Goal: Task Accomplishment & Management: Complete application form

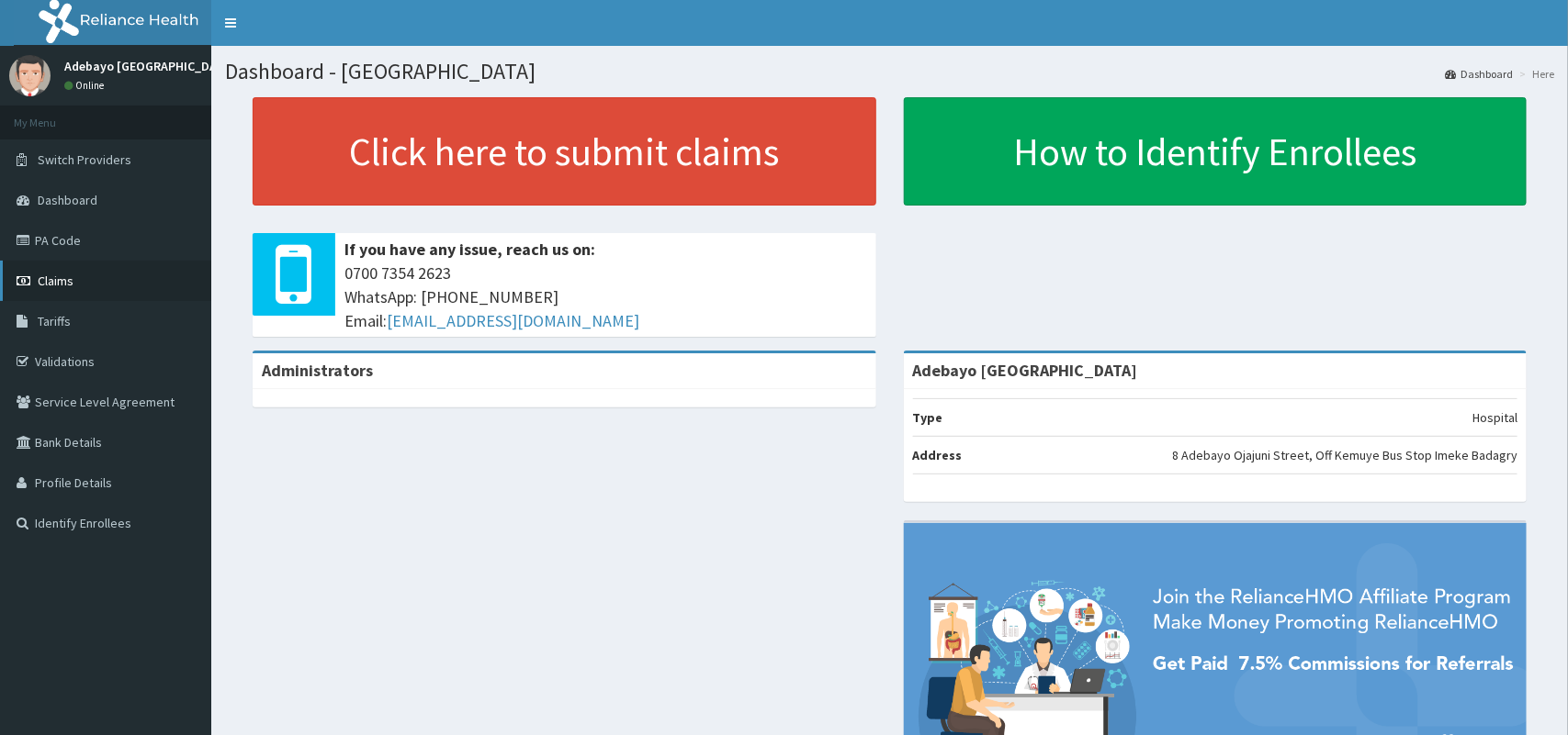
click at [43, 284] on span "Claims" at bounding box center [56, 280] width 36 height 16
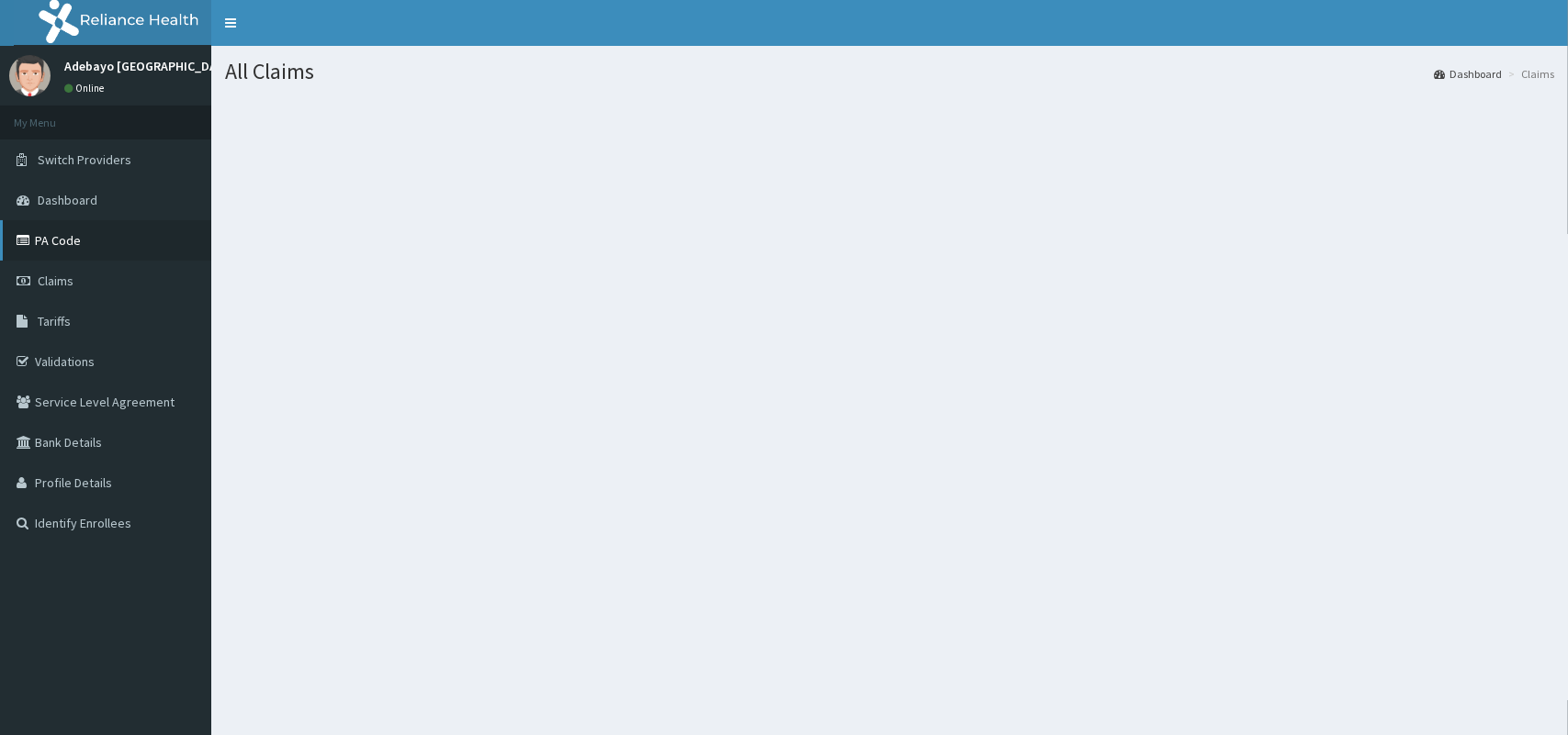
click at [11, 253] on link "PA Code" at bounding box center [106, 241] width 211 height 40
click at [76, 289] on link "Claims" at bounding box center [106, 280] width 211 height 40
click at [66, 287] on span "Claims" at bounding box center [56, 280] width 36 height 16
click at [66, 278] on span "Claims" at bounding box center [56, 280] width 36 height 16
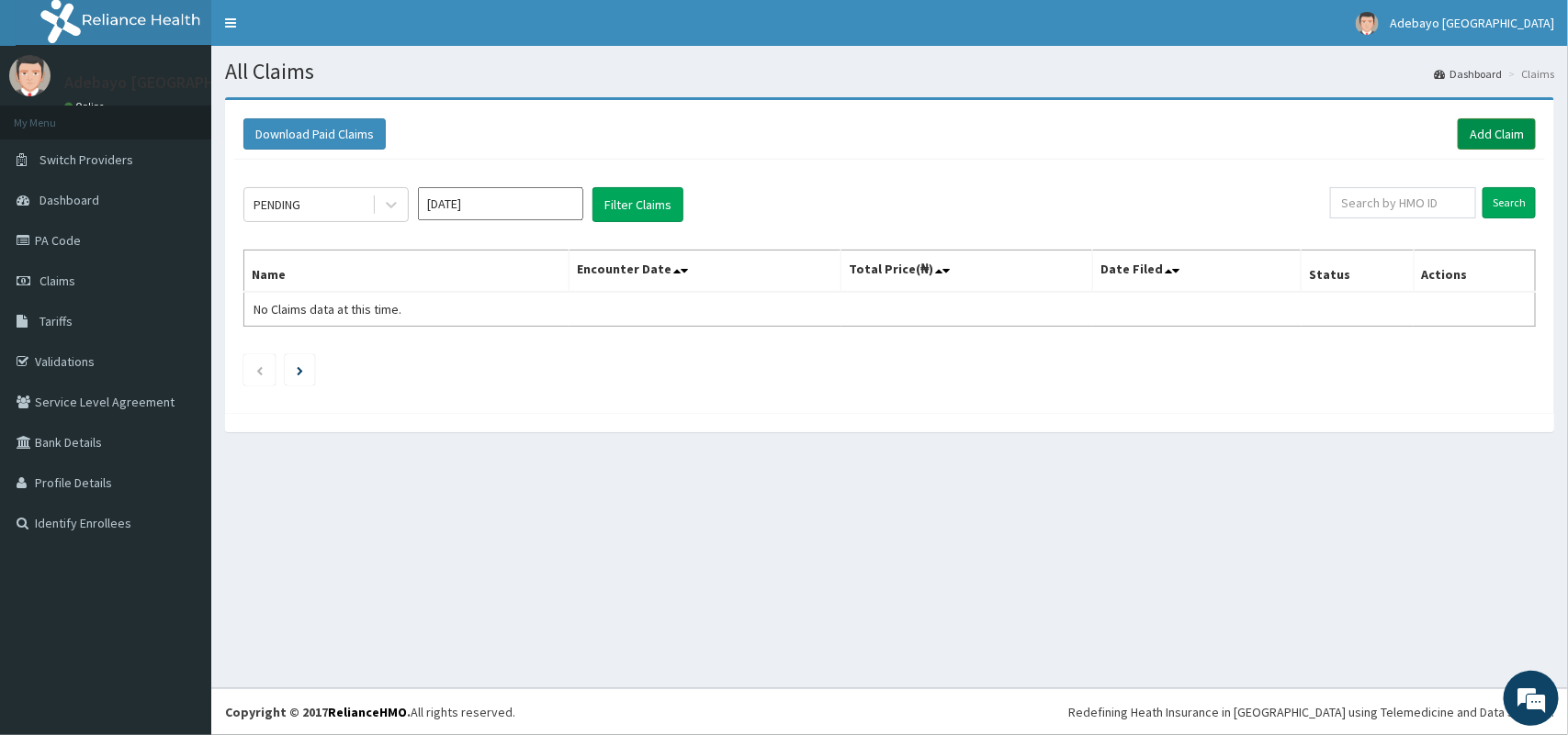
click at [1488, 125] on link "Add Claim" at bounding box center [1497, 134] width 78 height 31
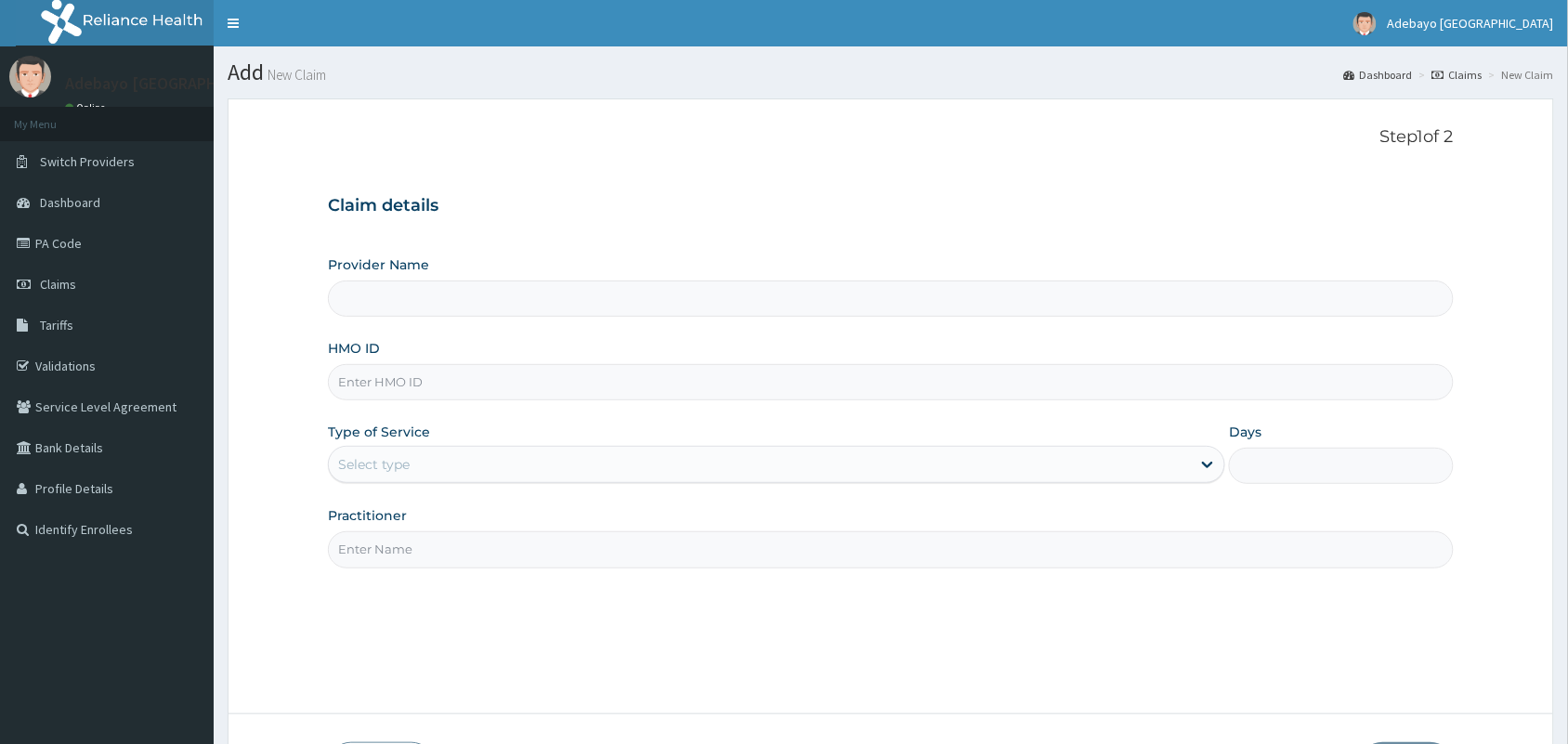
type input "Adebayo [GEOGRAPHIC_DATA]"
click at [432, 396] on input "HMO ID" at bounding box center [891, 383] width 1125 height 37
type input "GMS/10127/C"
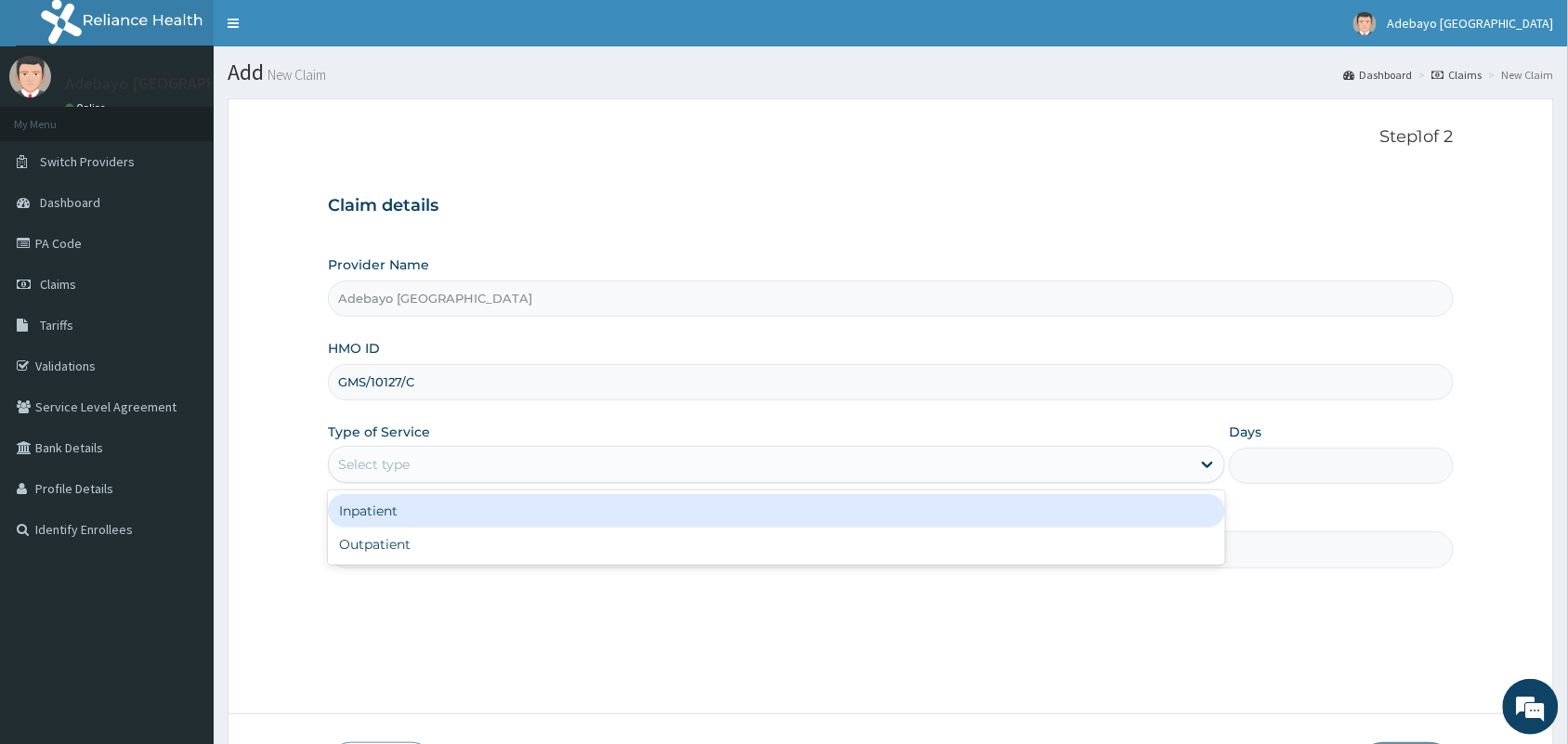
click at [417, 463] on div "Select type" at bounding box center [760, 464] width 862 height 30
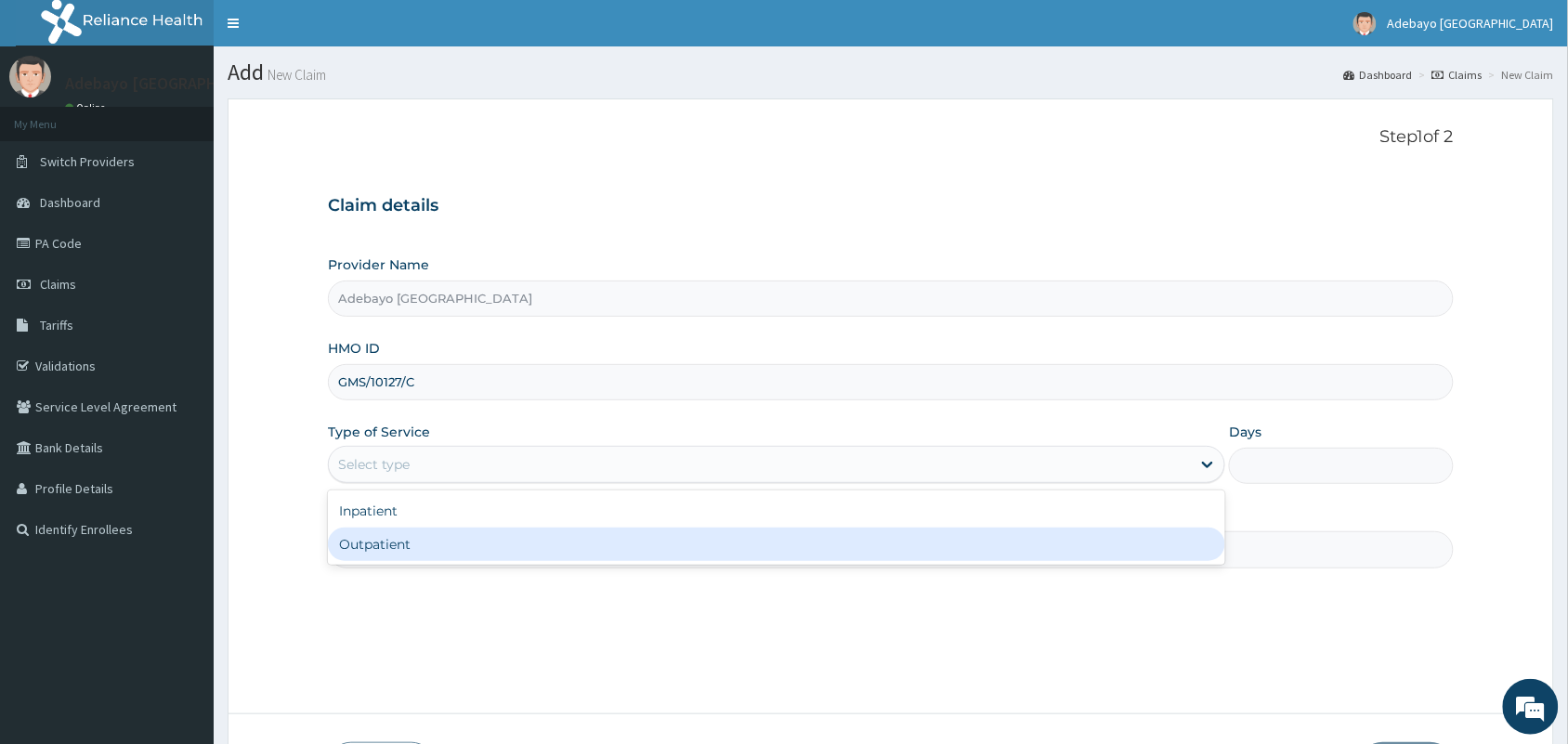
click at [417, 561] on div "Outpatient" at bounding box center [776, 544] width 898 height 34
type input "1"
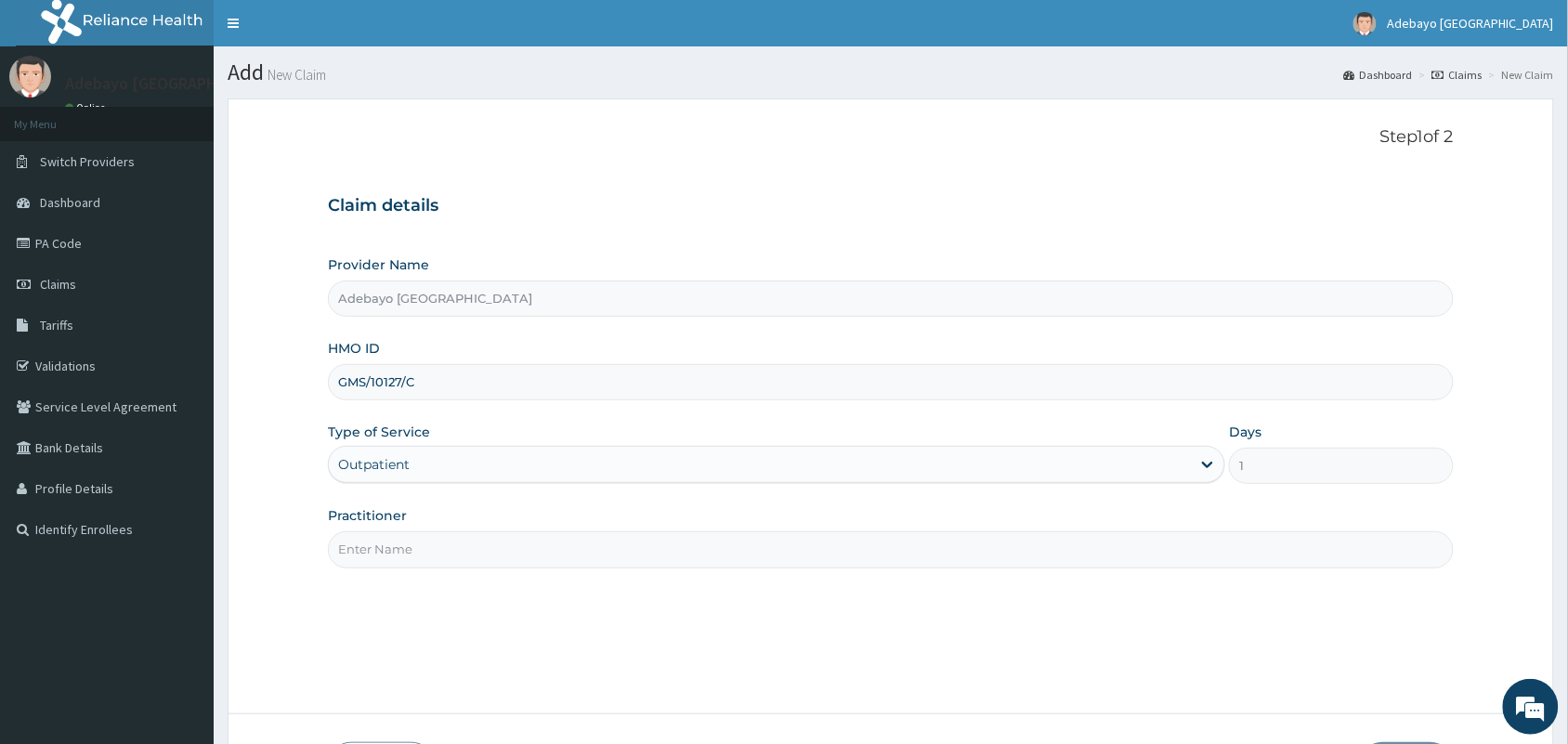
click at [469, 558] on input "Practitioner" at bounding box center [891, 550] width 1125 height 37
type input "DR OJAJUNI"
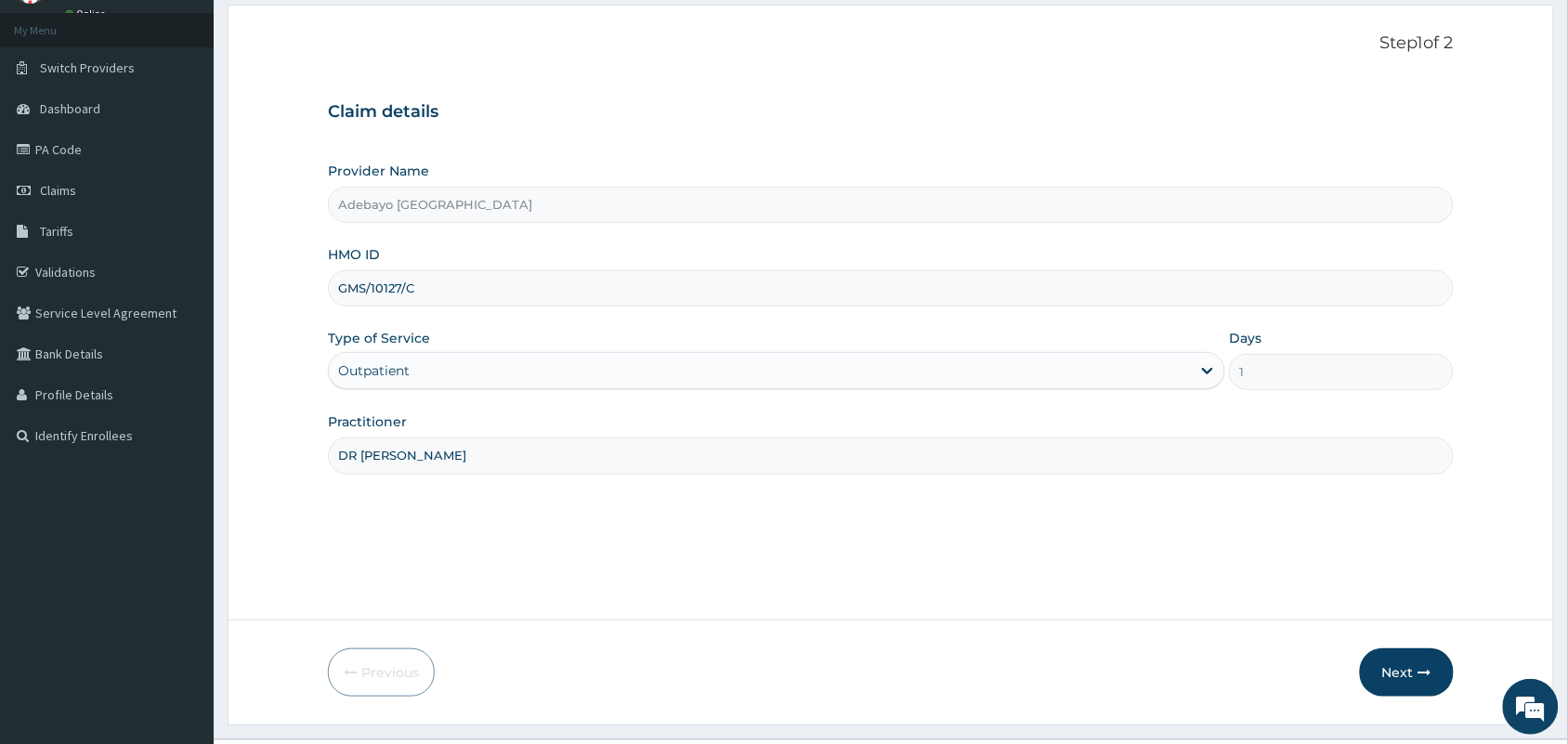
scroll to position [137, 0]
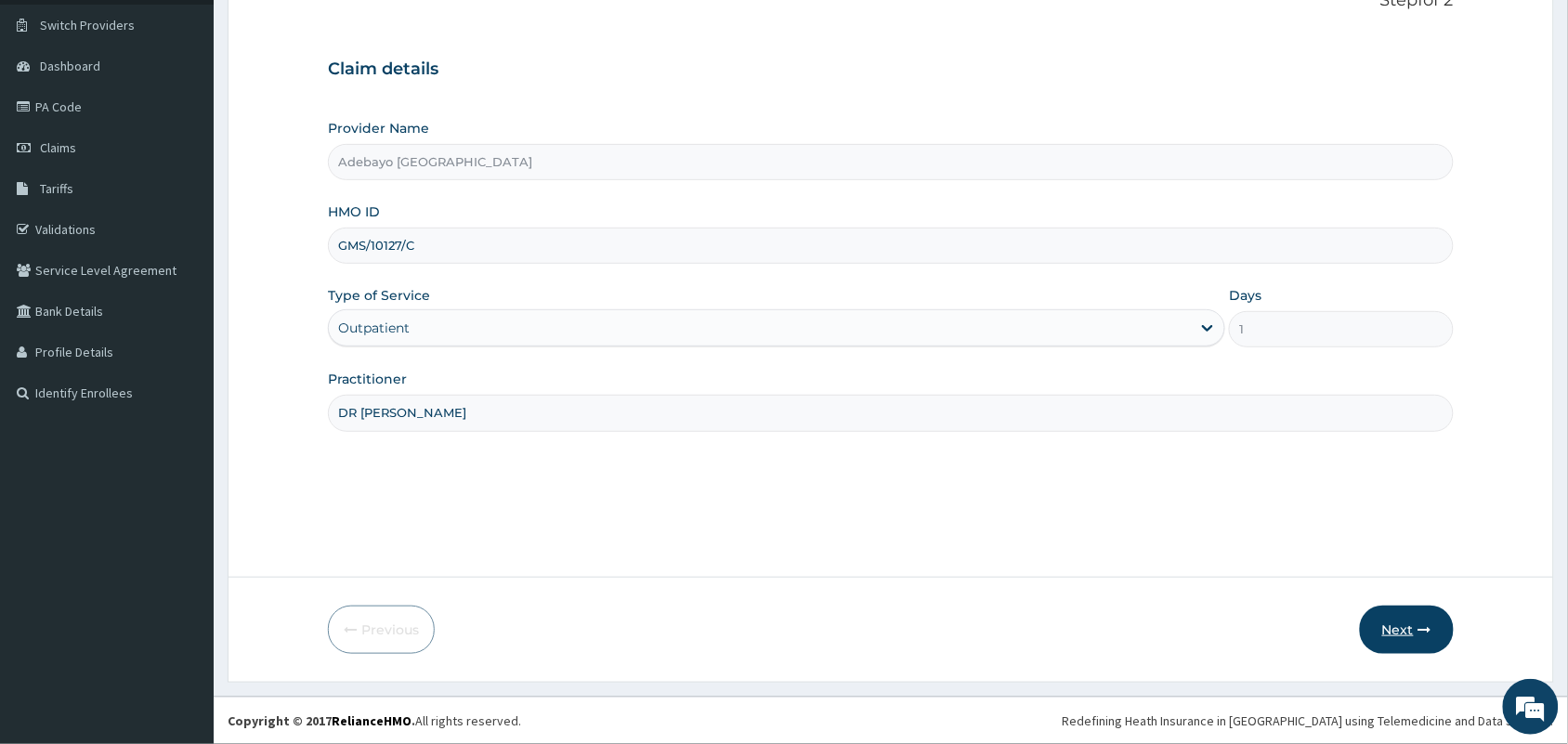
click at [1400, 629] on button "Next" at bounding box center [1407, 630] width 94 height 48
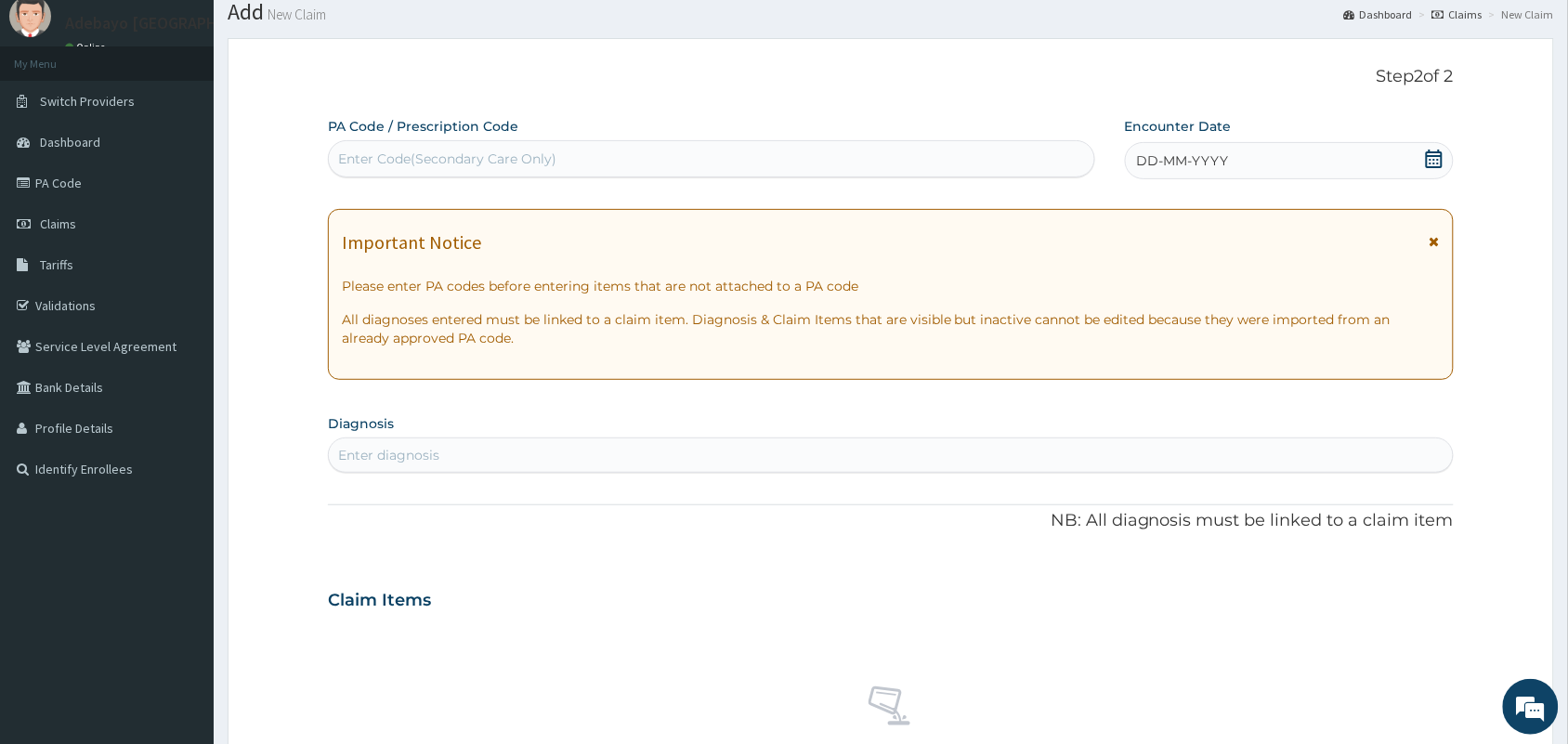
scroll to position [0, 0]
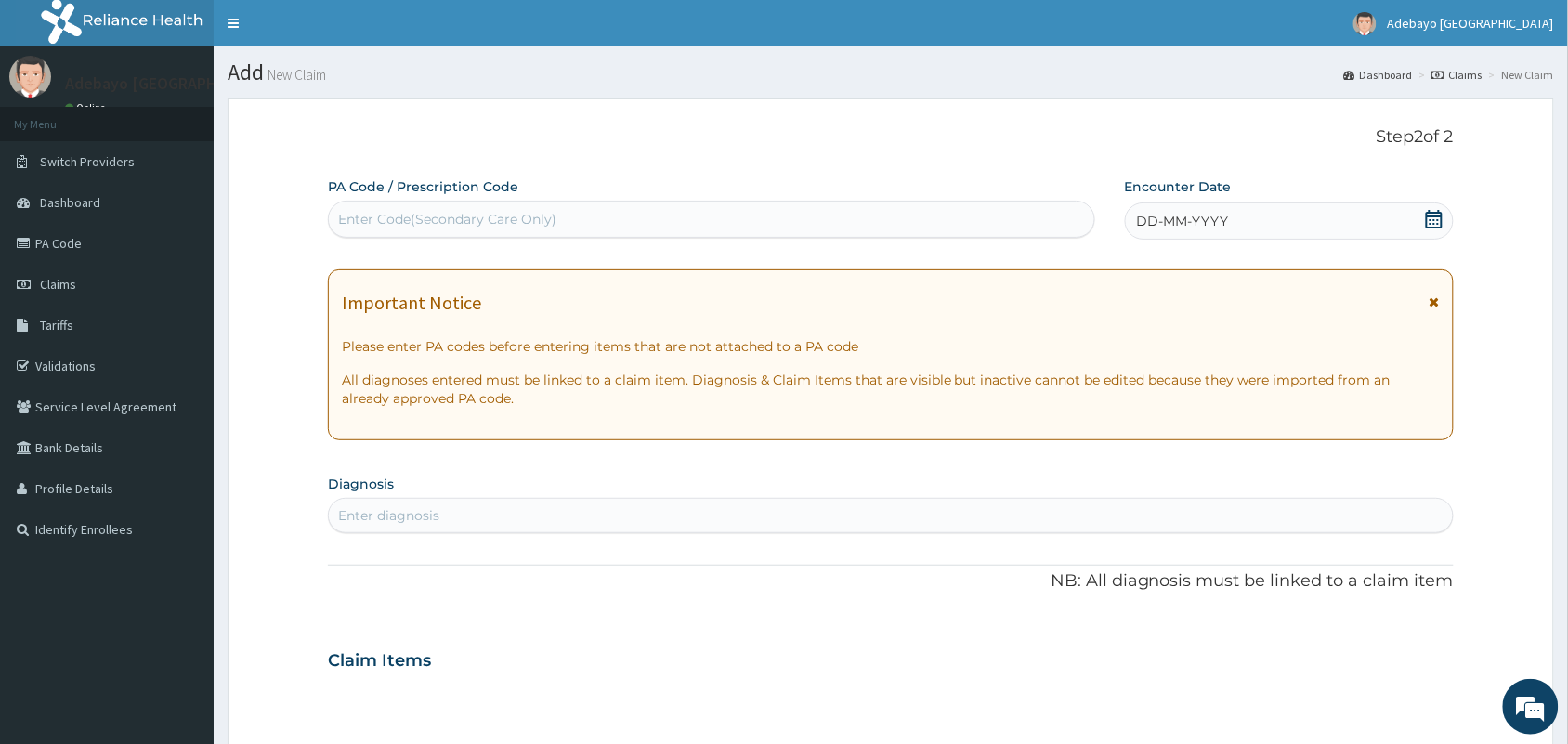
click at [1430, 223] on icon at bounding box center [1433, 218] width 18 height 18
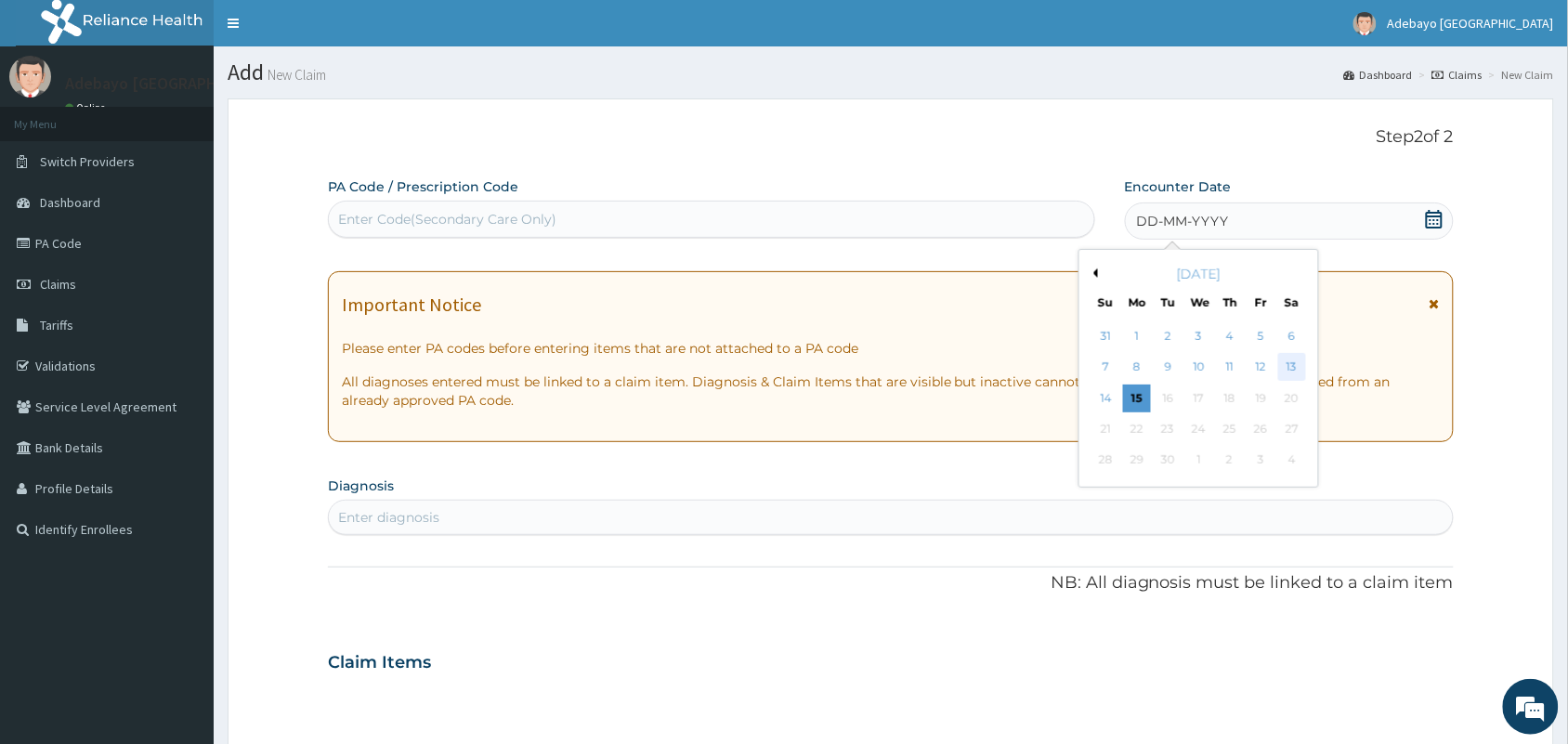
click at [1287, 369] on div "13" at bounding box center [1292, 368] width 28 height 28
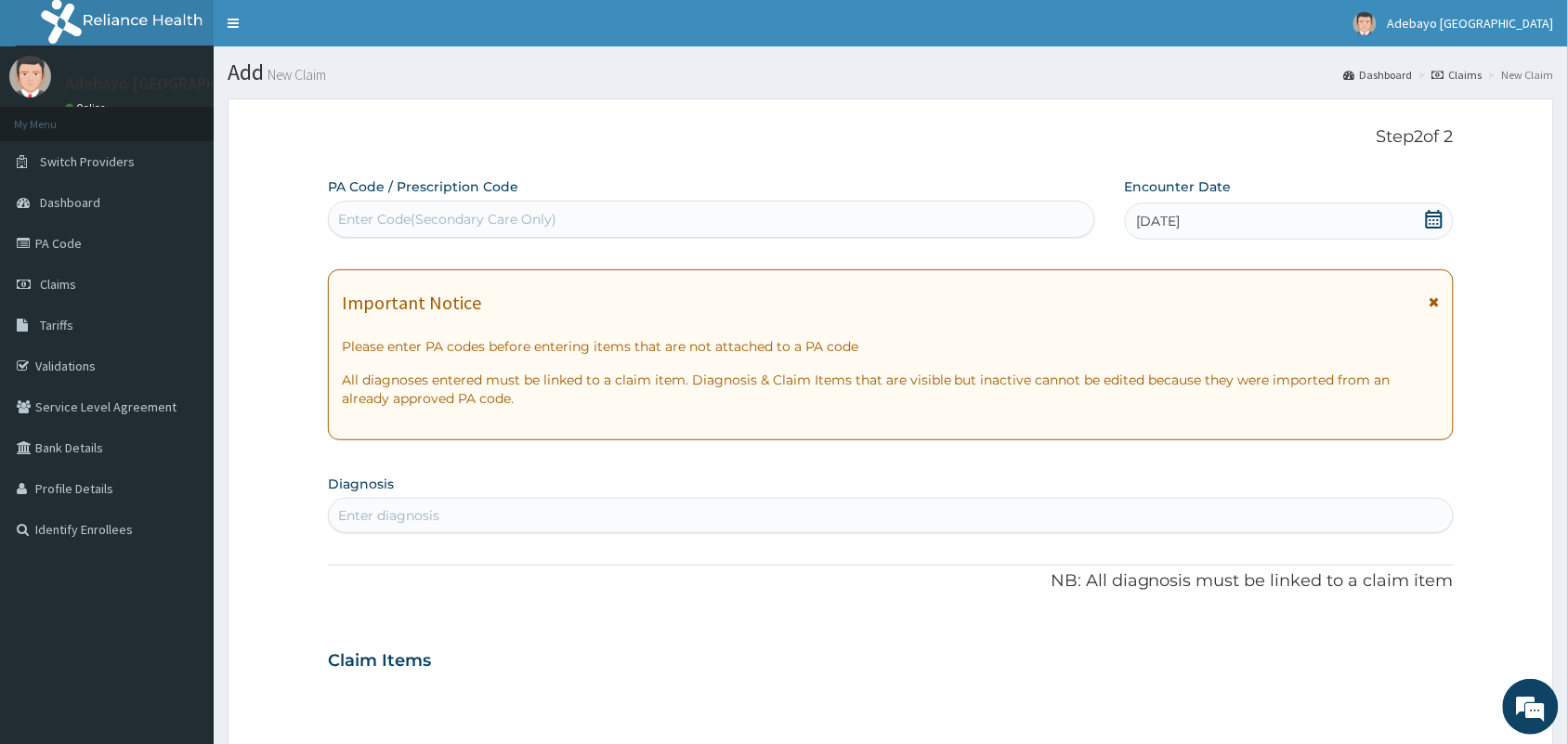
click at [591, 527] on div "Enter diagnosis" at bounding box center [891, 515] width 1124 height 30
type input "UPPER RES"
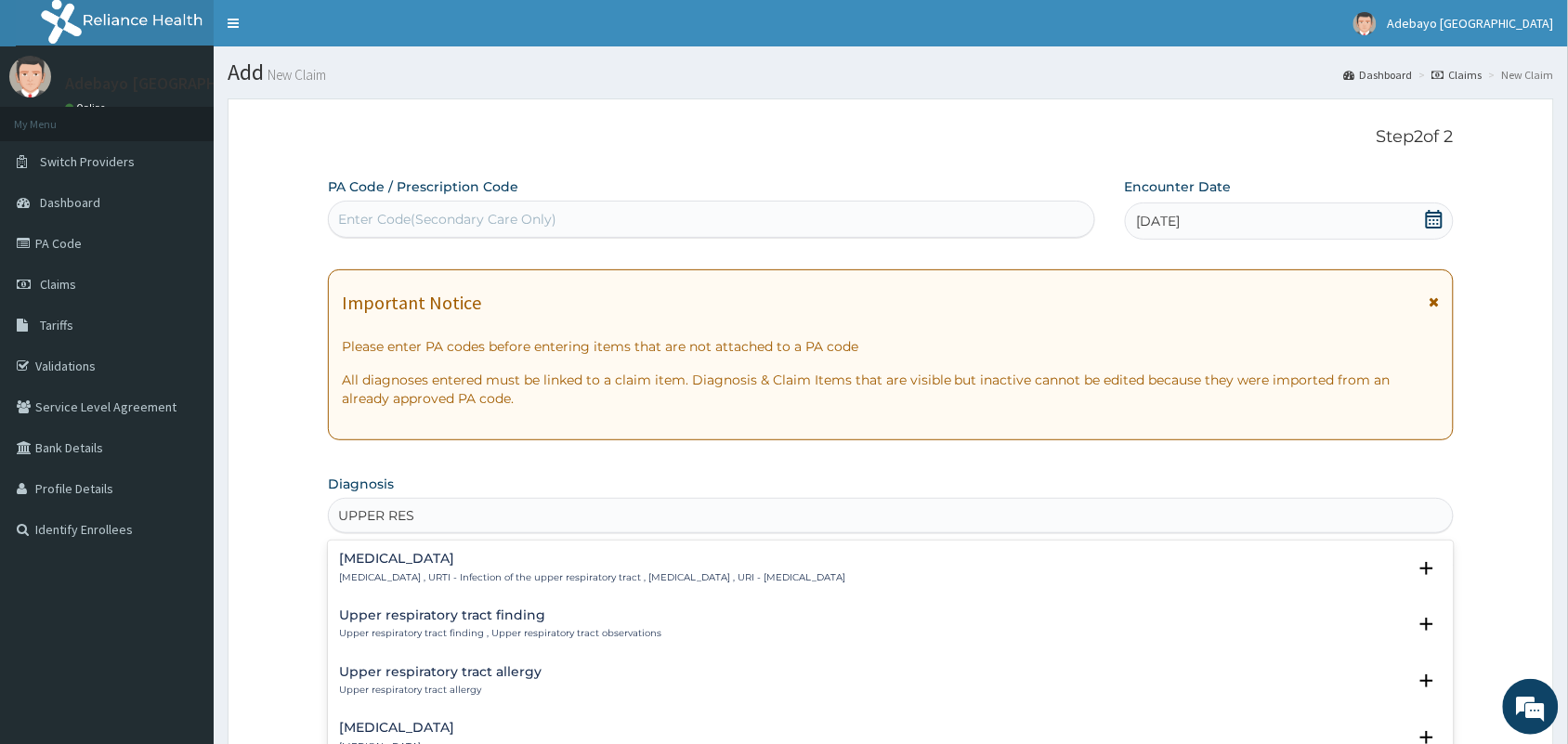
click at [535, 579] on p "Upper respiratory infection , URTI - Infection of the upper respiratory tract ,…" at bounding box center [592, 578] width 506 height 13
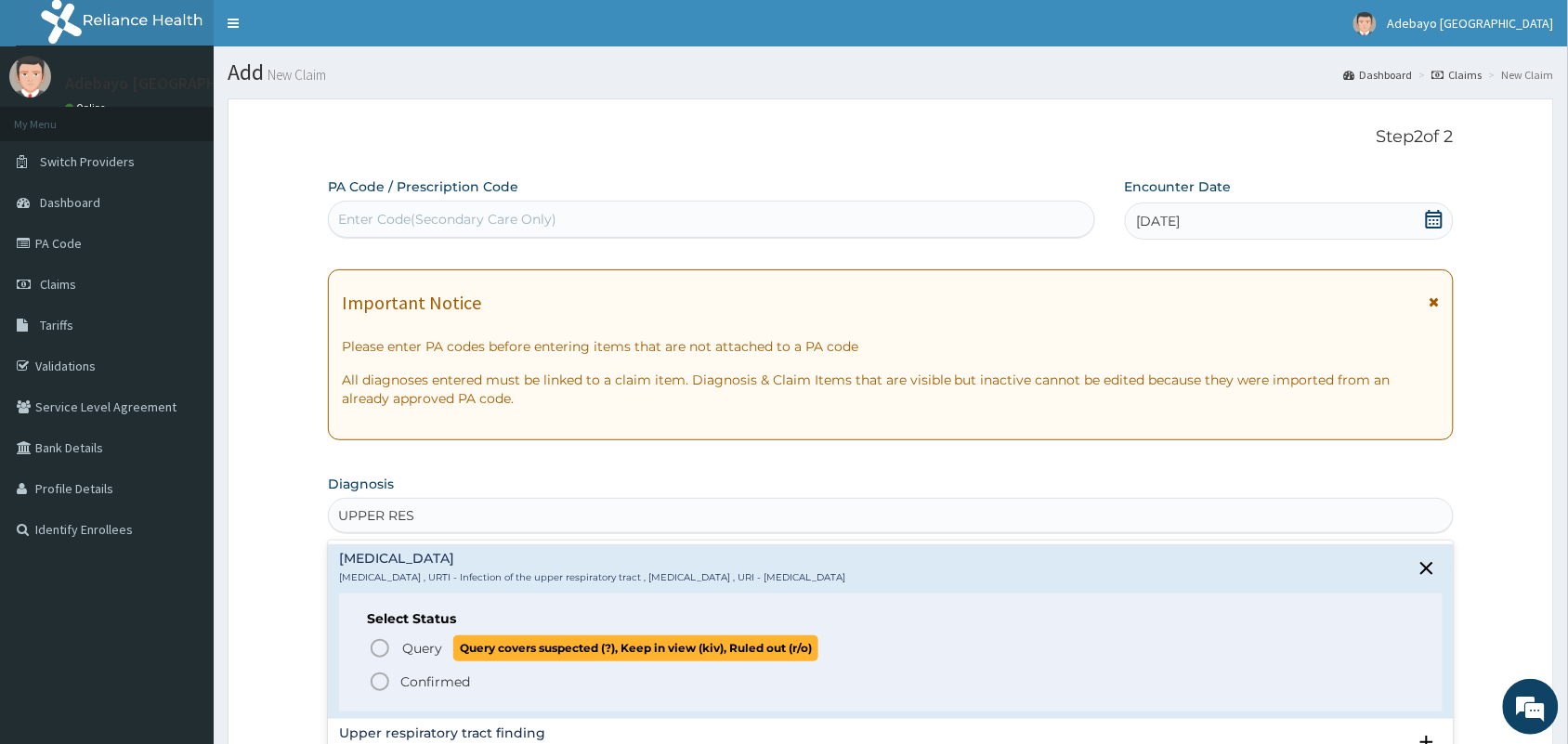
click at [378, 642] on icon "status option query" at bounding box center [379, 648] width 22 height 22
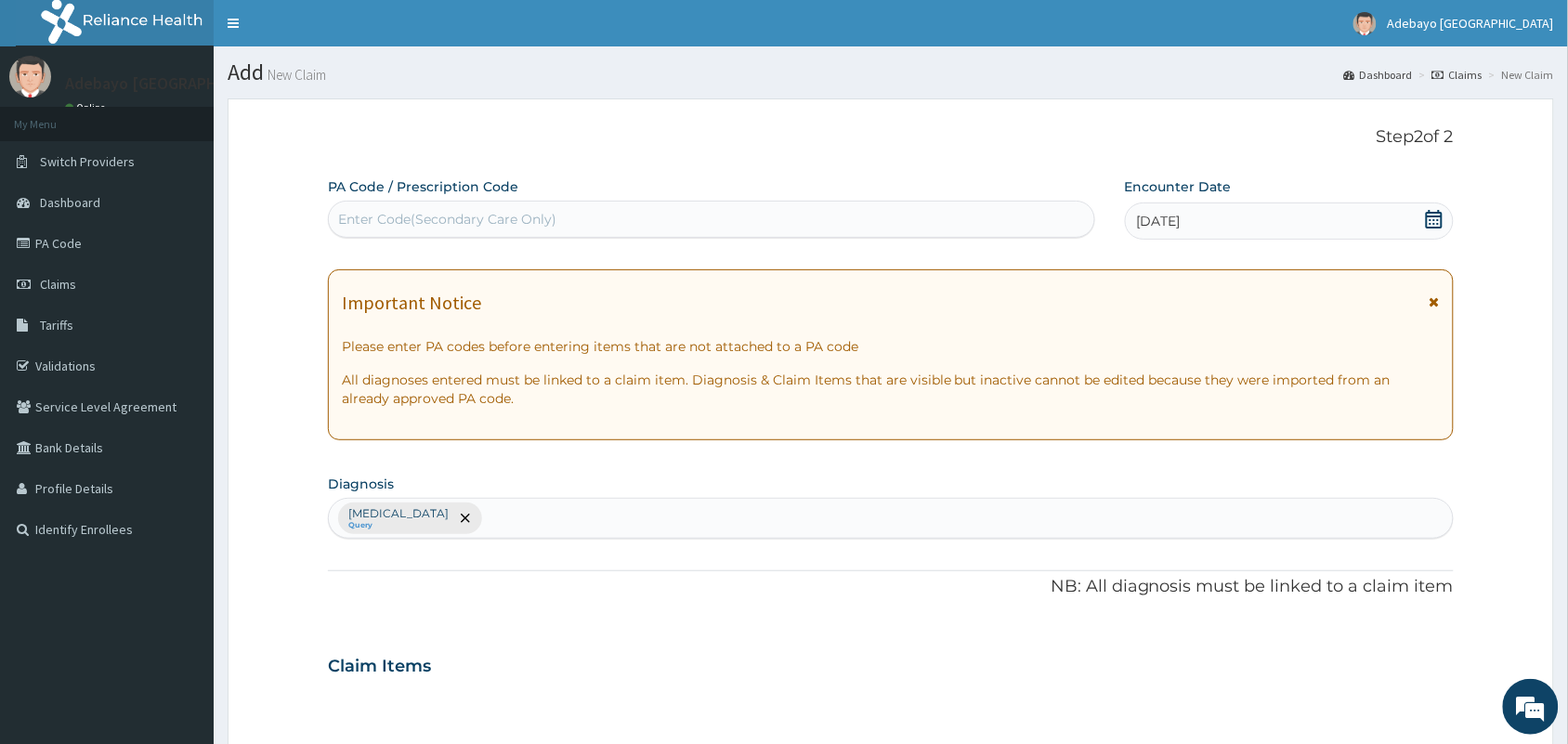
click at [553, 517] on div "Upper respiratory infection Query" at bounding box center [891, 519] width 1124 height 39
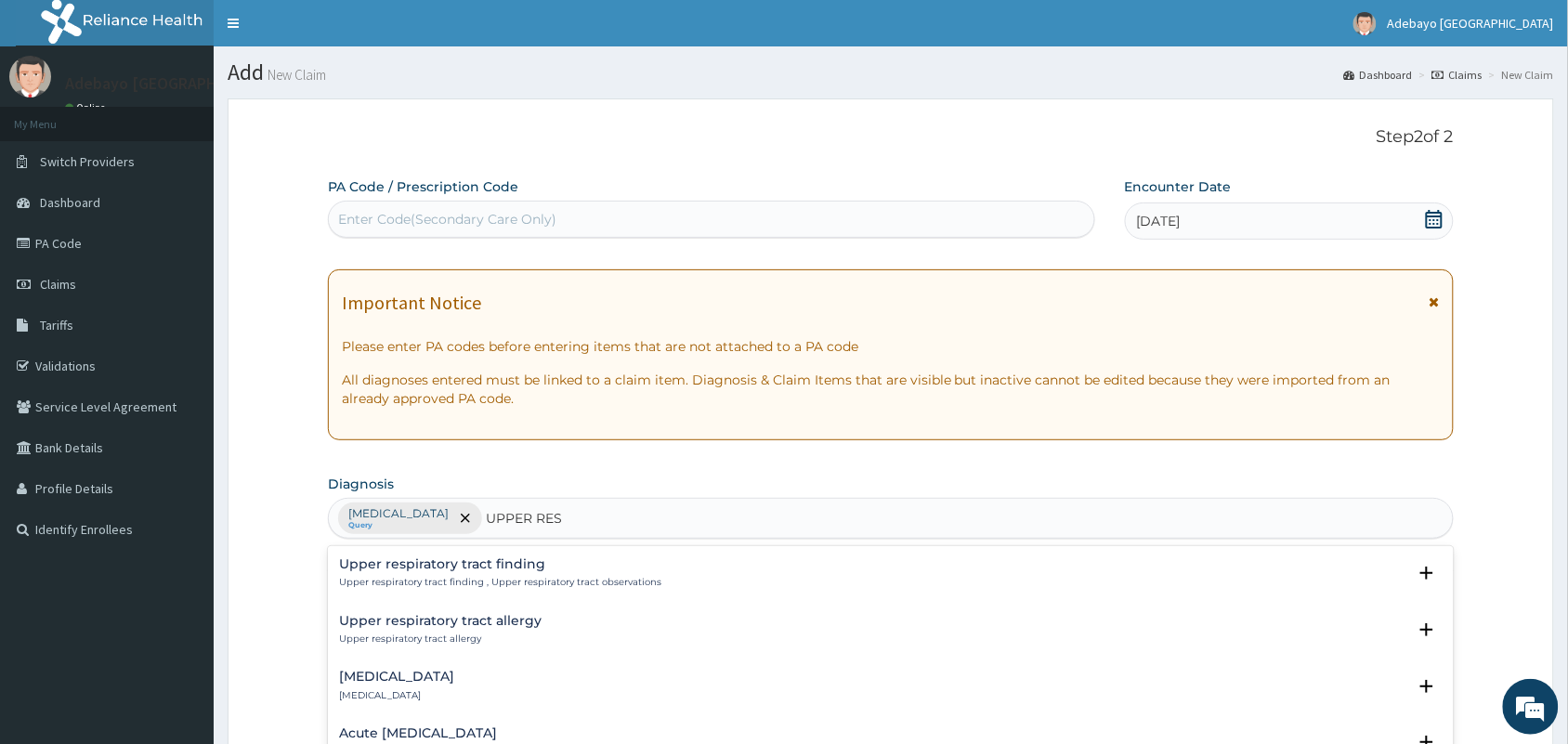
click at [529, 734] on h4 "Acute upper respiratory infection" at bounding box center [605, 733] width 534 height 13
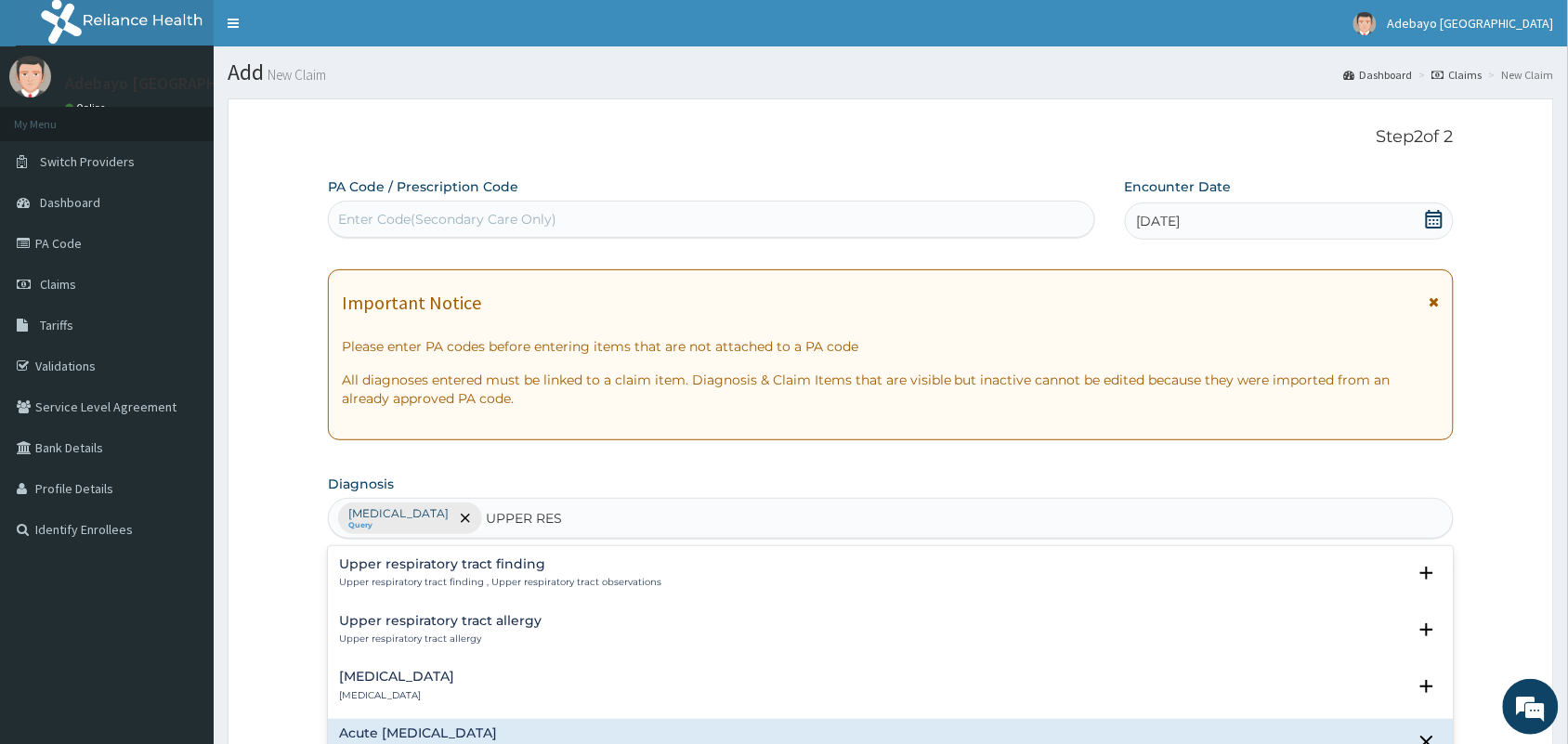
click at [531, 727] on h4 "Acute upper respiratory infection" at bounding box center [605, 733] width 534 height 13
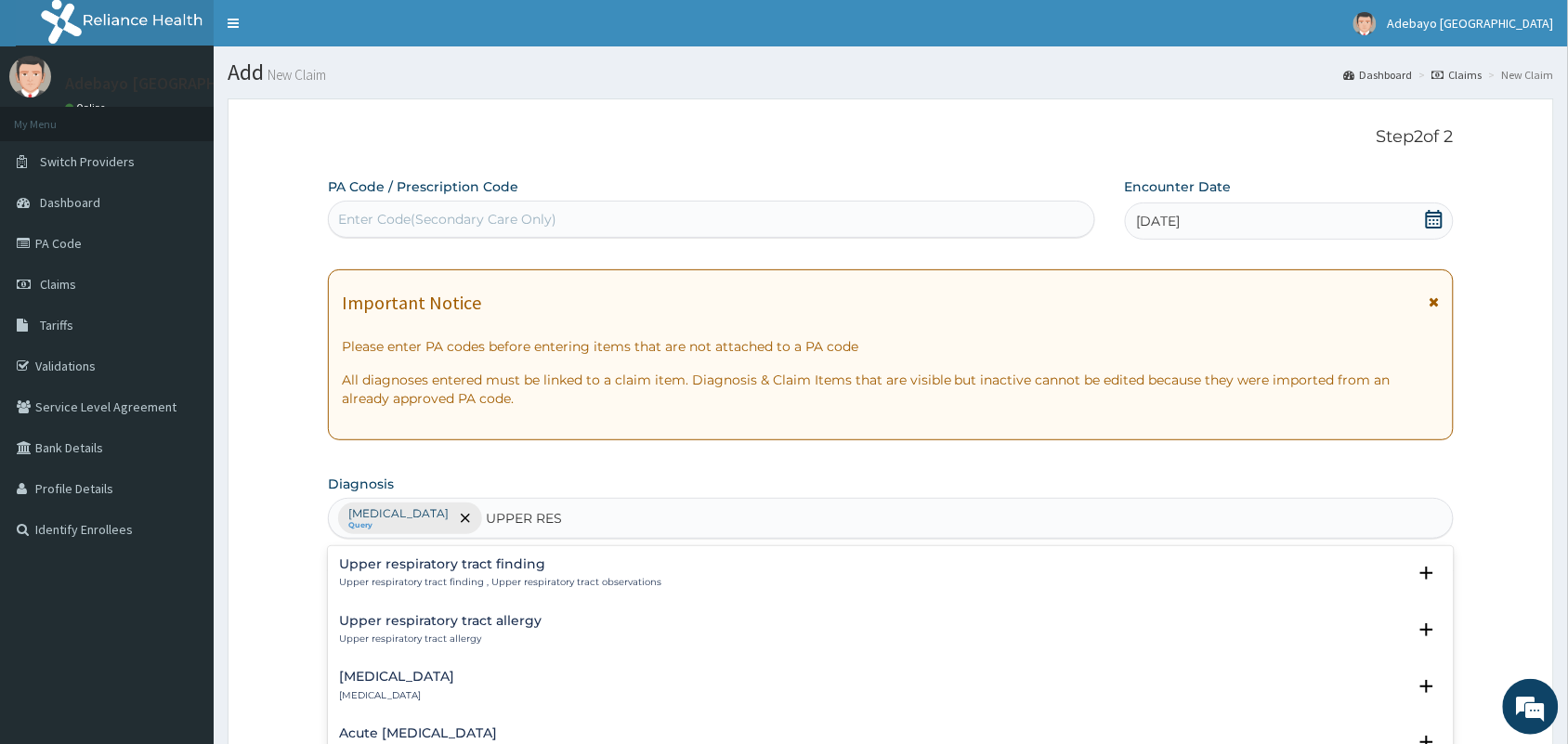
click at [477, 519] on div at bounding box center [464, 518] width 26 height 30
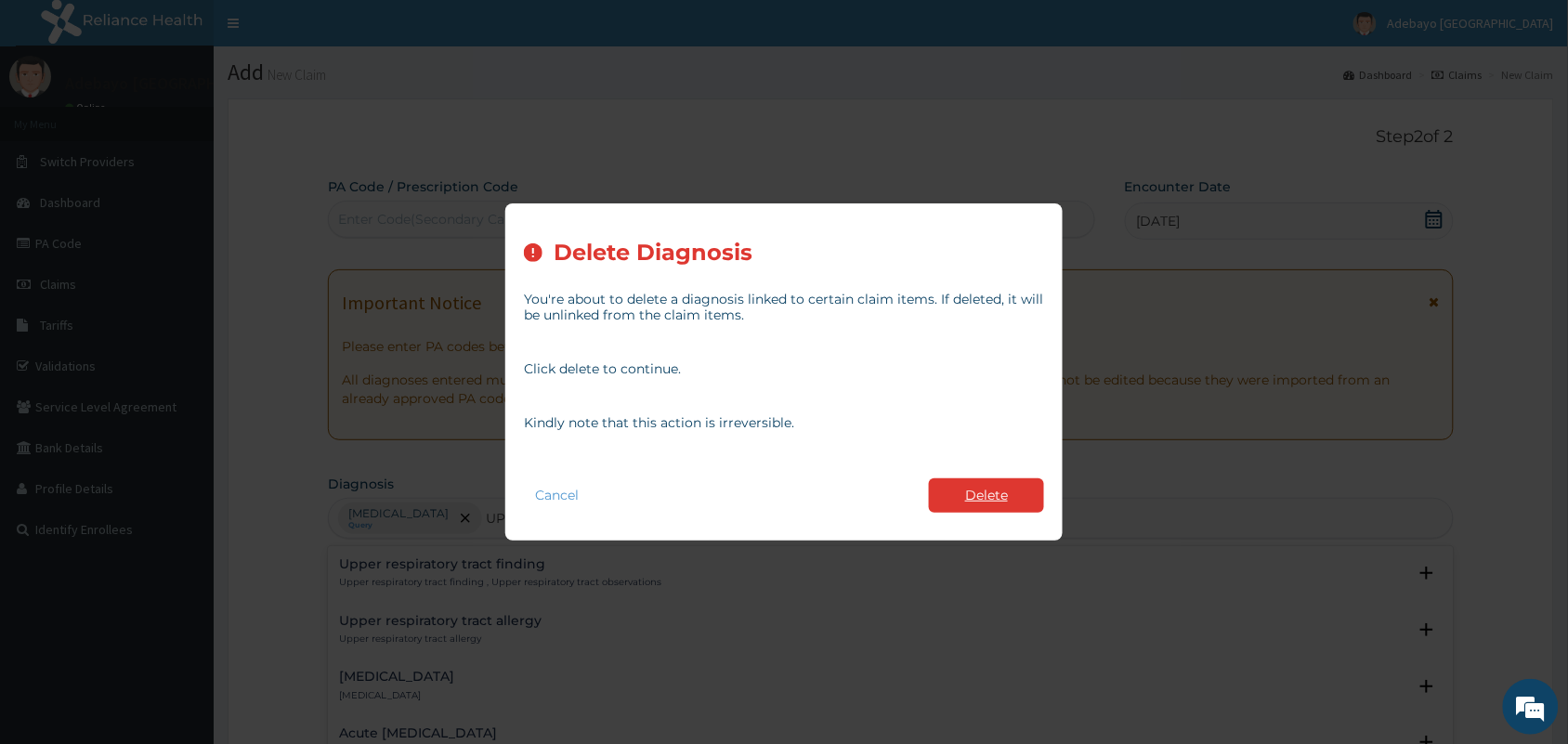
type input "UPPER RES"
click at [987, 479] on button "Delete" at bounding box center [987, 496] width 115 height 35
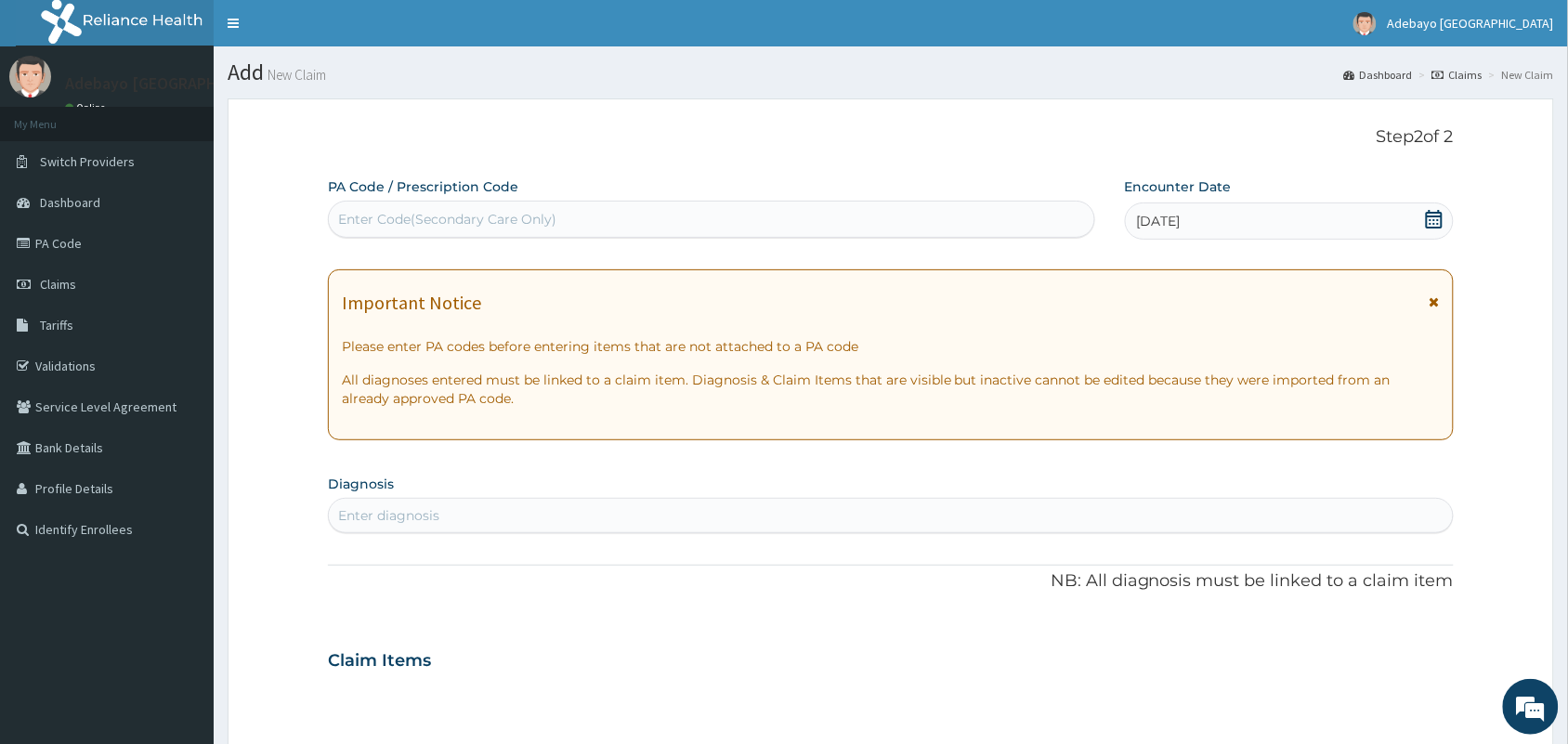
click at [540, 514] on div "Enter diagnosis" at bounding box center [891, 515] width 1124 height 30
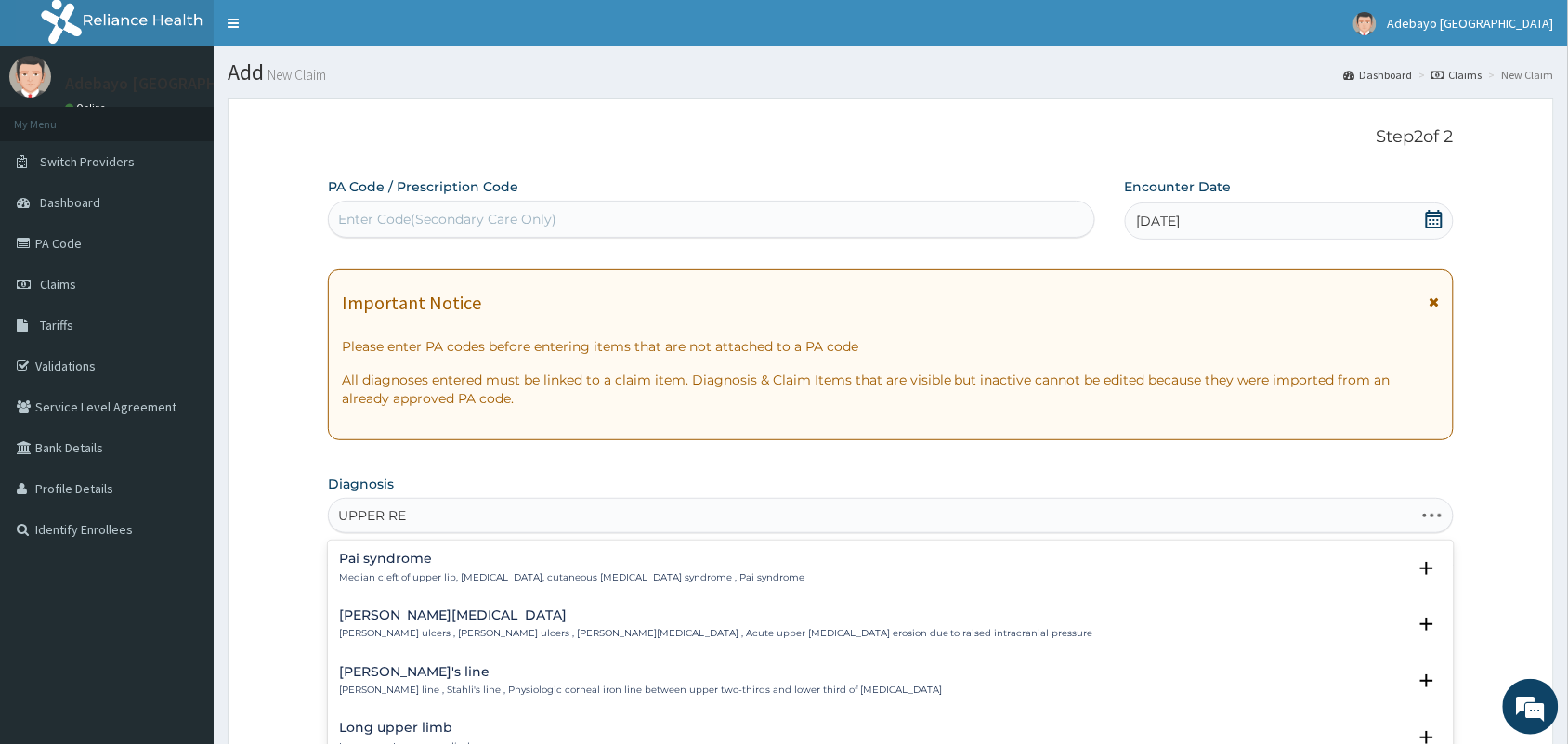
type input "UPPER RES"
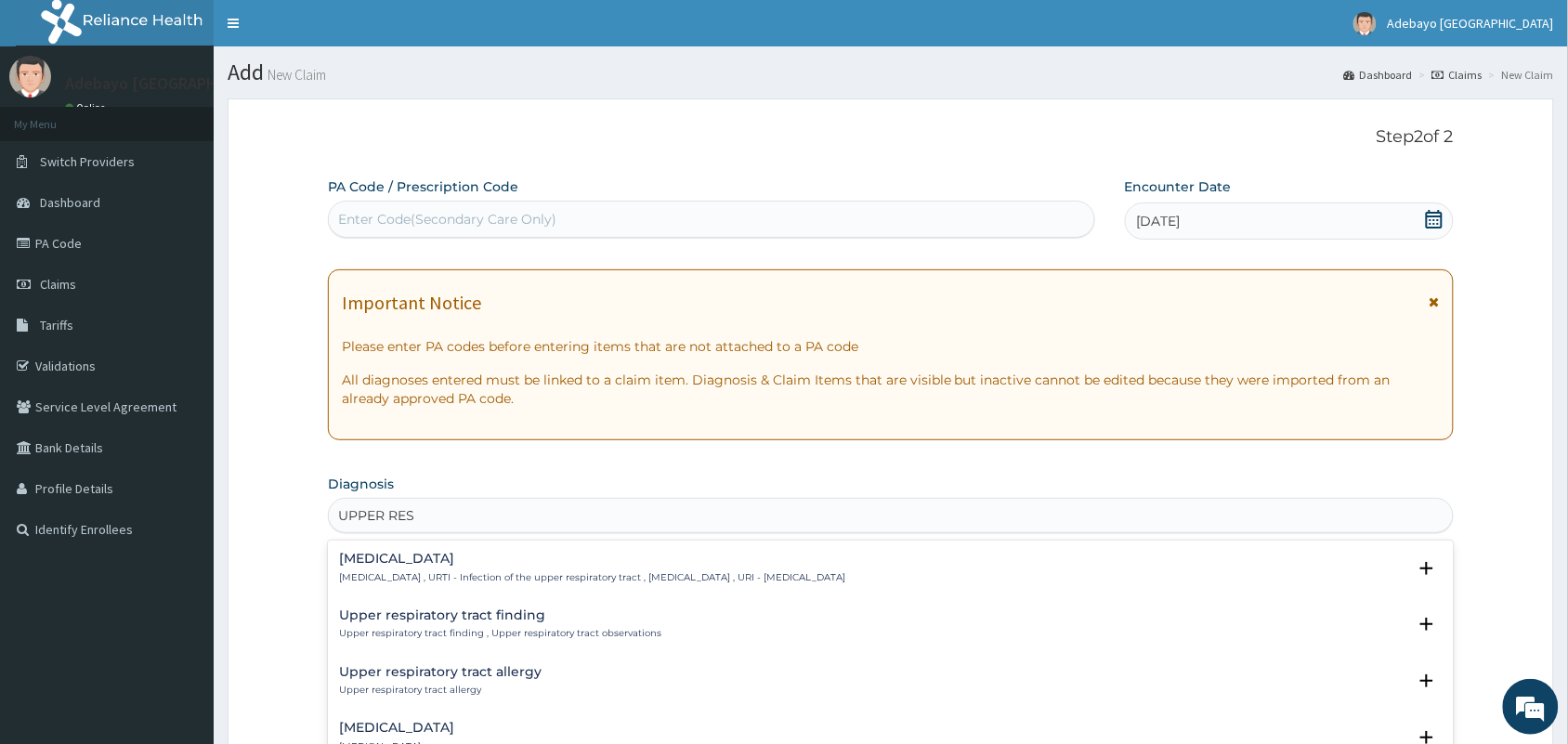
scroll to position [244, 0]
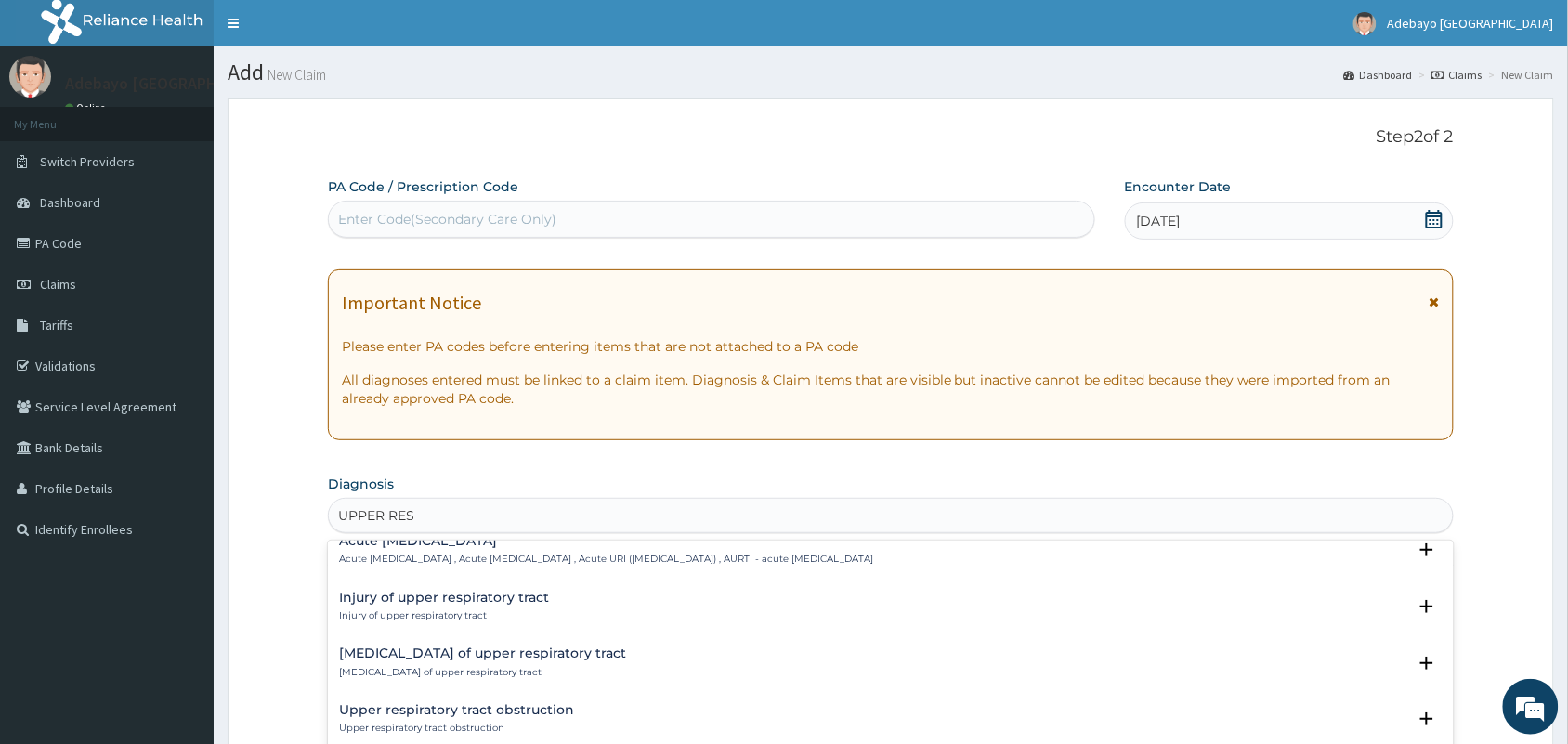
click at [571, 554] on p "Acute upper respiratory infection , Acute upper respiratory tract infection , A…" at bounding box center [605, 560] width 534 height 13
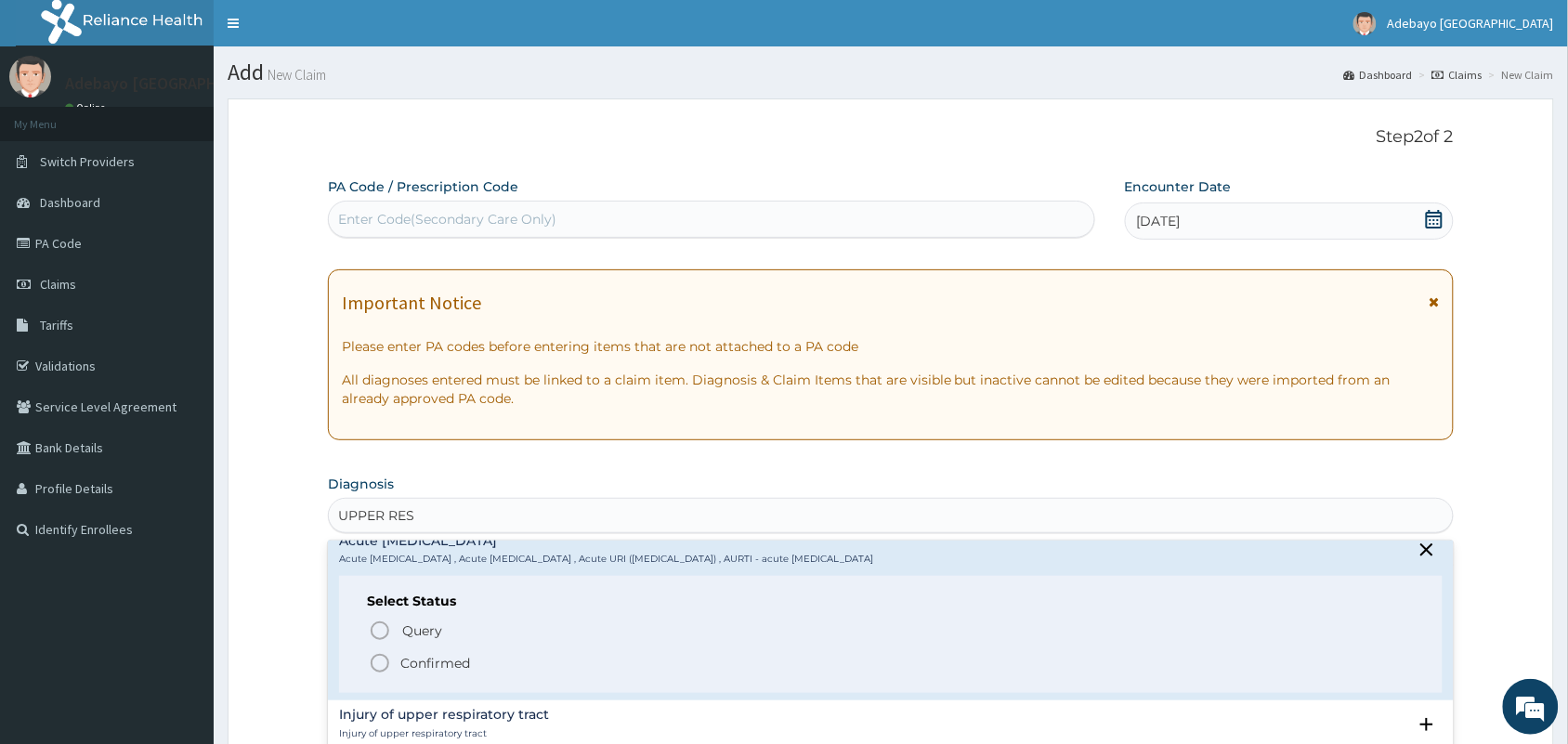
click at [378, 657] on icon "status option filled" at bounding box center [379, 663] width 22 height 22
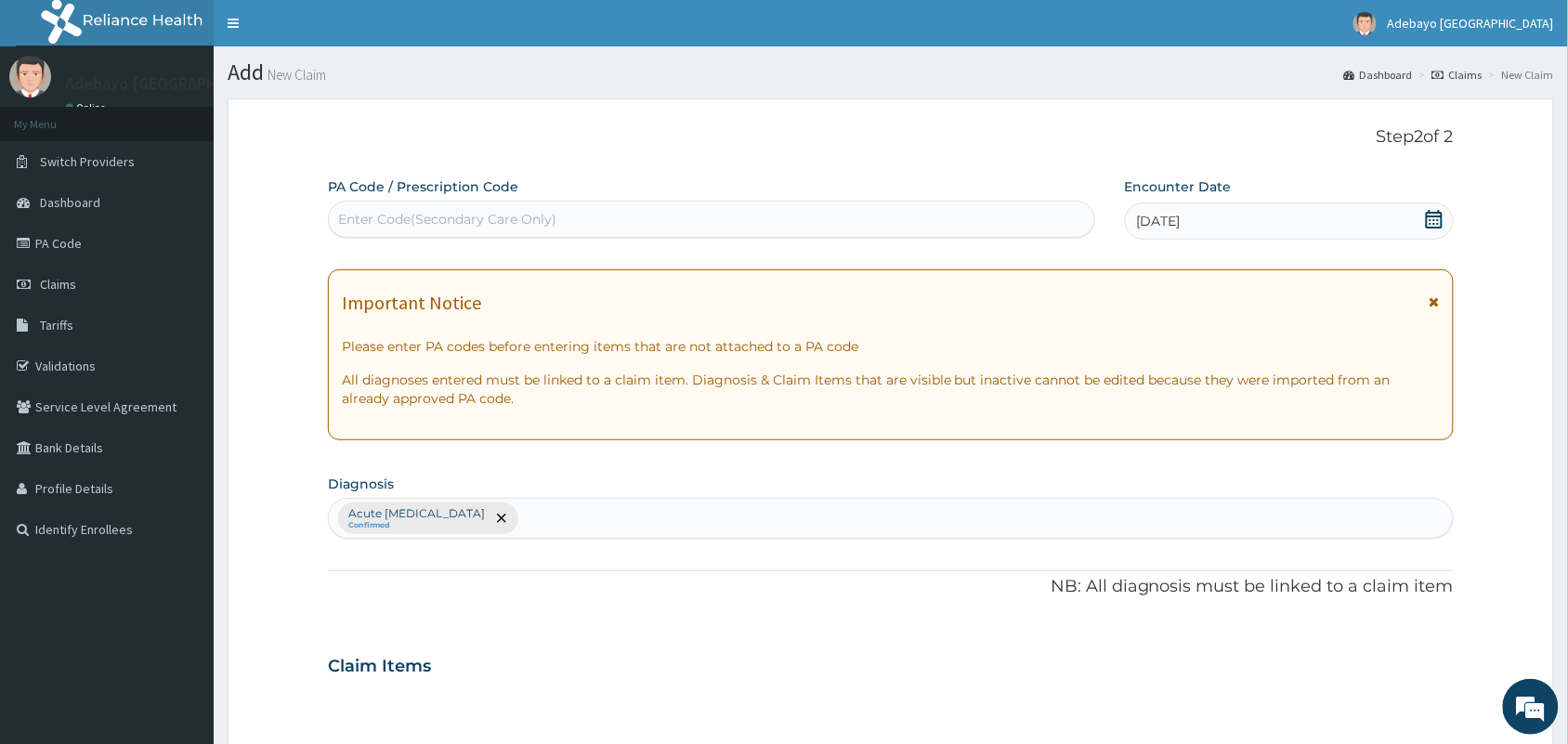
click at [572, 522] on div "Acute upper respiratory infection Confirmed" at bounding box center [891, 519] width 1124 height 39
type input "P"
type input "MALARIA"
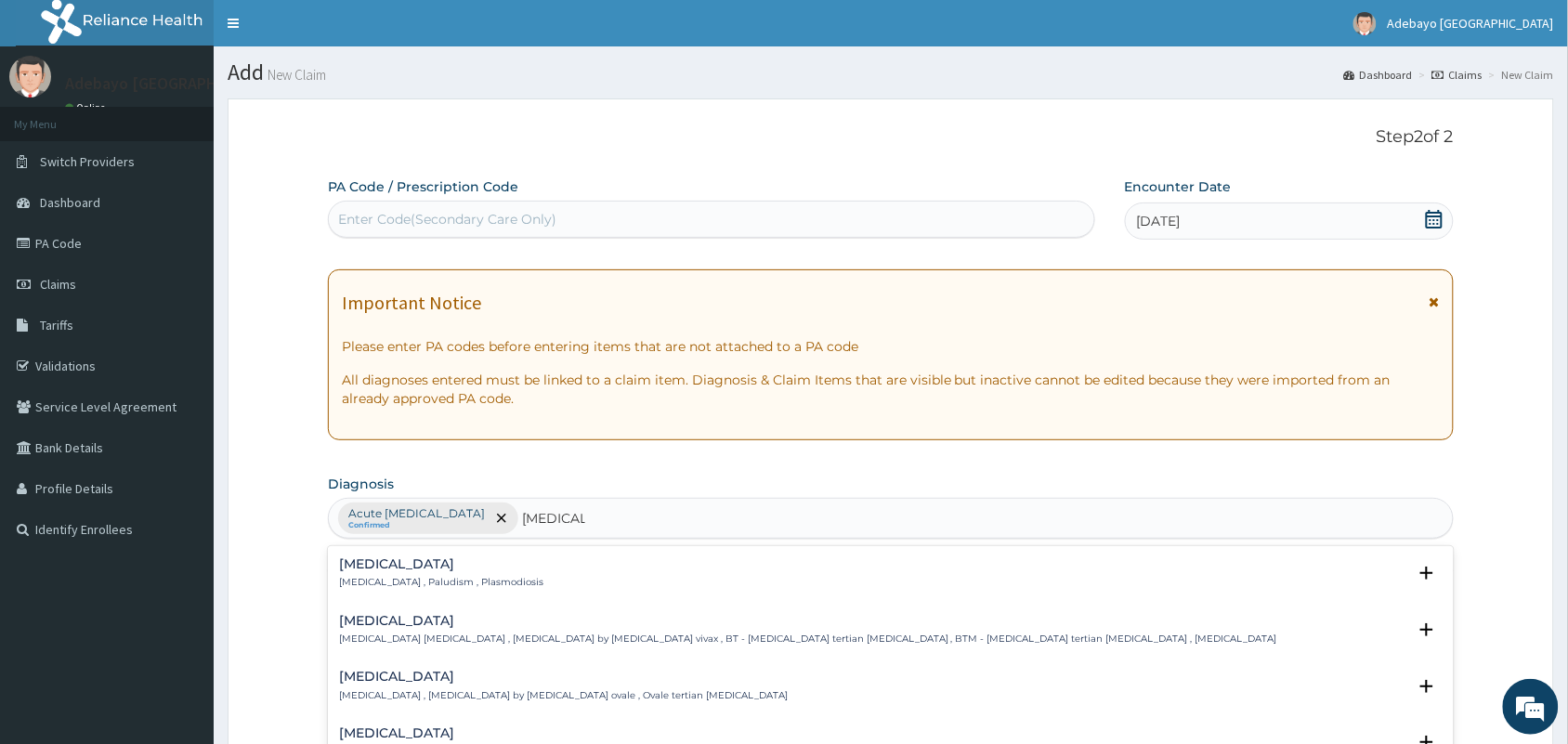
click at [447, 588] on p "Malaria , Paludism , Plasmodiosis" at bounding box center [441, 583] width 204 height 13
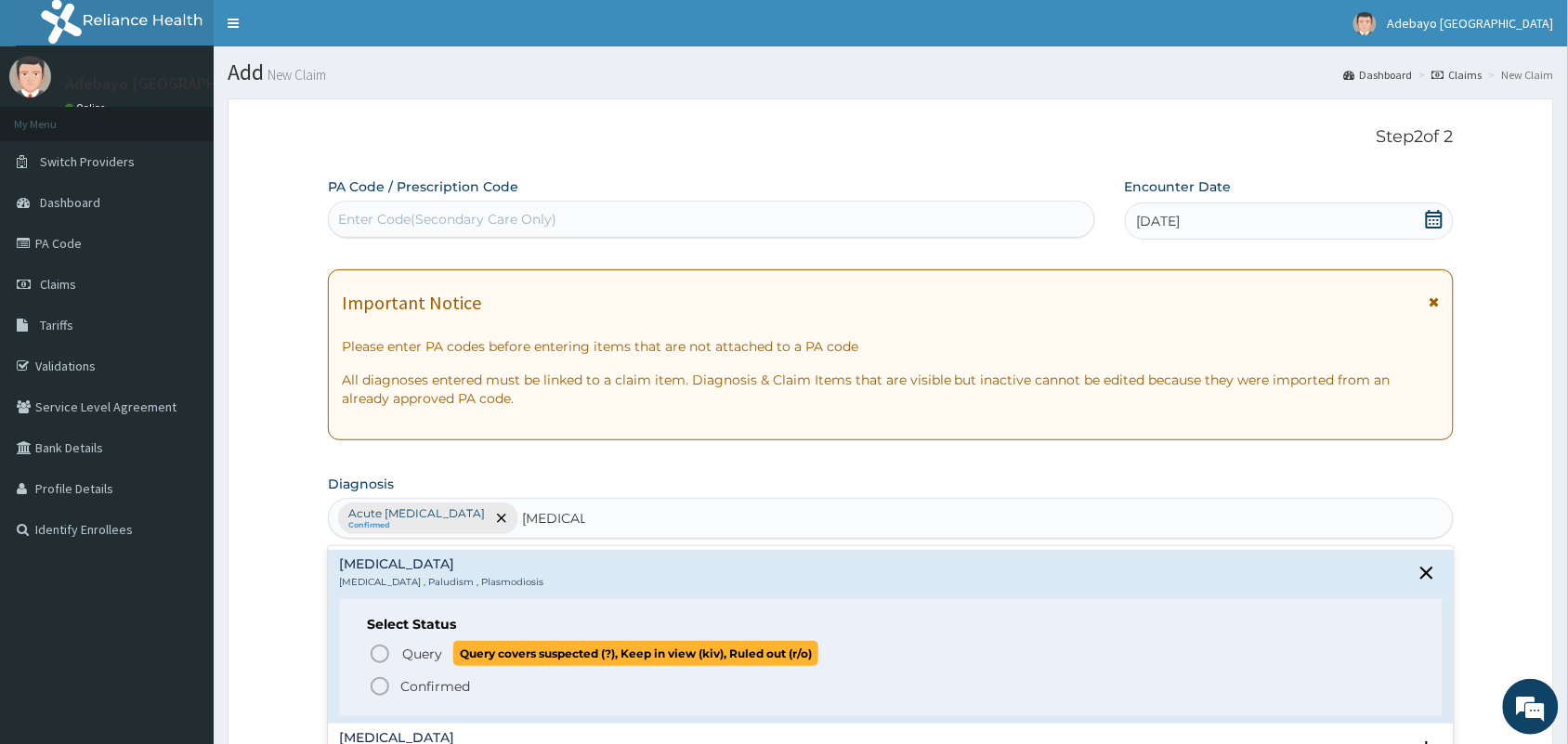
click at [374, 649] on circle "status option query" at bounding box center [379, 654] width 16 height 16
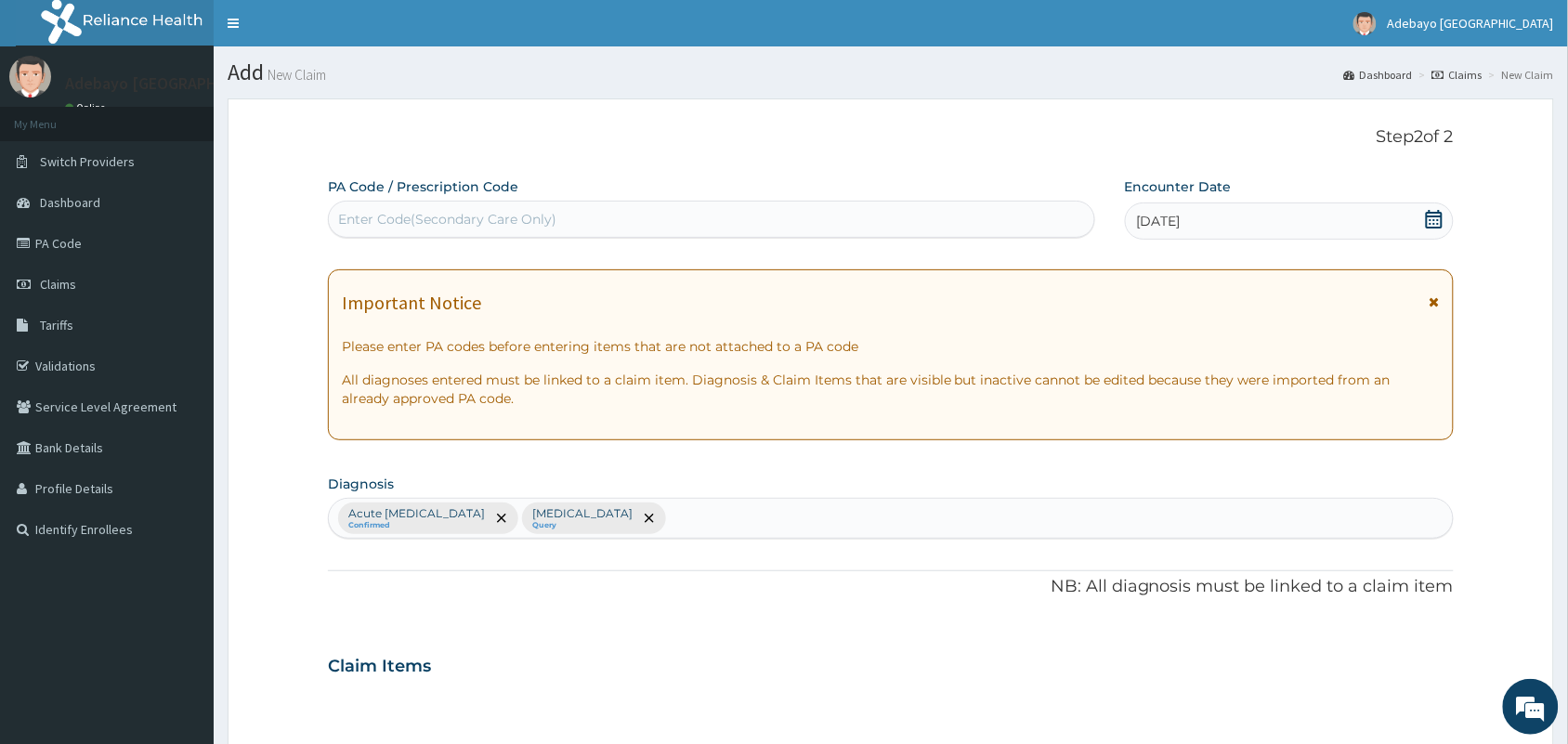
scroll to position [597, 0]
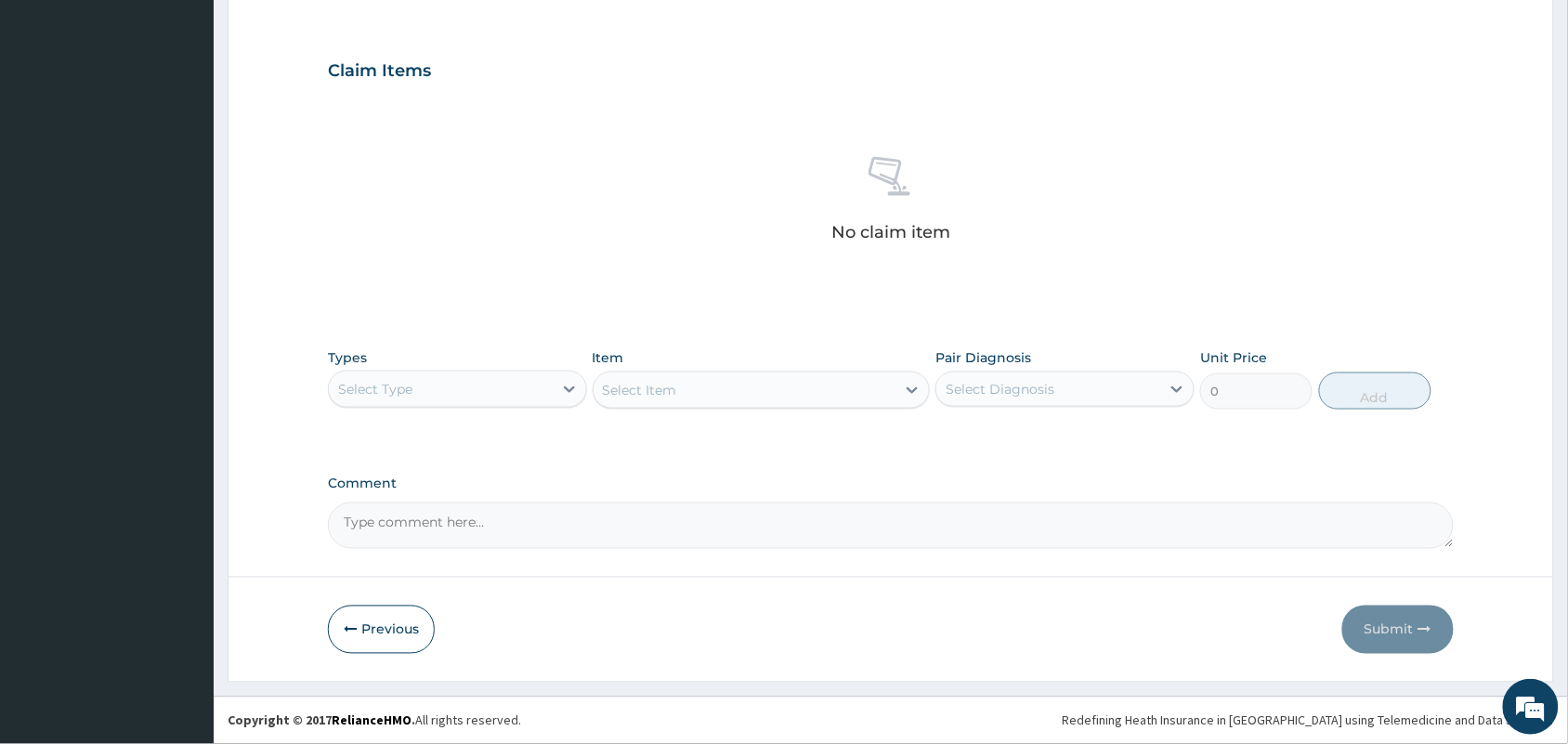
click at [511, 410] on div "Types Select Type Item Select Item Pair Diagnosis Select Diagnosis Unit Price 0…" at bounding box center [891, 378] width 1125 height 80
click at [491, 392] on div "Select Type" at bounding box center [441, 389] width 224 height 30
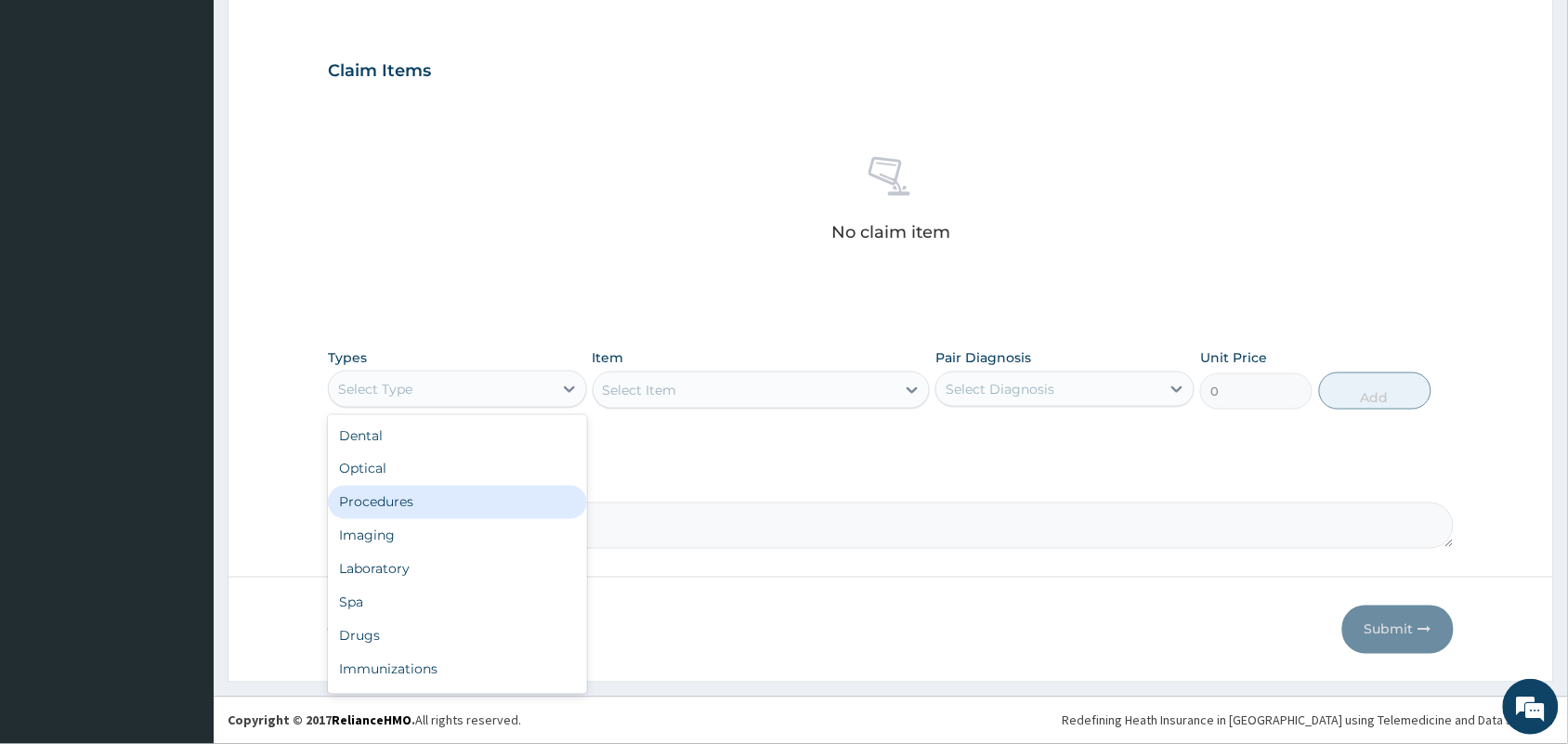
click at [443, 517] on div "Procedures" at bounding box center [457, 502] width 259 height 34
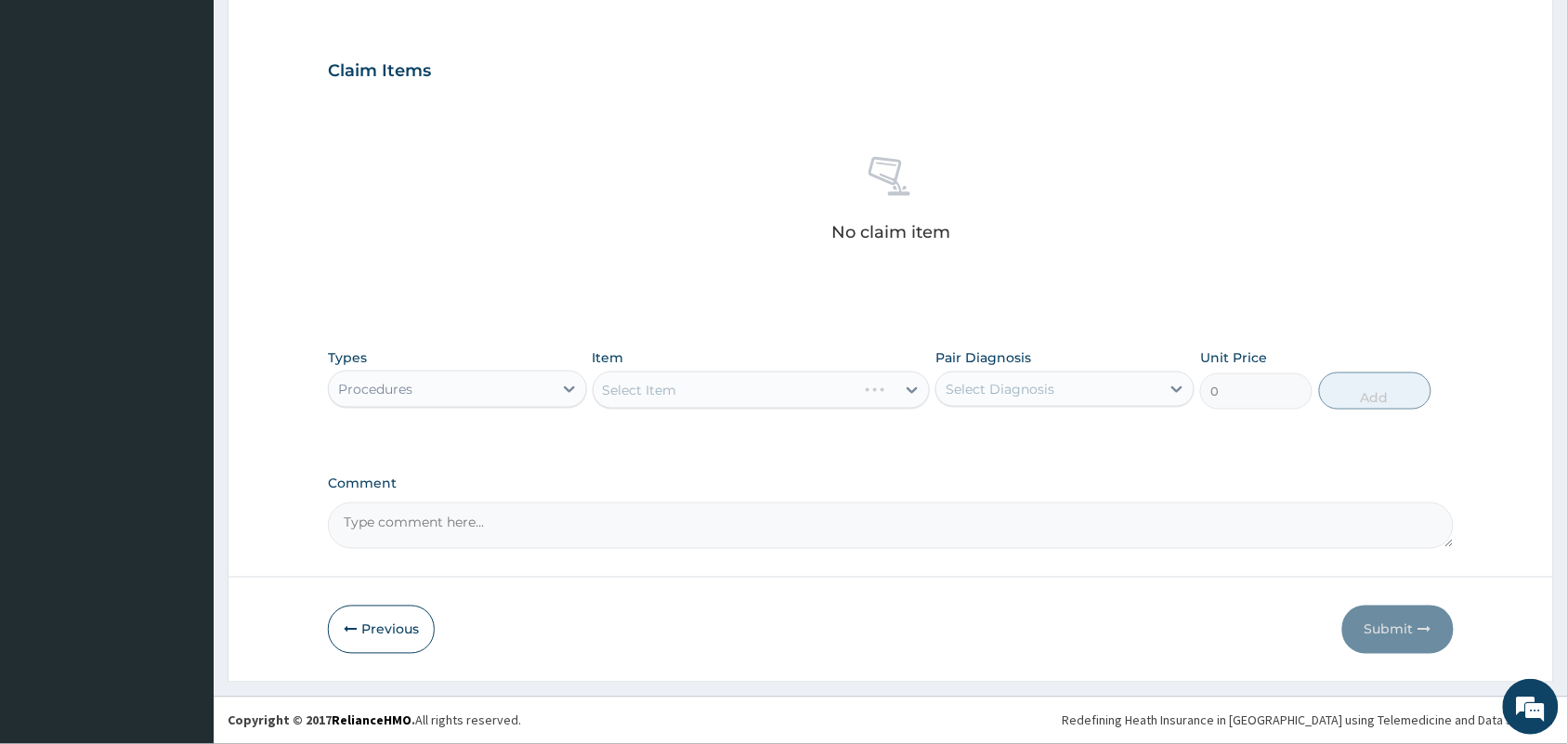
click at [746, 399] on div "Select Item" at bounding box center [761, 390] width 338 height 38
click at [746, 398] on div "Select Item" at bounding box center [761, 390] width 338 height 38
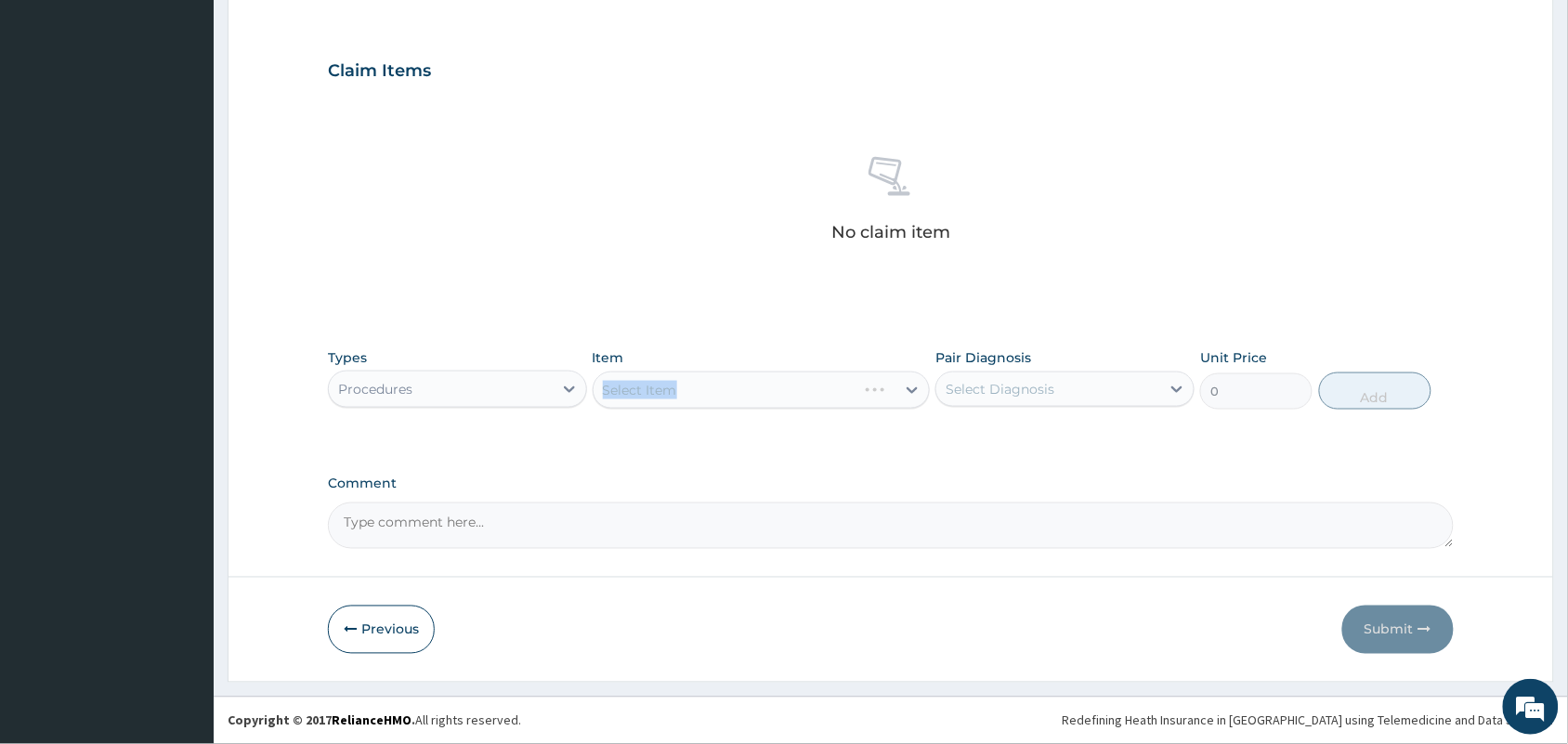
click at [746, 398] on div "Select Item" at bounding box center [761, 390] width 338 height 38
click at [772, 384] on div "Select Item" at bounding box center [761, 390] width 338 height 38
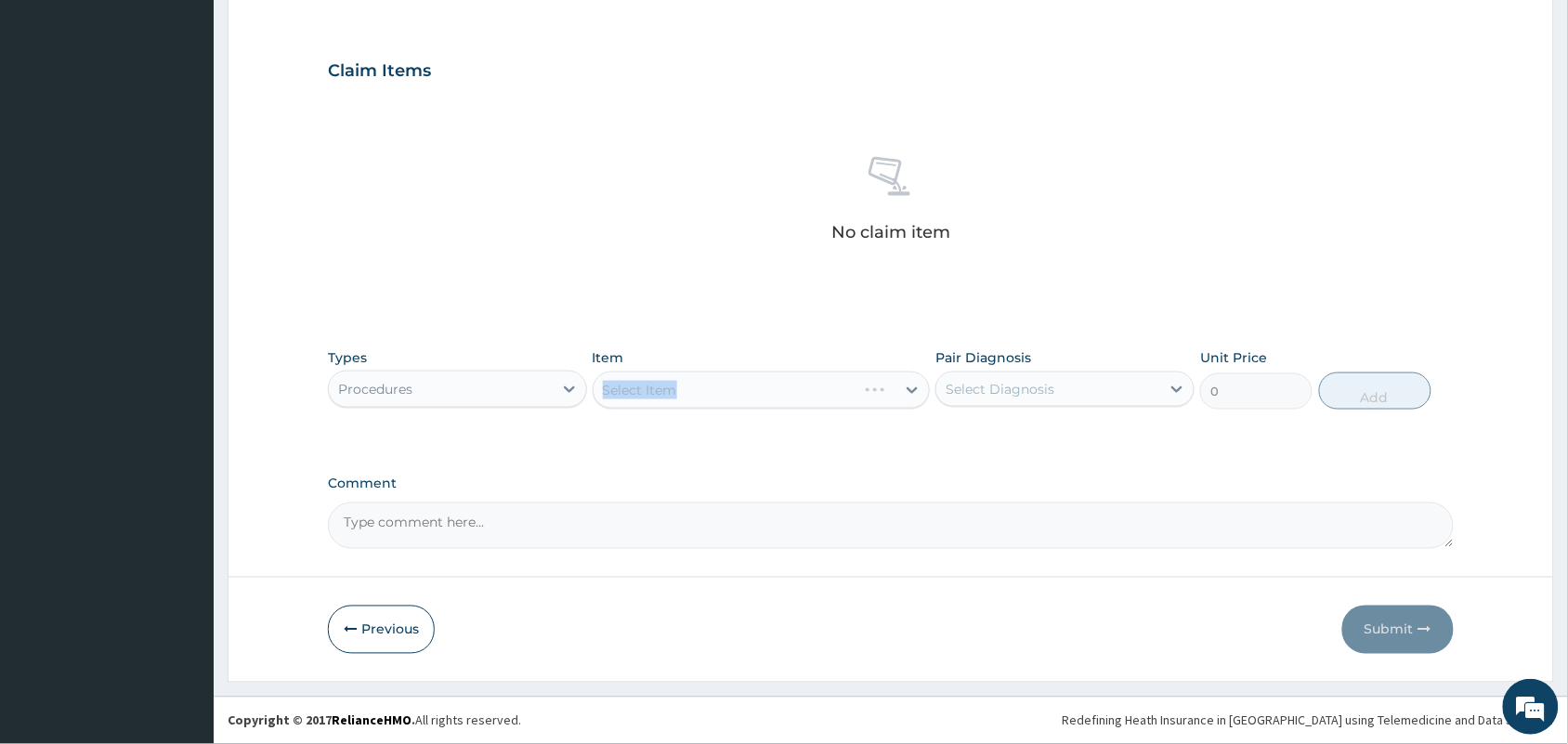
click at [772, 384] on div "Select Item" at bounding box center [761, 390] width 338 height 38
click at [772, 386] on div "Select Item" at bounding box center [761, 390] width 338 height 38
click at [857, 392] on div "Select Item" at bounding box center [725, 390] width 264 height 30
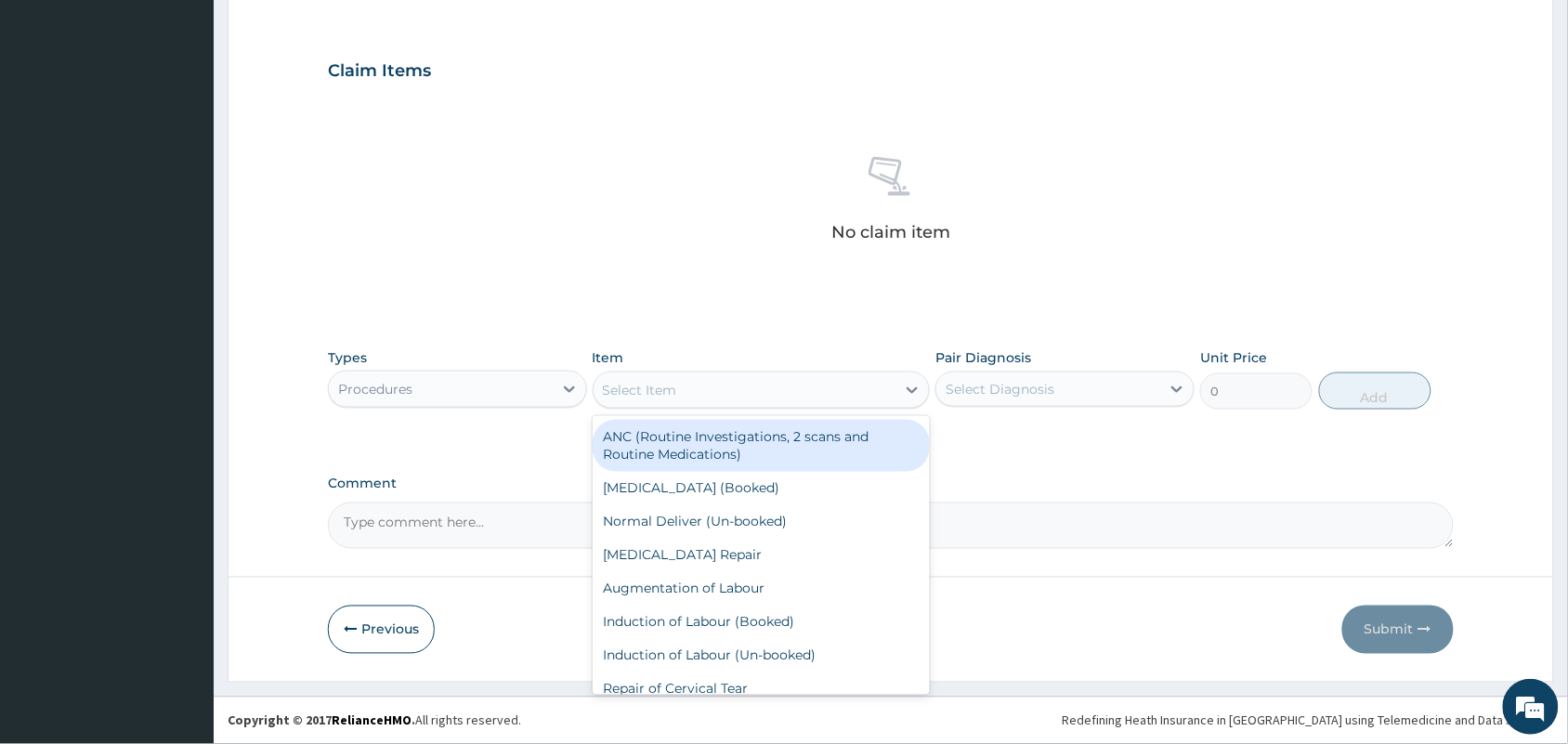
click at [859, 392] on div "Select Item" at bounding box center [745, 390] width 303 height 30
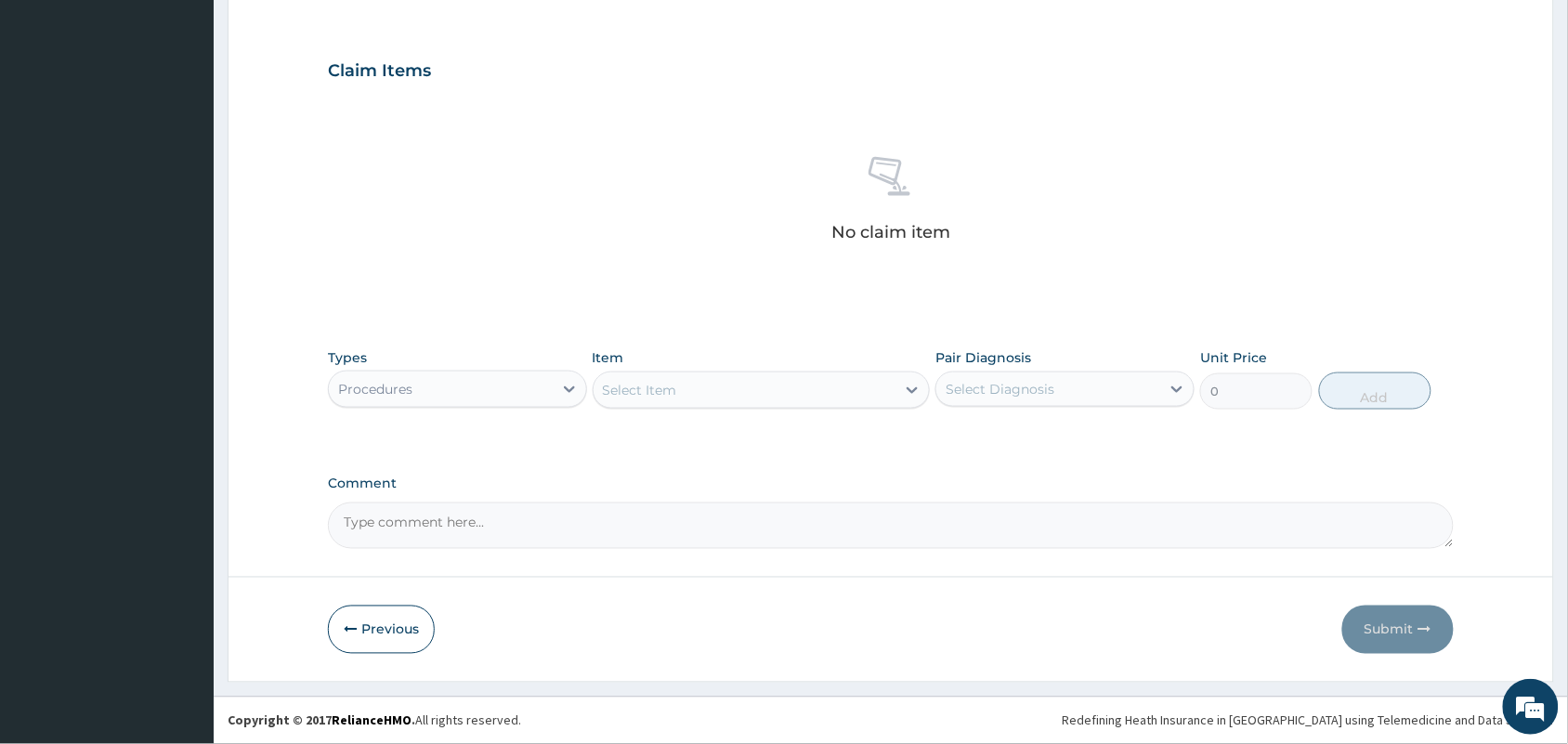
click at [859, 392] on div "Select Item" at bounding box center [745, 390] width 303 height 30
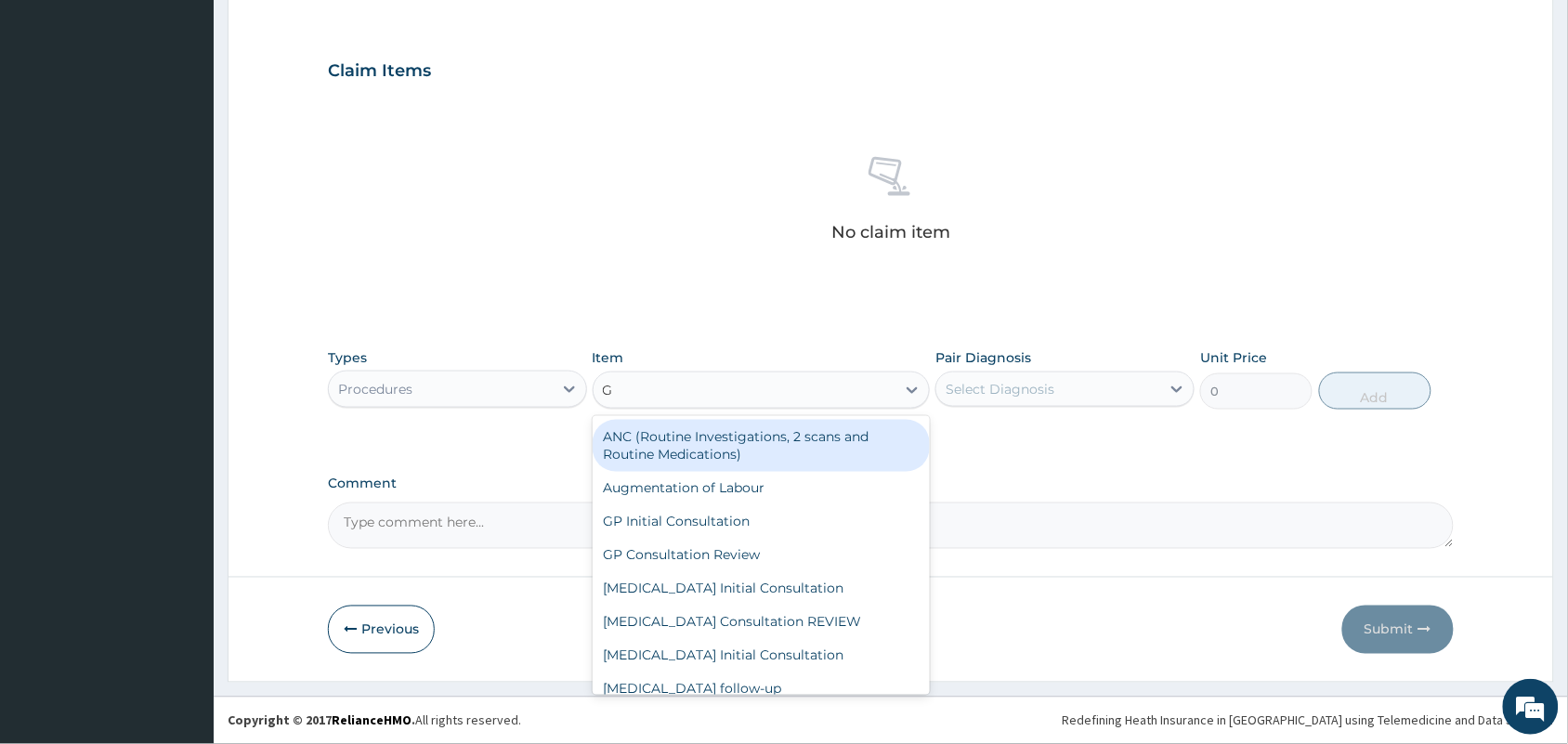
type input "GP"
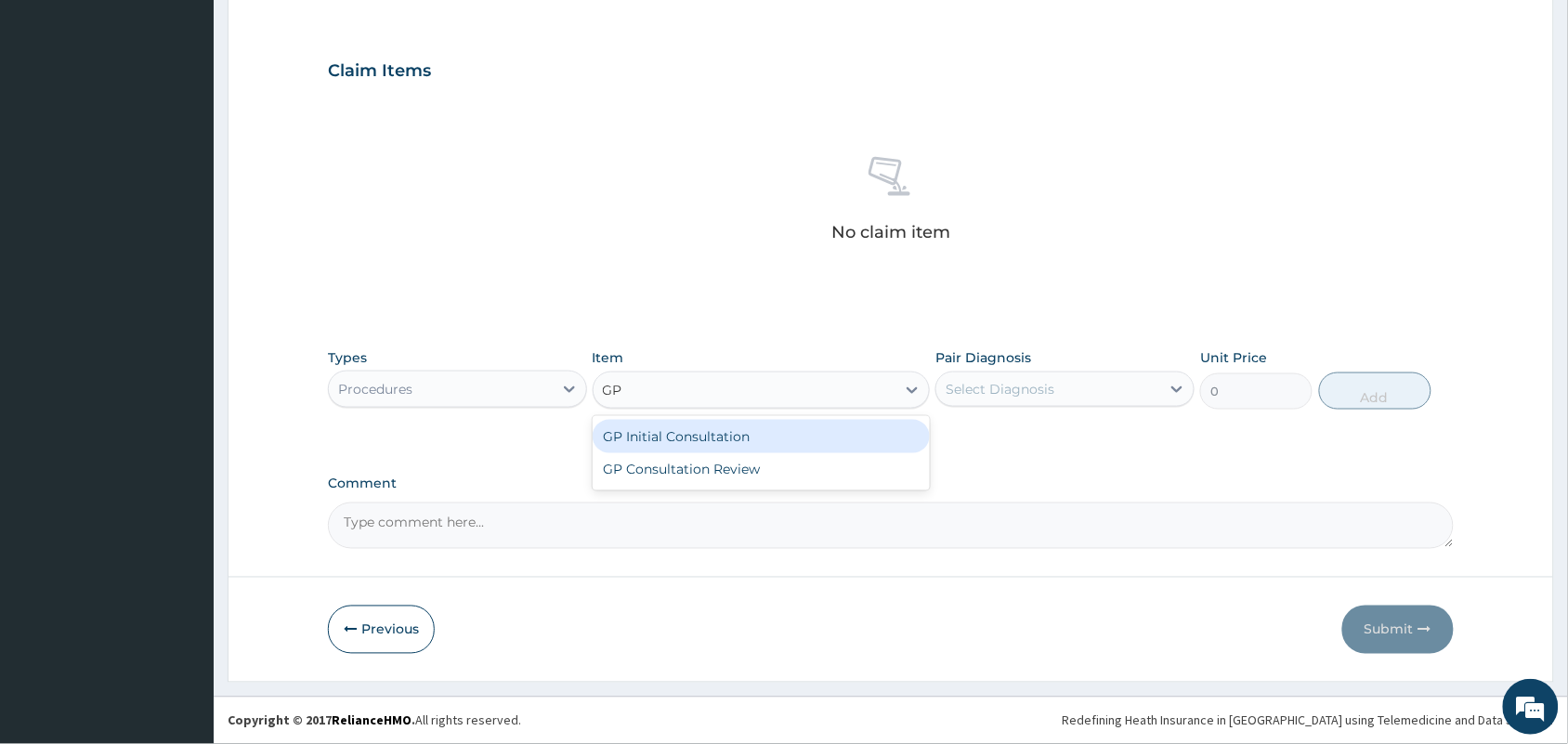
click at [838, 430] on div "GP Initial Consultation" at bounding box center [761, 436] width 338 height 34
type input "2500"
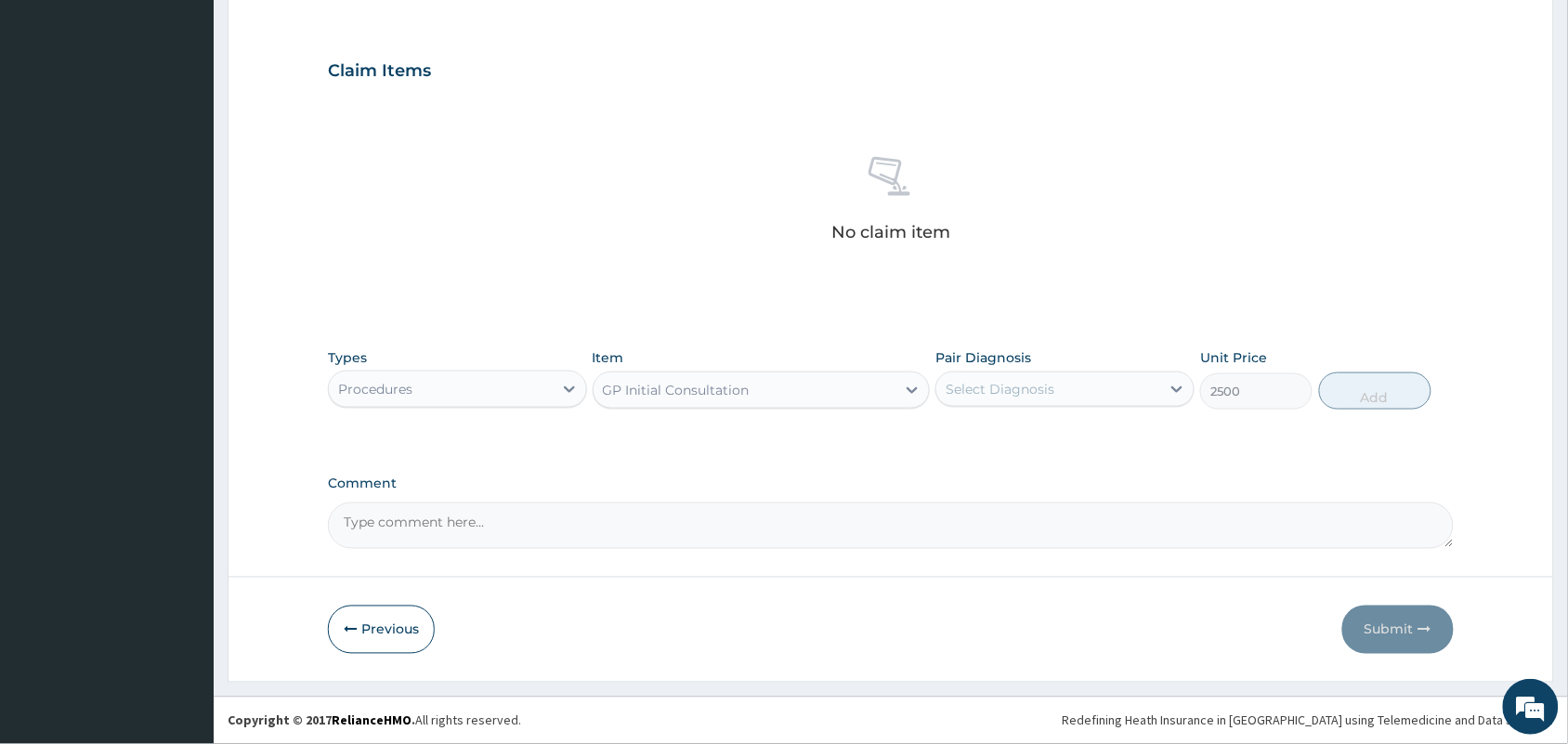
click at [1010, 404] on div "Select Diagnosis" at bounding box center [1048, 389] width 224 height 30
click at [948, 442] on input "checkbox" at bounding box center [952, 435] width 13 height 13
checkbox input "true"
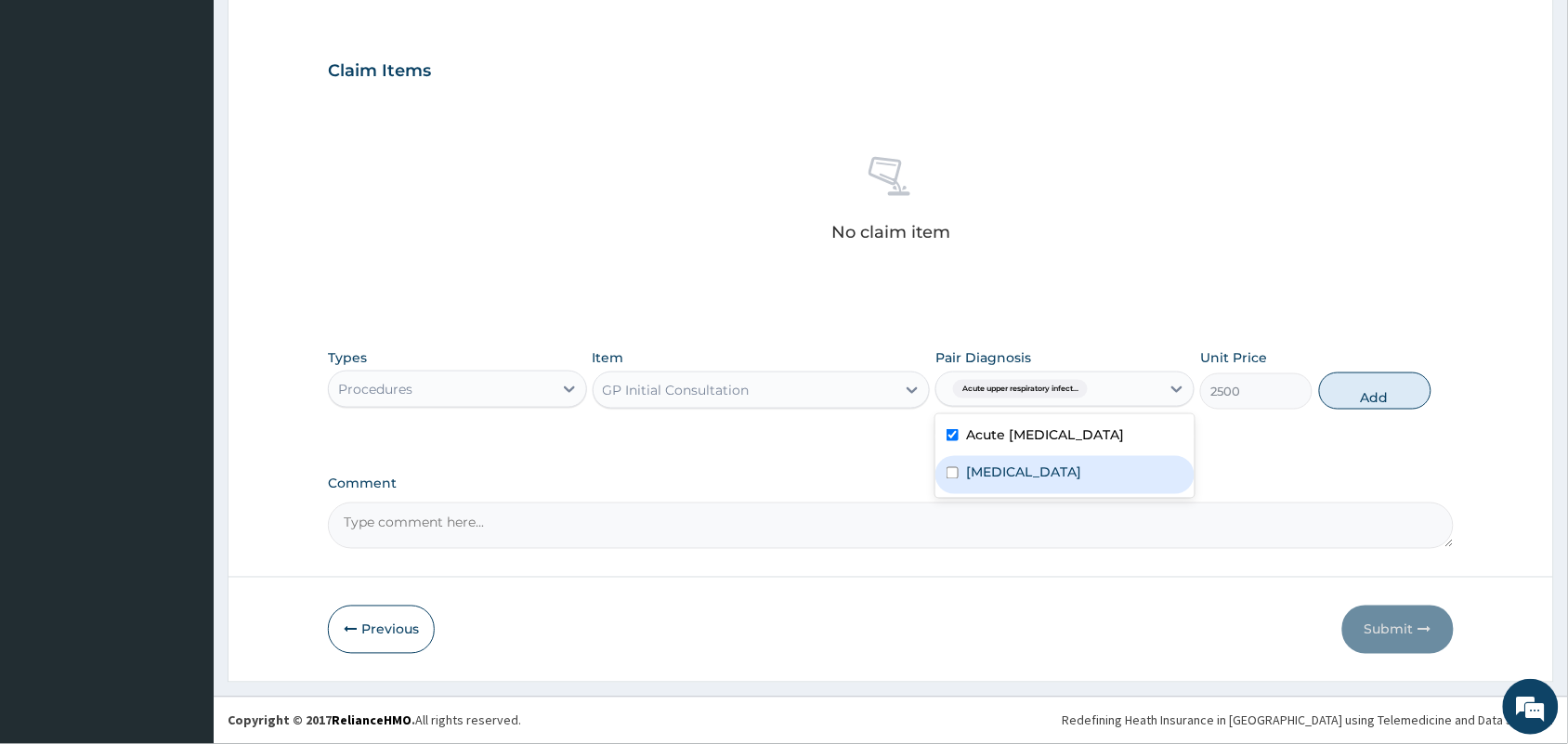
click at [949, 479] on input "checkbox" at bounding box center [952, 474] width 13 height 13
checkbox input "true"
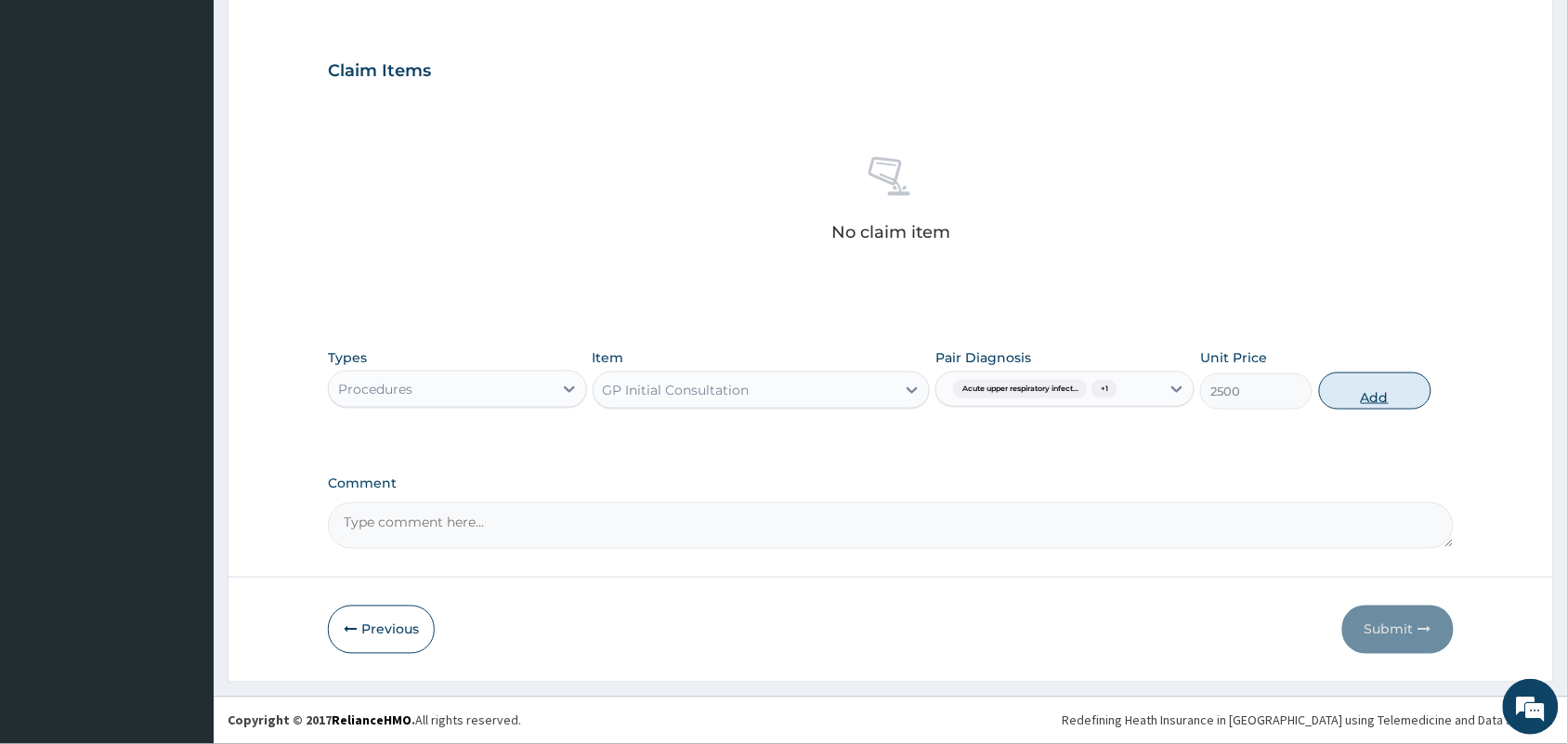
click at [1368, 392] on button "Add" at bounding box center [1375, 391] width 113 height 38
type input "0"
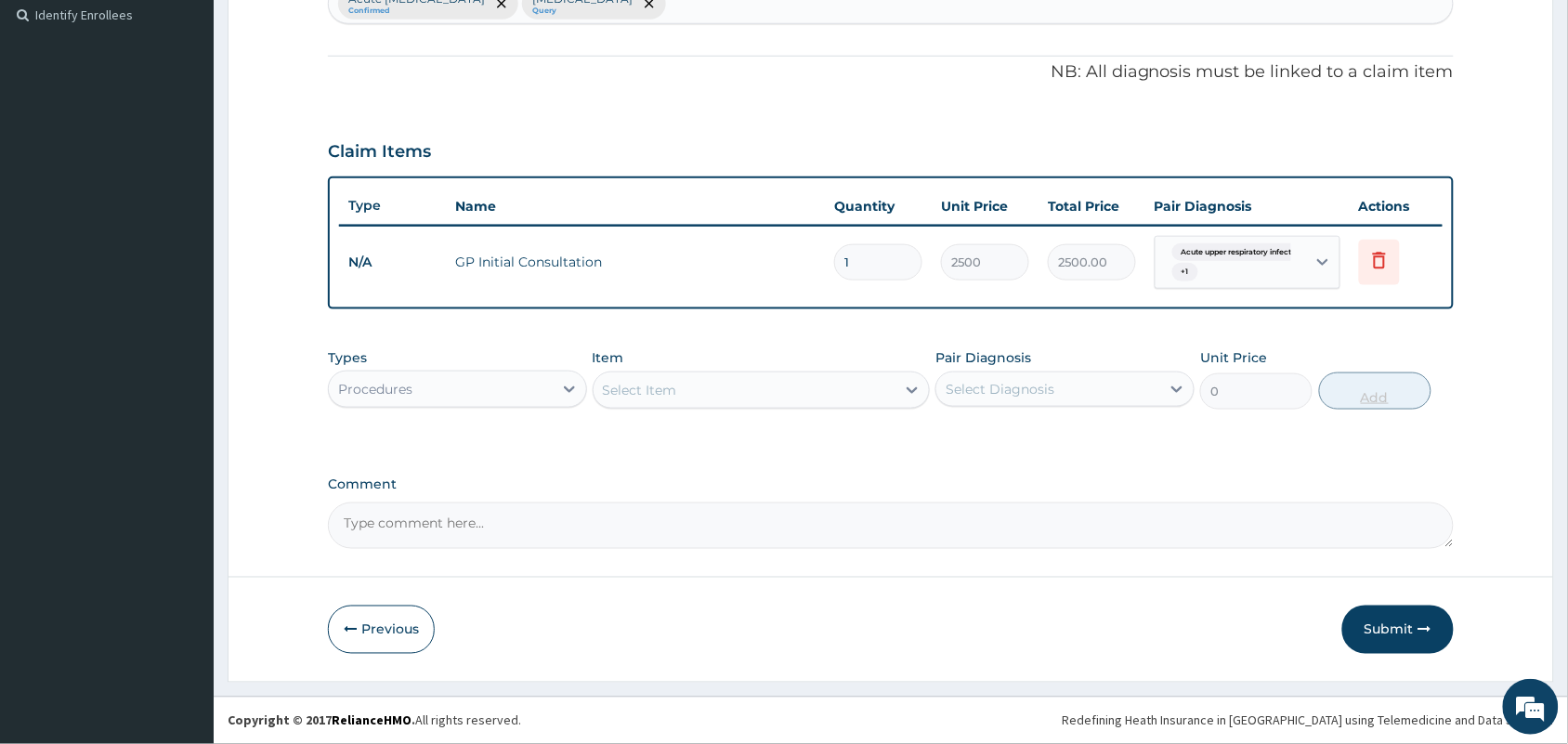
scroll to position [514, 0]
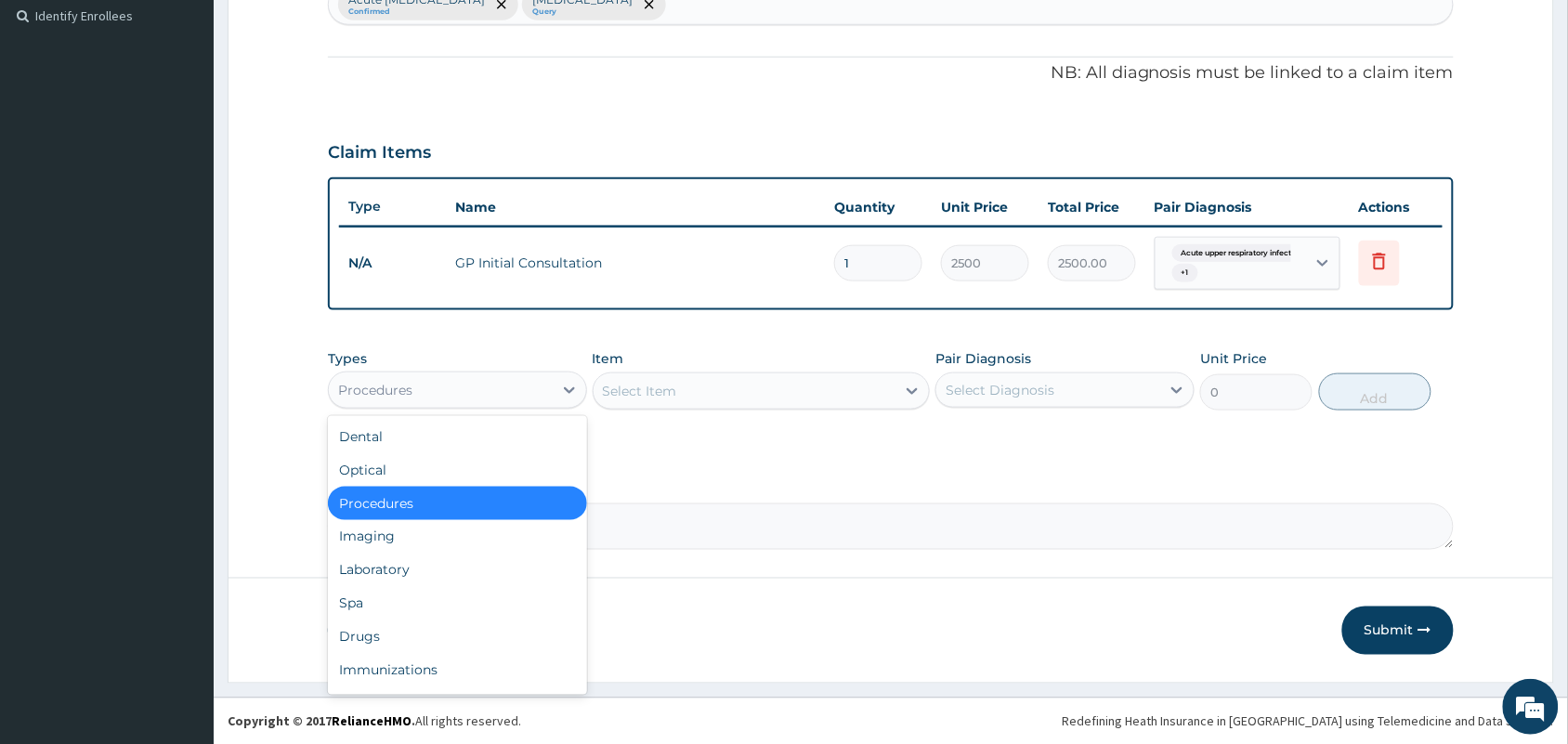
click at [500, 399] on div "Procedures" at bounding box center [441, 390] width 224 height 30
click at [452, 629] on div "Drugs" at bounding box center [457, 637] width 259 height 34
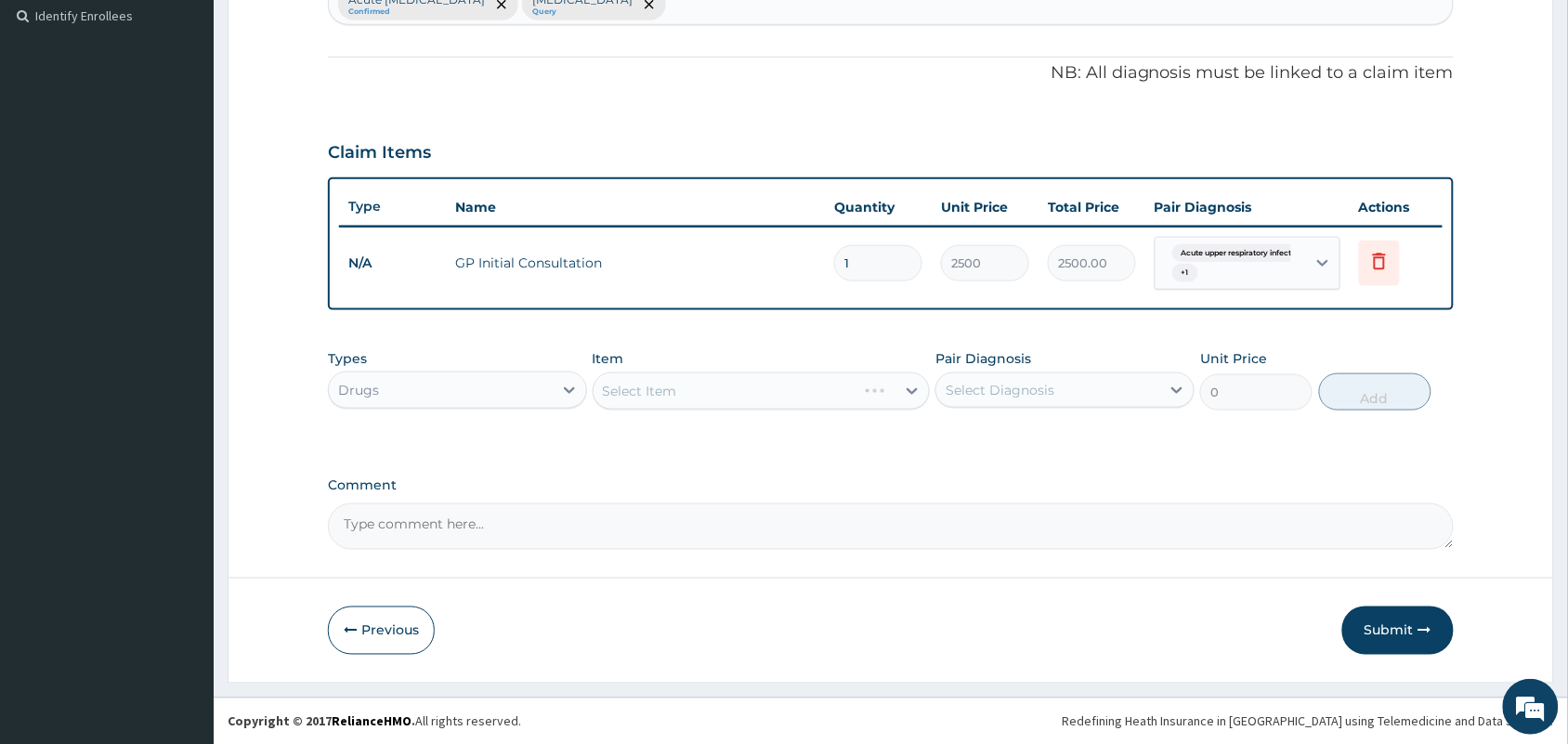
click at [741, 388] on div "Select Item" at bounding box center [761, 391] width 338 height 38
click at [765, 389] on div "Select Item" at bounding box center [761, 391] width 338 height 38
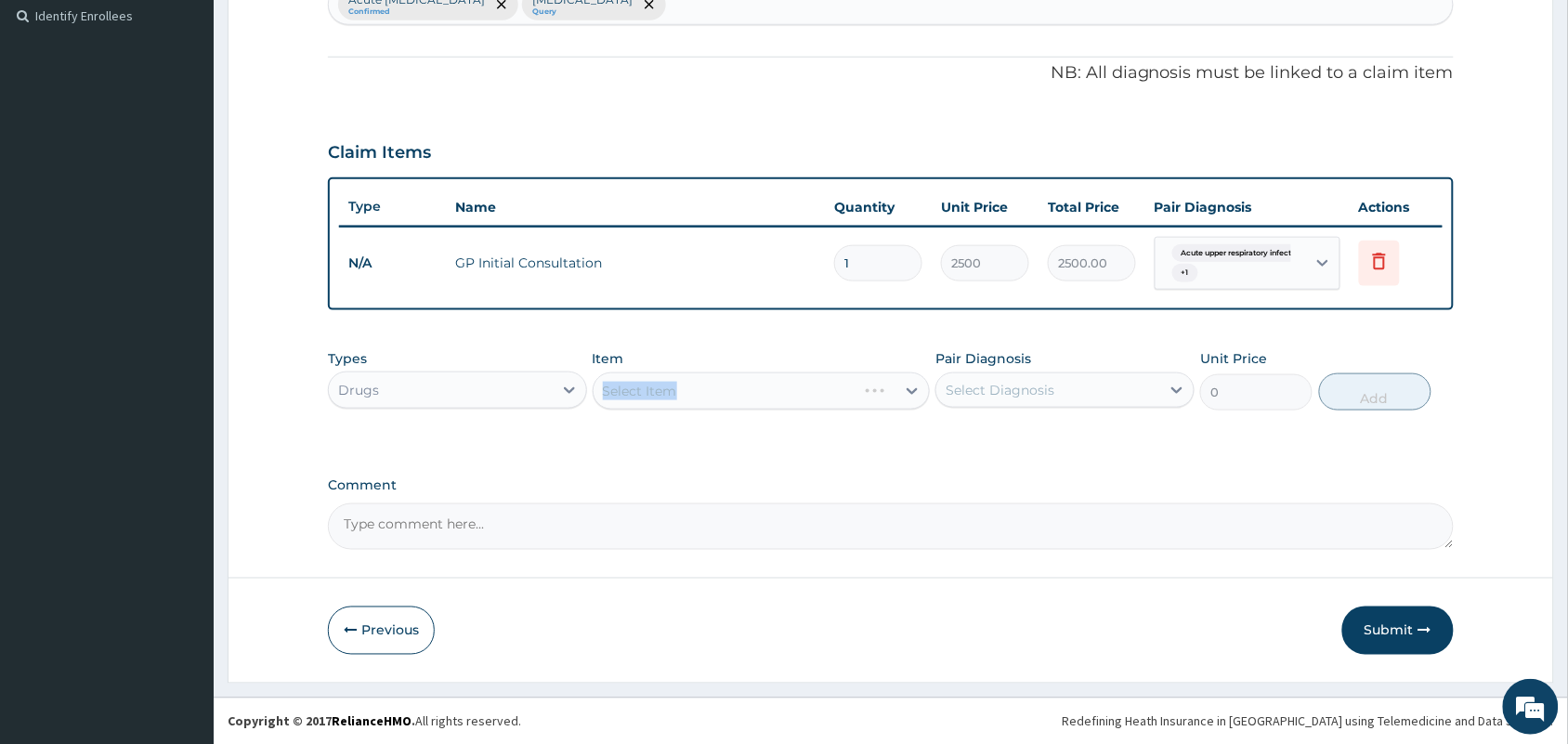
click at [765, 389] on div "Select Item" at bounding box center [761, 391] width 338 height 38
click at [846, 397] on div "Select Item" at bounding box center [761, 391] width 338 height 38
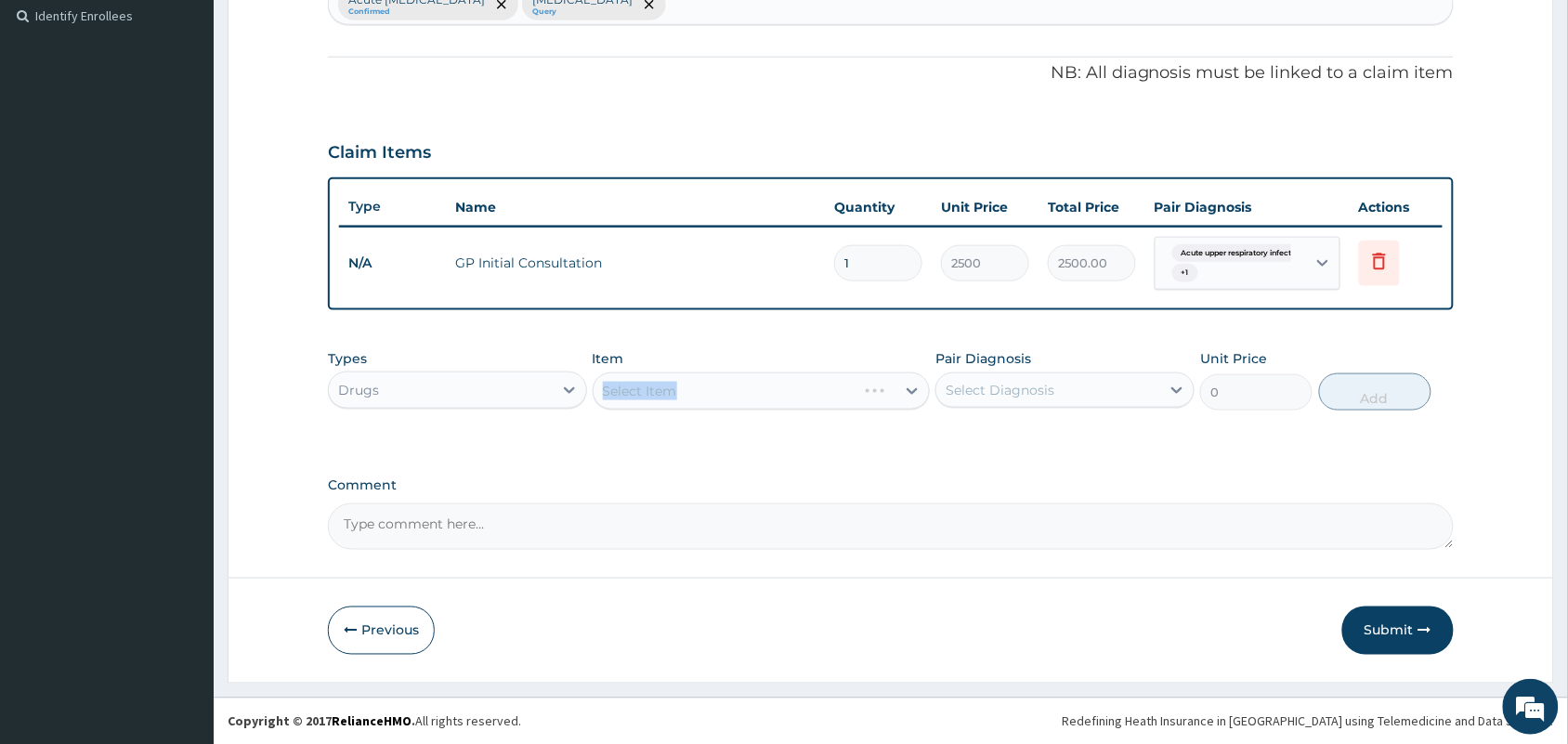
click at [846, 397] on div "Select Item" at bounding box center [761, 391] width 338 height 38
click at [898, 388] on div "Select Item" at bounding box center [761, 391] width 338 height 38
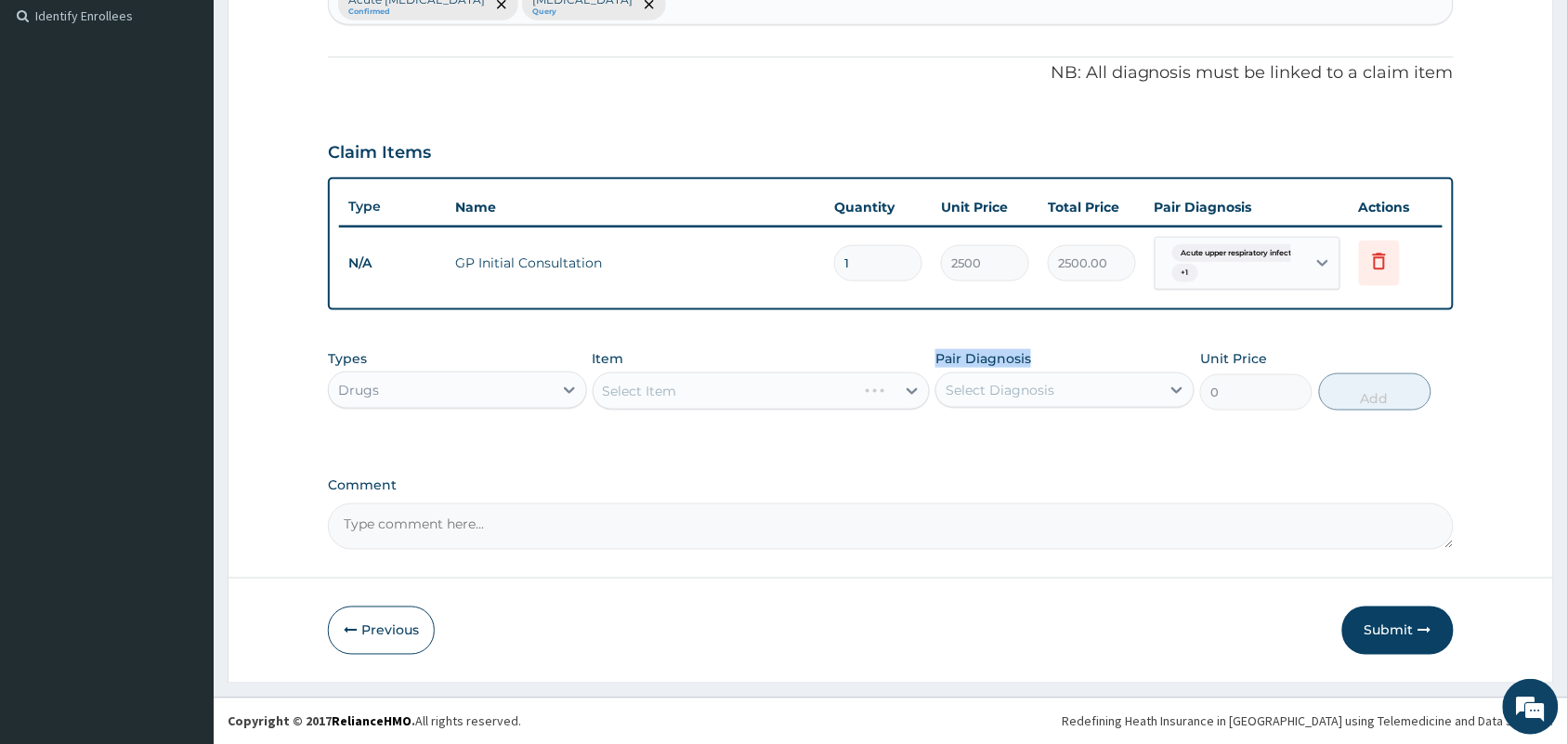
click at [898, 388] on div "Select Item" at bounding box center [761, 391] width 338 height 38
click at [797, 389] on div "Select Item" at bounding box center [761, 391] width 338 height 38
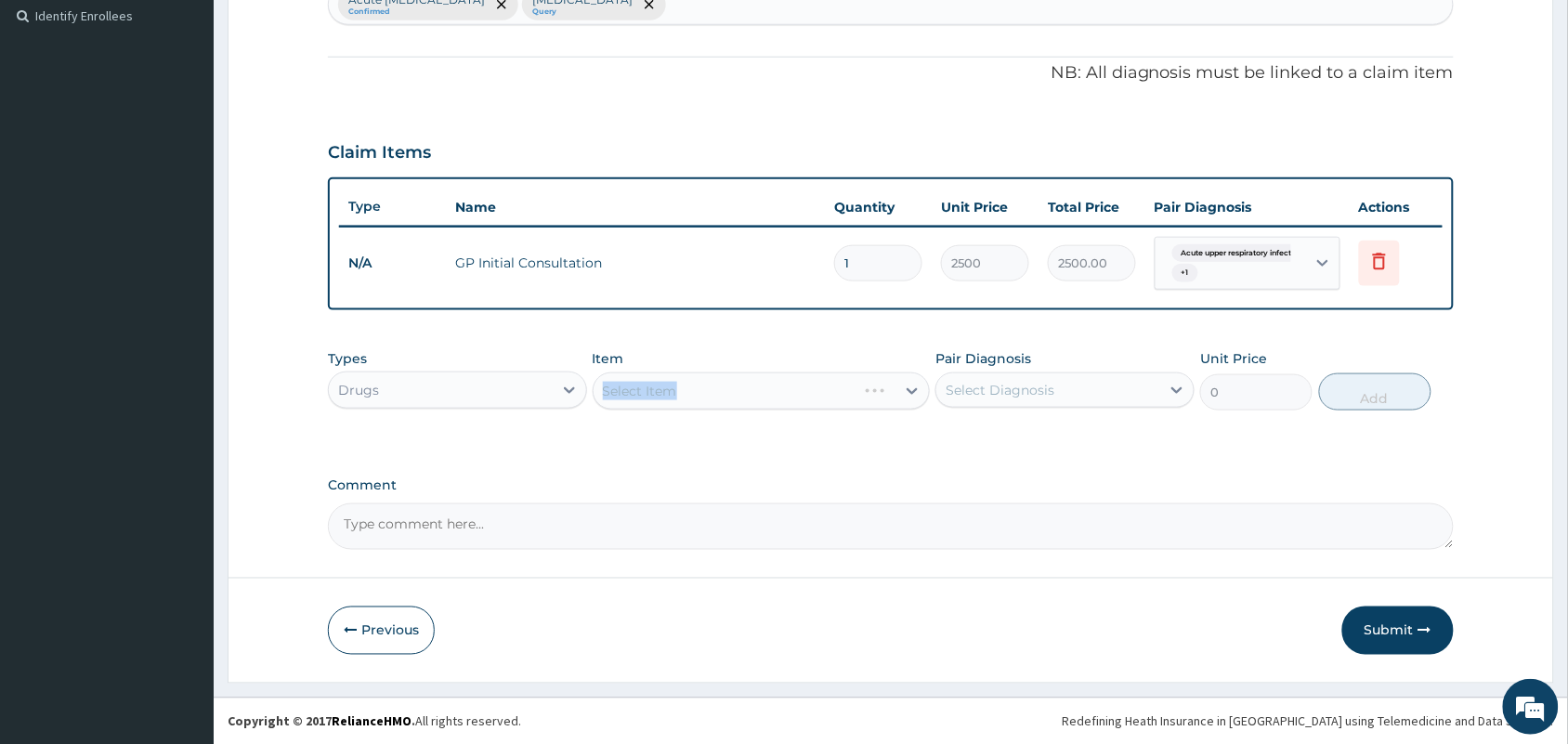
click at [797, 389] on div "Select Item" at bounding box center [761, 391] width 338 height 38
click at [855, 396] on div "Select Item" at bounding box center [761, 391] width 338 height 38
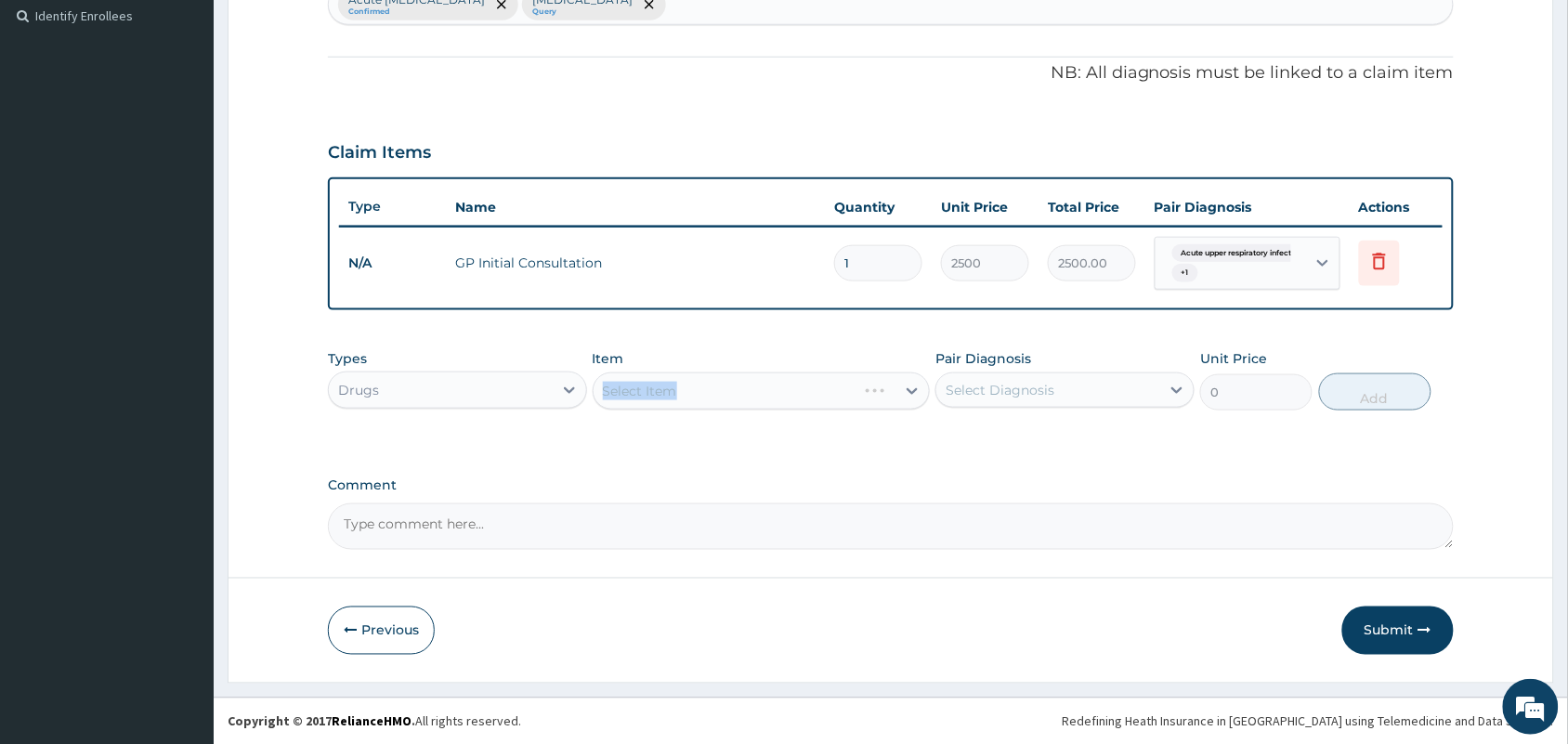
click at [855, 396] on div "Select Item" at bounding box center [761, 391] width 338 height 38
drag, startPoint x: 855, startPoint y: 397, endPoint x: 876, endPoint y: 397, distance: 21.0
click at [876, 397] on div "Select Item" at bounding box center [761, 391] width 338 height 38
click at [876, 396] on div "Select Item" at bounding box center [761, 391] width 338 height 38
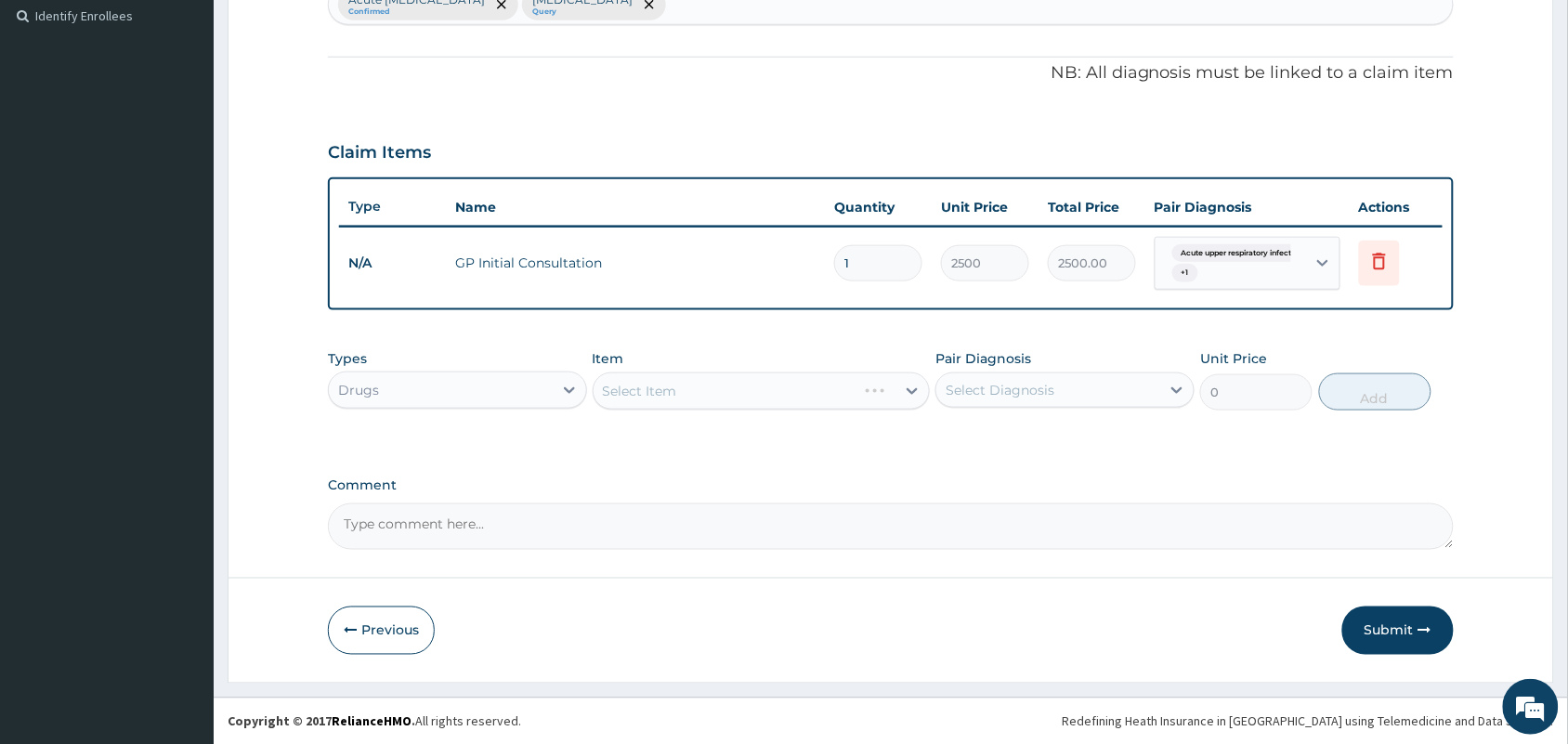
click at [876, 396] on div "Select Item" at bounding box center [761, 391] width 338 height 38
click at [897, 437] on div "Types Drugs Item Select Item Pair Diagnosis Select Diagnosis Unit Price 0 Add" at bounding box center [891, 394] width 1125 height 108
click at [879, 373] on div "Select Item" at bounding box center [761, 391] width 338 height 38
click at [823, 372] on div "Select Item" at bounding box center [761, 391] width 338 height 38
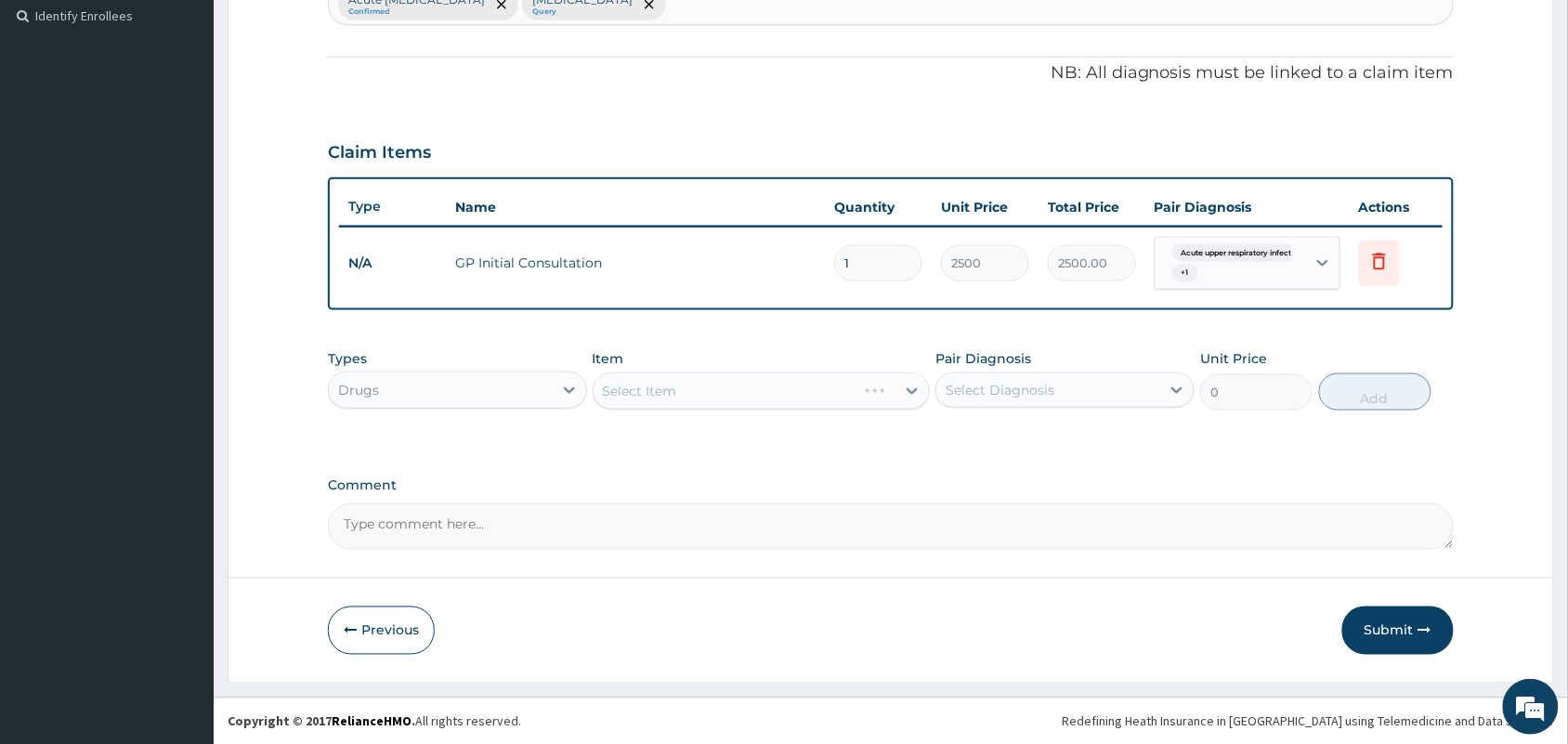
click at [890, 364] on div "Item Select Item" at bounding box center [761, 380] width 338 height 62
click at [882, 406] on div "Select Item" at bounding box center [761, 391] width 338 height 38
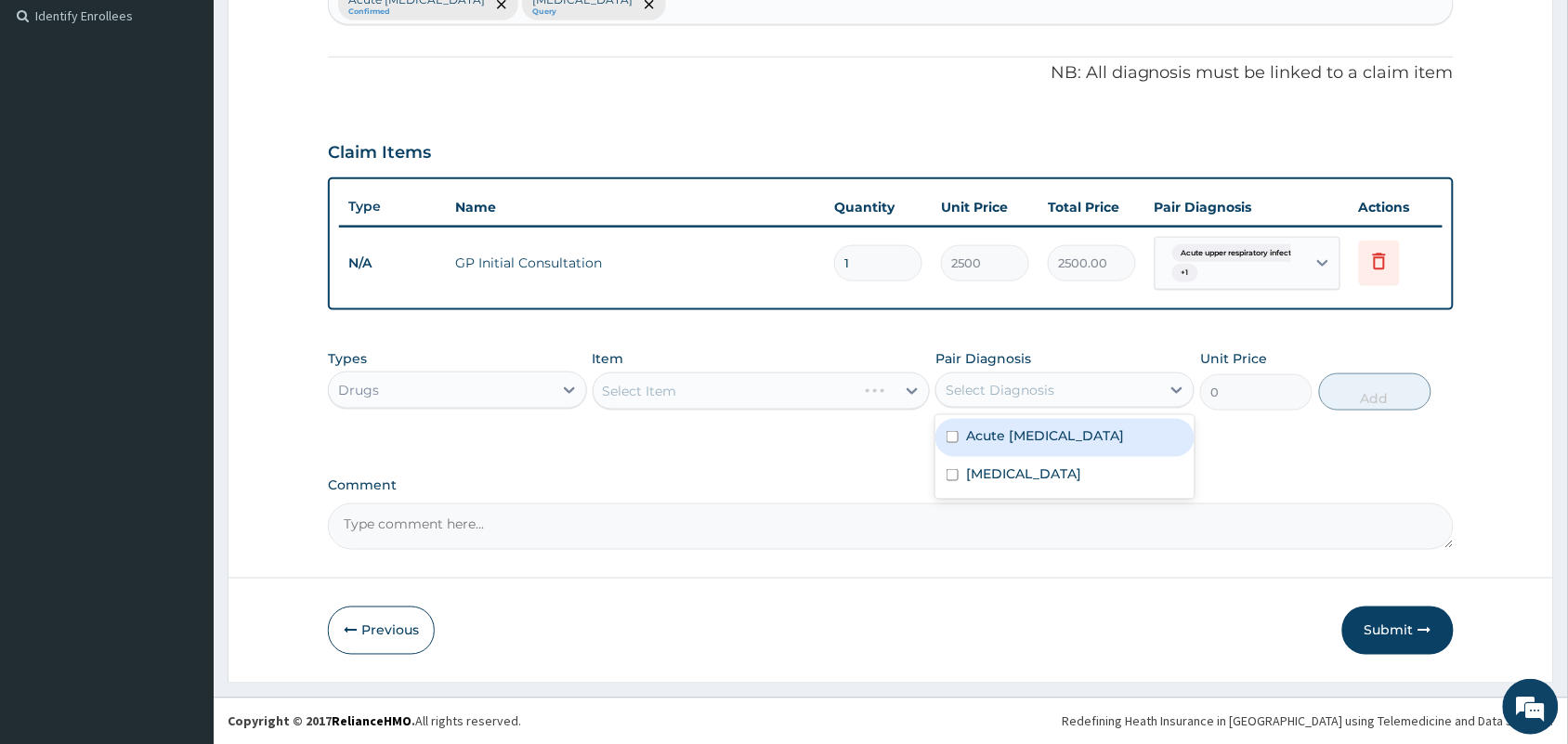
click at [1032, 402] on div "Select Diagnosis" at bounding box center [1048, 390] width 224 height 30
click at [948, 444] on input "checkbox" at bounding box center [952, 437] width 13 height 13
checkbox input "true"
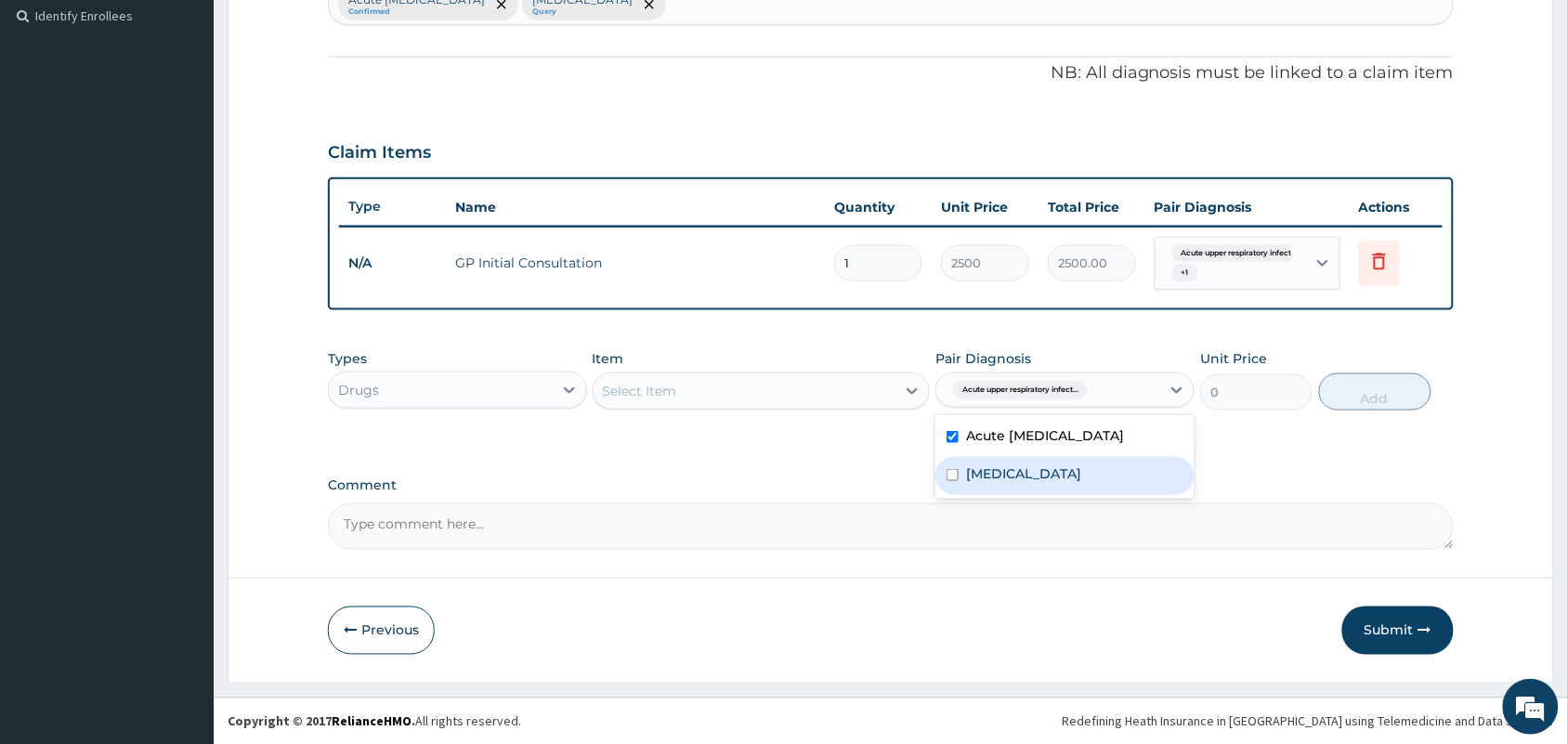
drag, startPoint x: 948, startPoint y: 488, endPoint x: 871, endPoint y: 392, distance: 123.1
click at [871, 392] on div "Types Drugs Item Select Item Pair Diagnosis option Acute upper respiratory infe…" at bounding box center [891, 379] width 1125 height 80
click at [871, 392] on div "Select Item" at bounding box center [745, 391] width 303 height 30
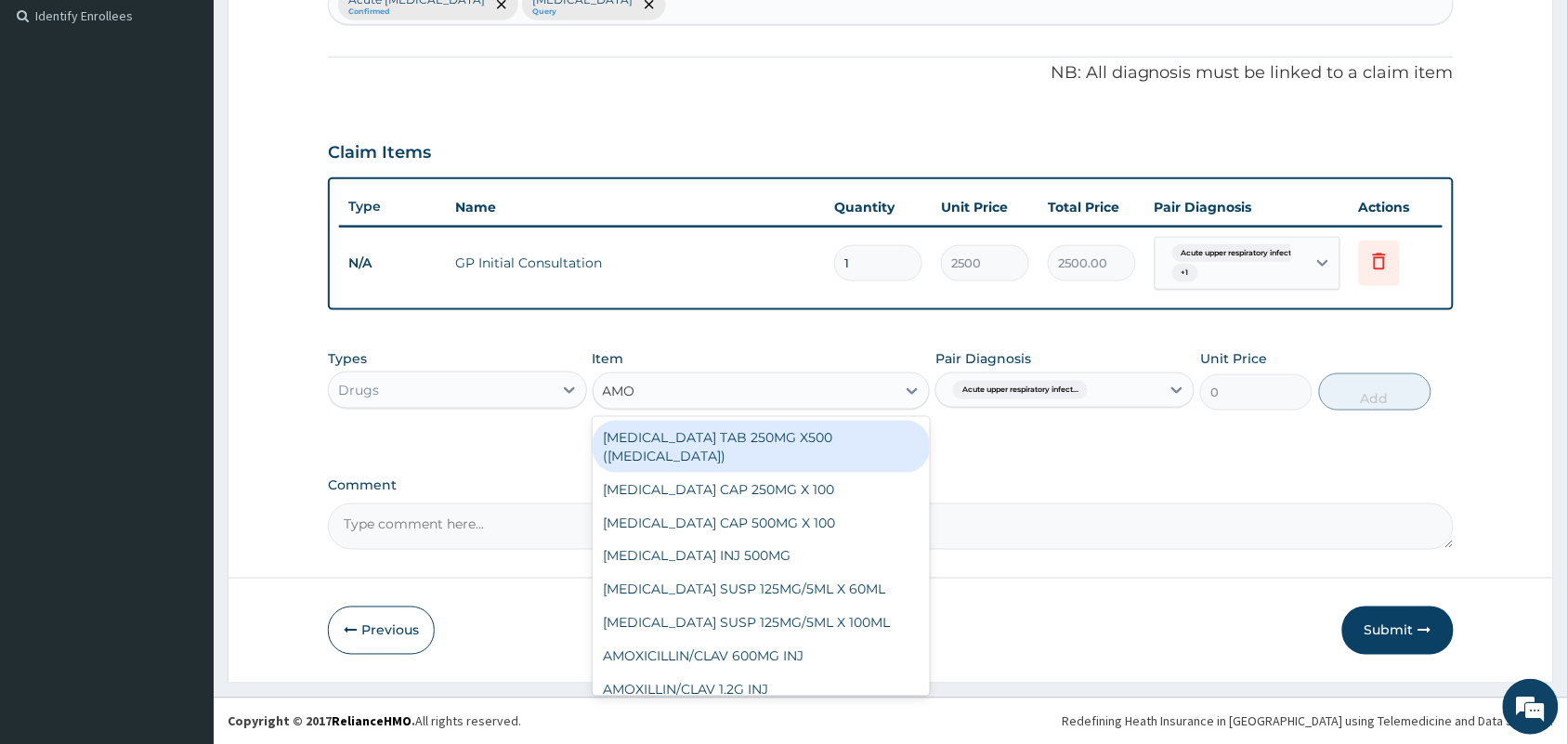
type input "AMOX"
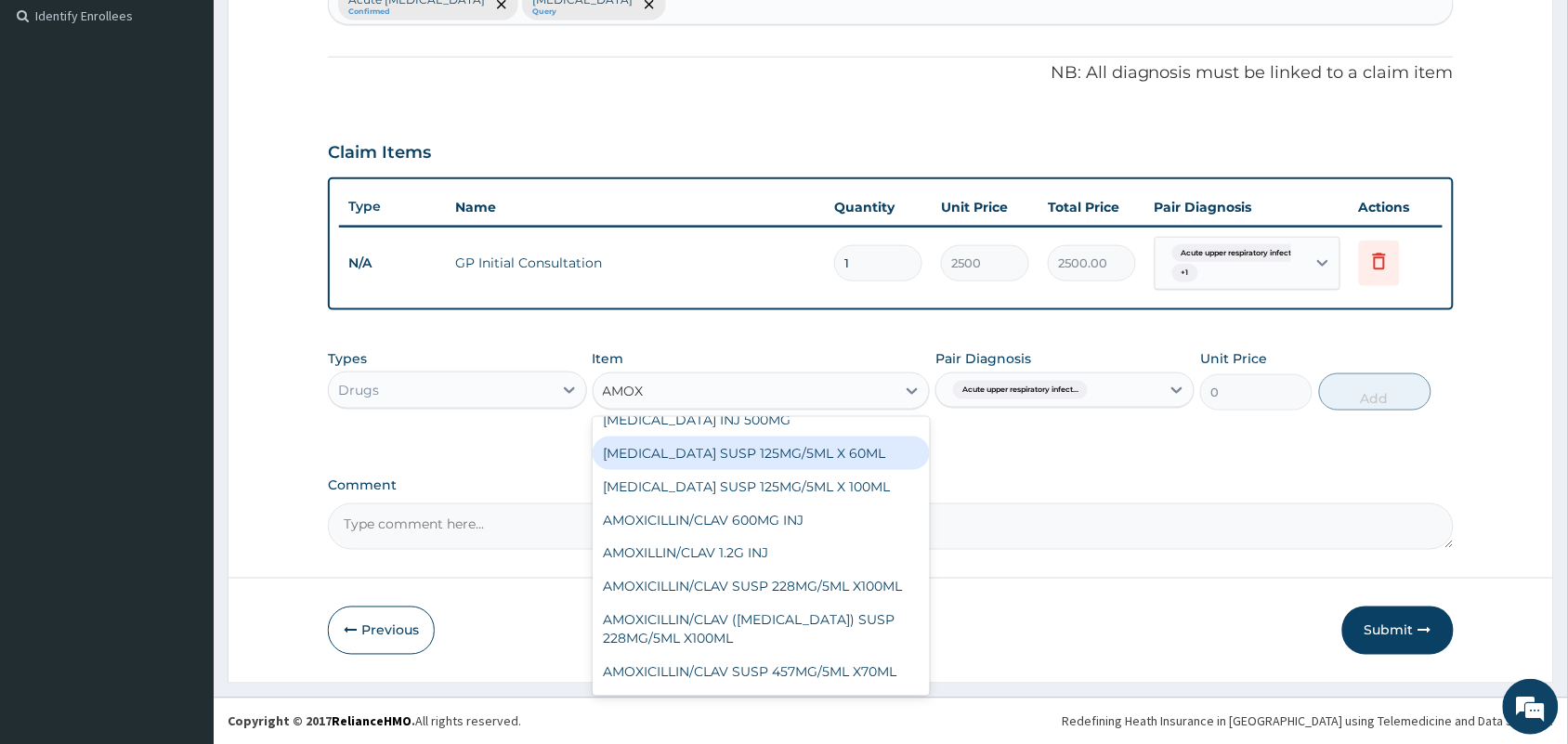
scroll to position [219, 0]
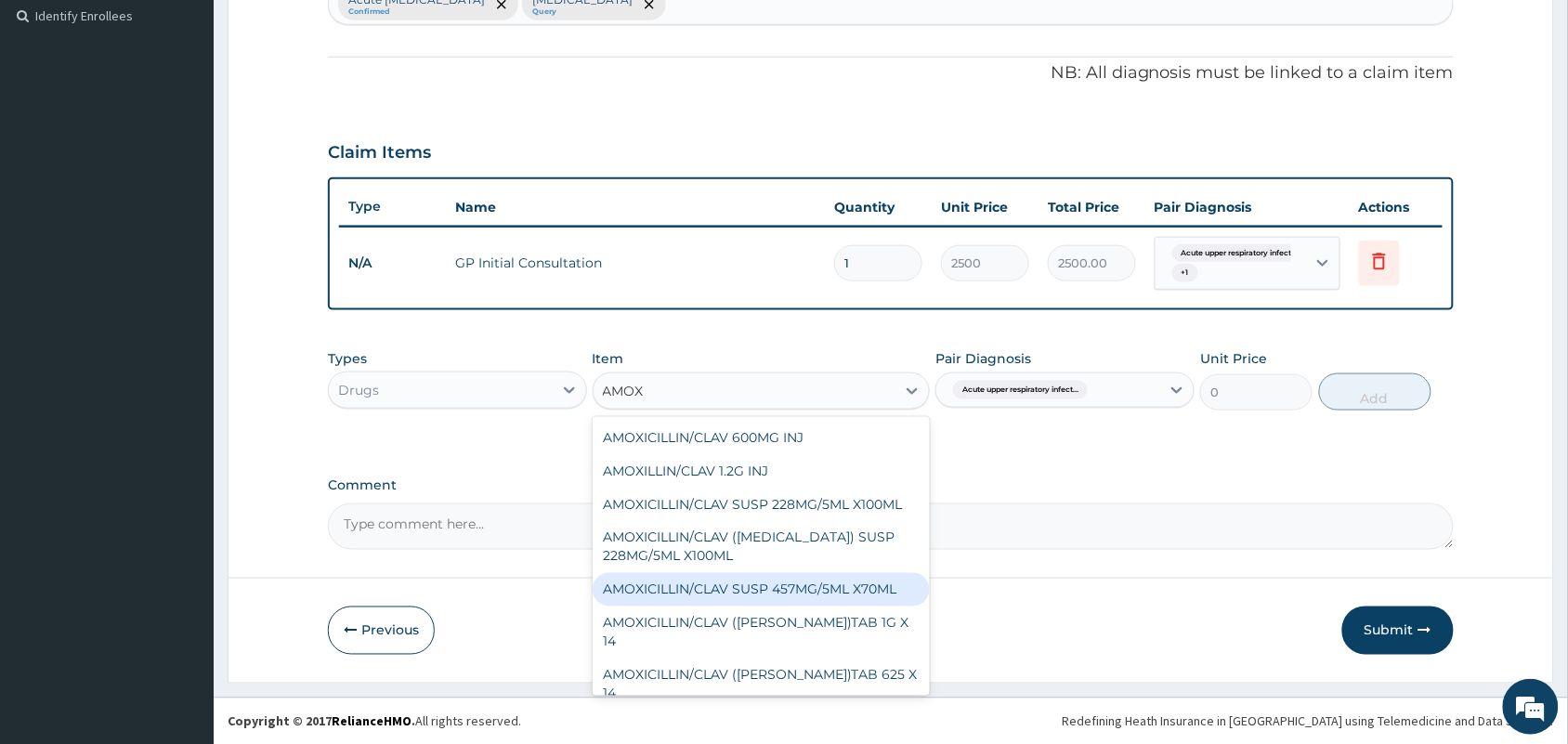
click at [841, 607] on div "AMOXICILLIN/CLAV SUSP 457MG/5ML X70ML" at bounding box center [761, 590] width 338 height 34
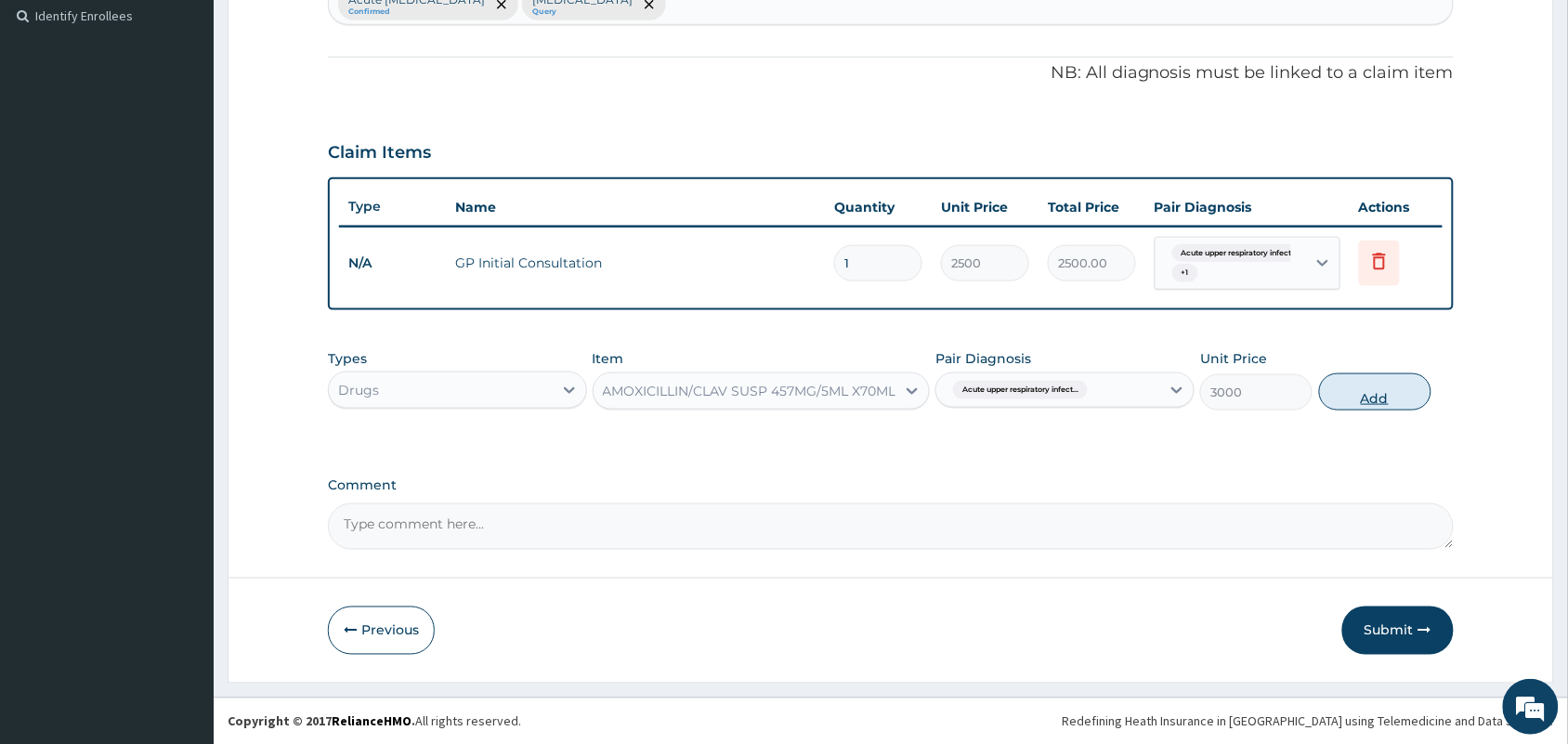
click at [1358, 383] on button "Add" at bounding box center [1375, 392] width 113 height 38
type input "0"
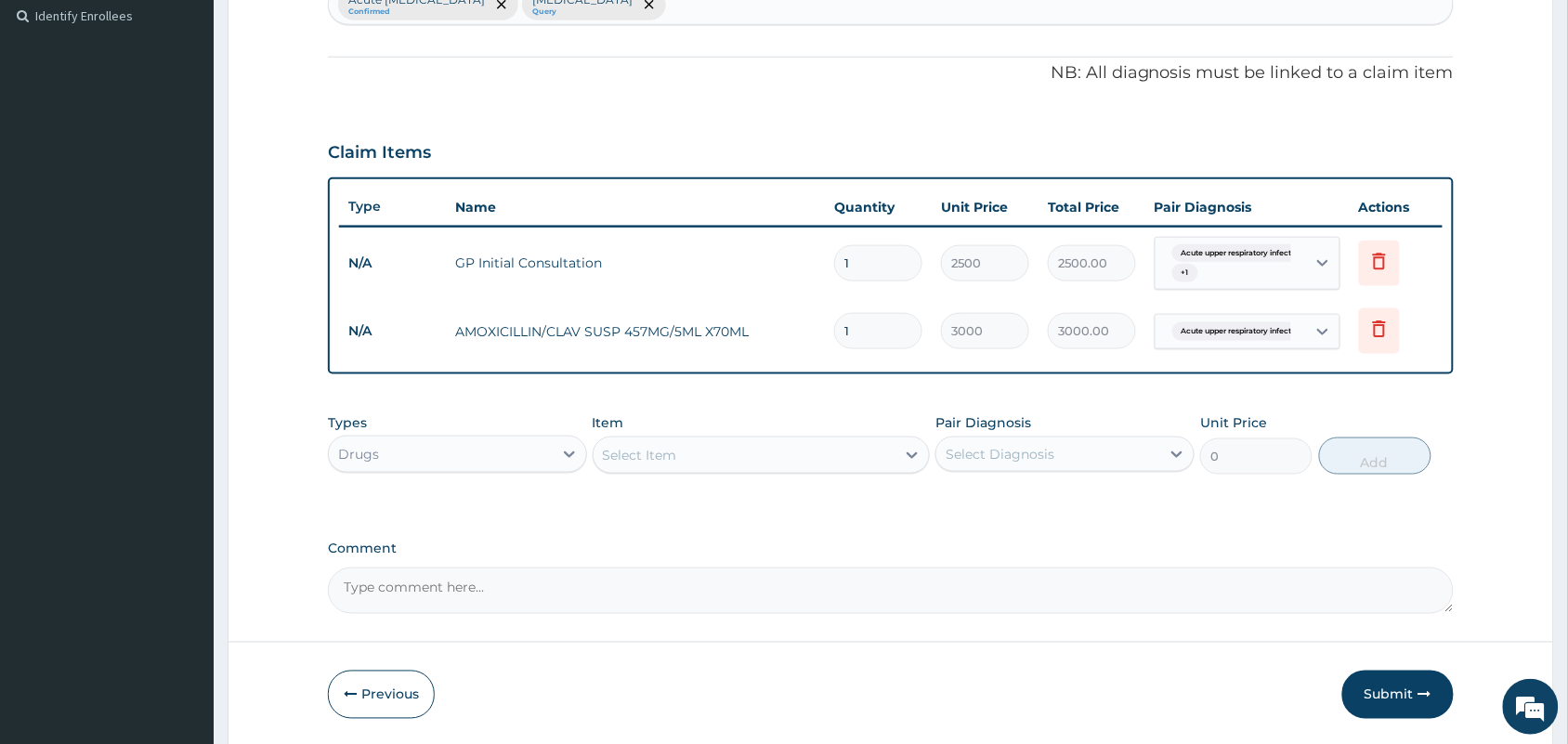
click at [686, 460] on div "Select Item" at bounding box center [745, 455] width 303 height 30
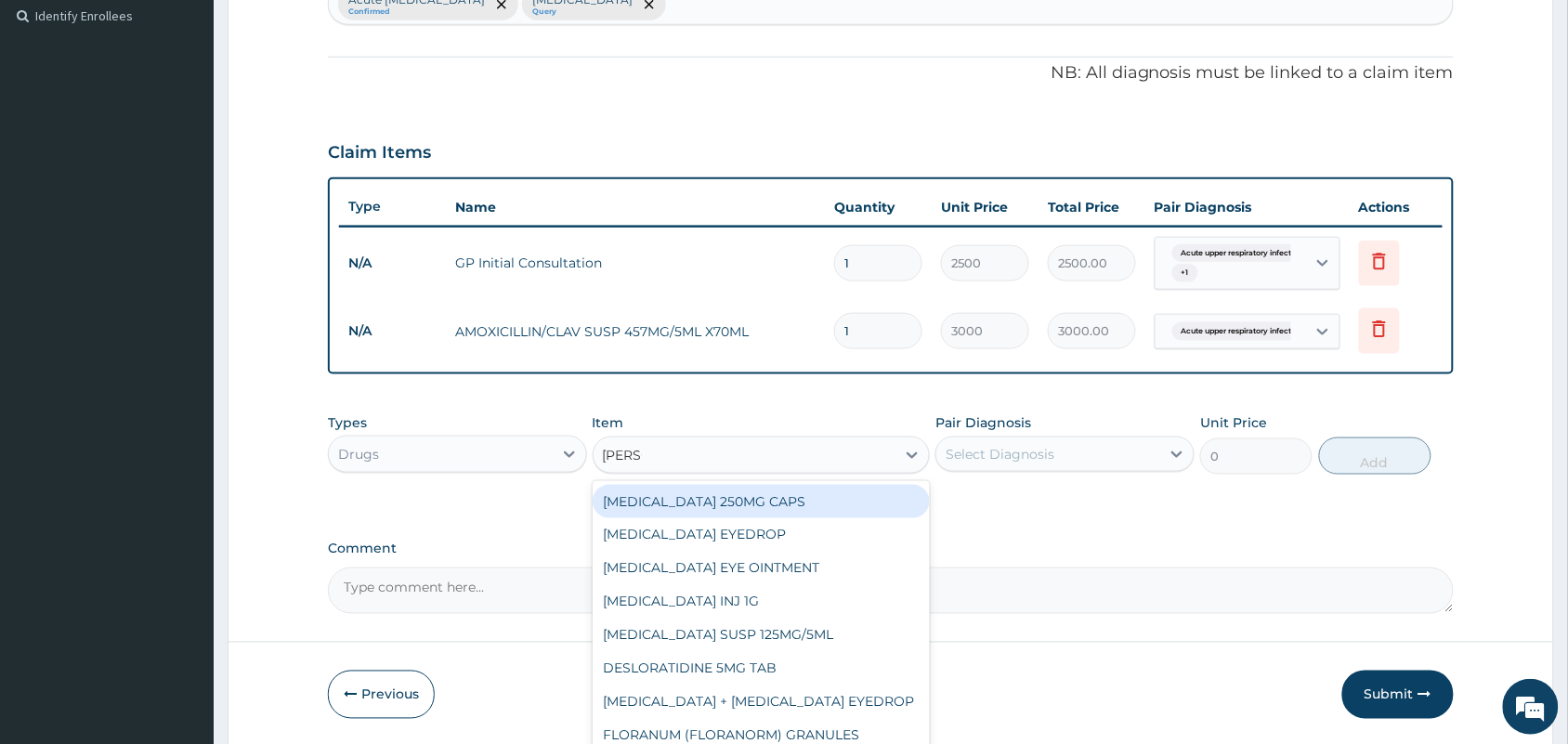
type input "LORAT"
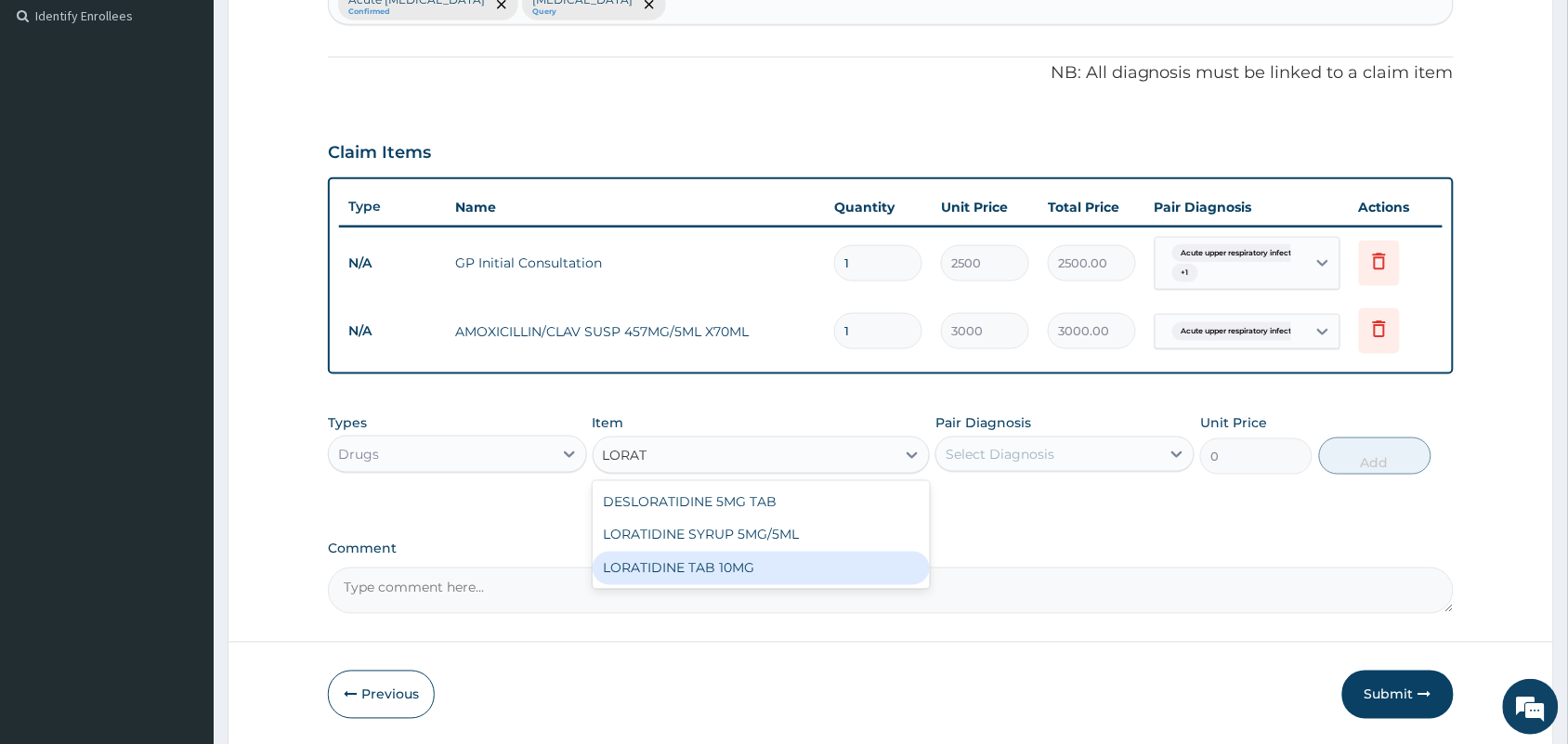
click at [718, 573] on div "LORATIDINE TAB 10MG" at bounding box center [761, 569] width 338 height 34
type input "30"
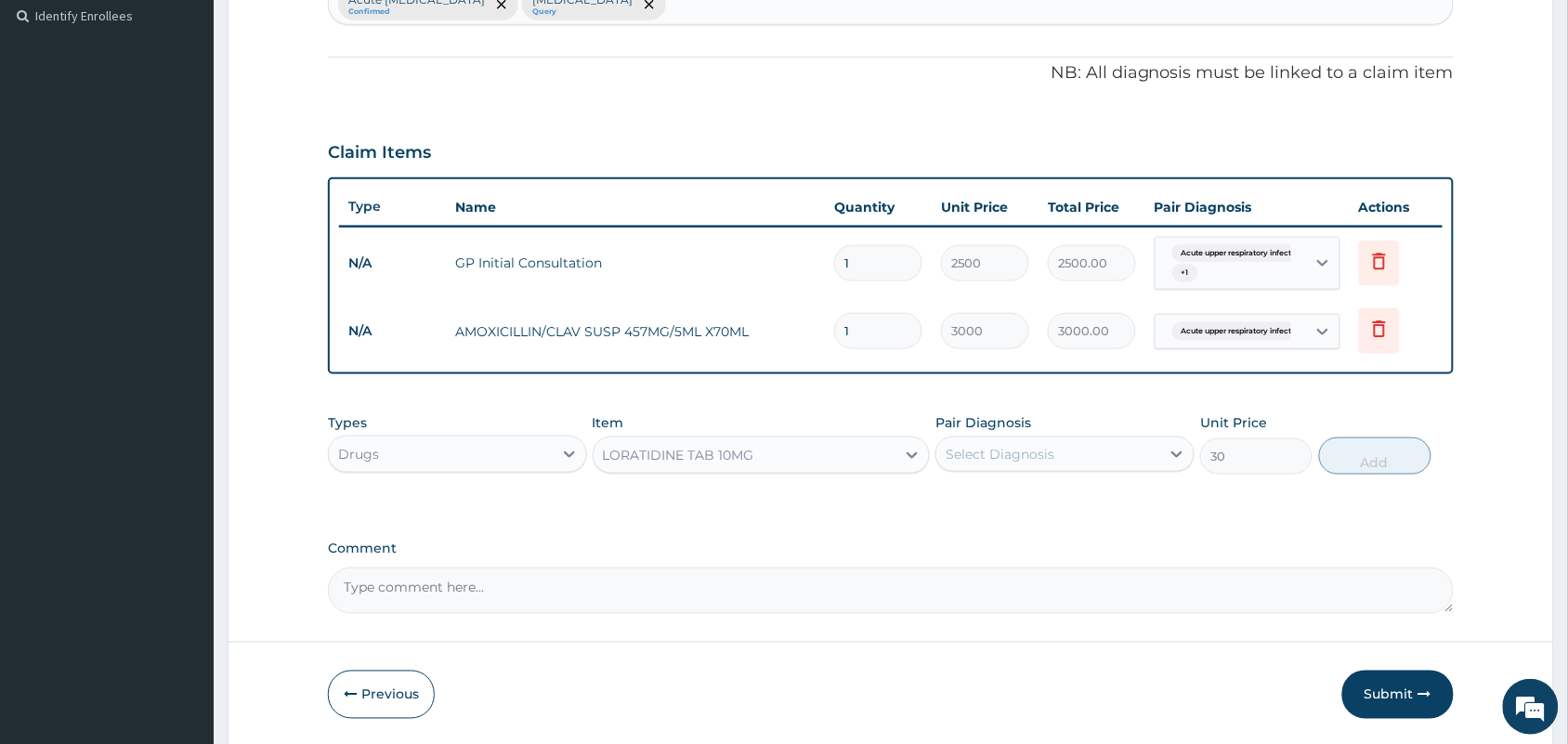
click at [990, 460] on div "Select Diagnosis" at bounding box center [999, 454] width 109 height 18
click at [952, 503] on input "checkbox" at bounding box center [952, 501] width 13 height 13
checkbox input "true"
click at [1384, 467] on button "Add" at bounding box center [1375, 456] width 113 height 38
type input "0"
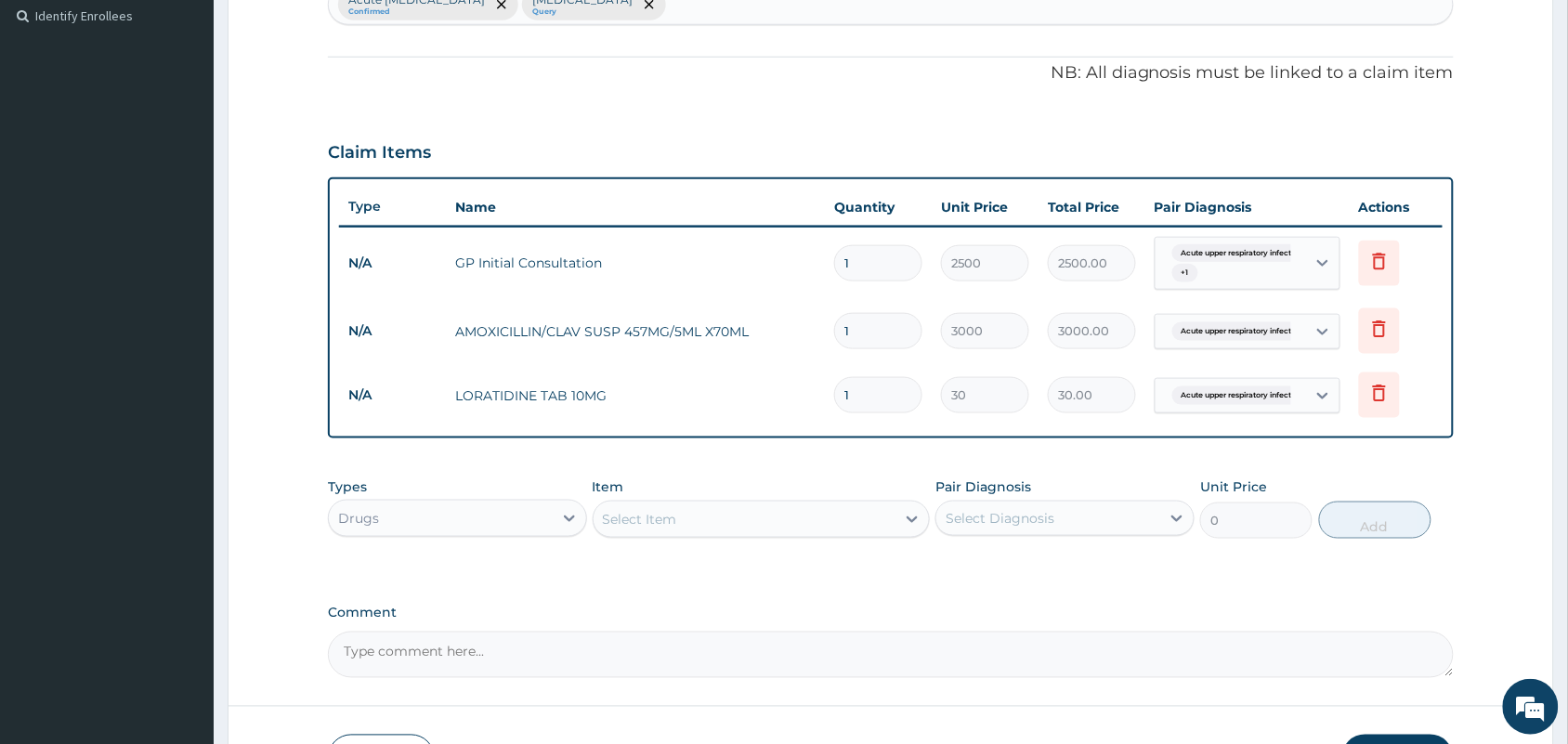
type input "10"
type input "300.00"
type input "10"
click at [664, 516] on div "Select Item" at bounding box center [640, 519] width 74 height 18
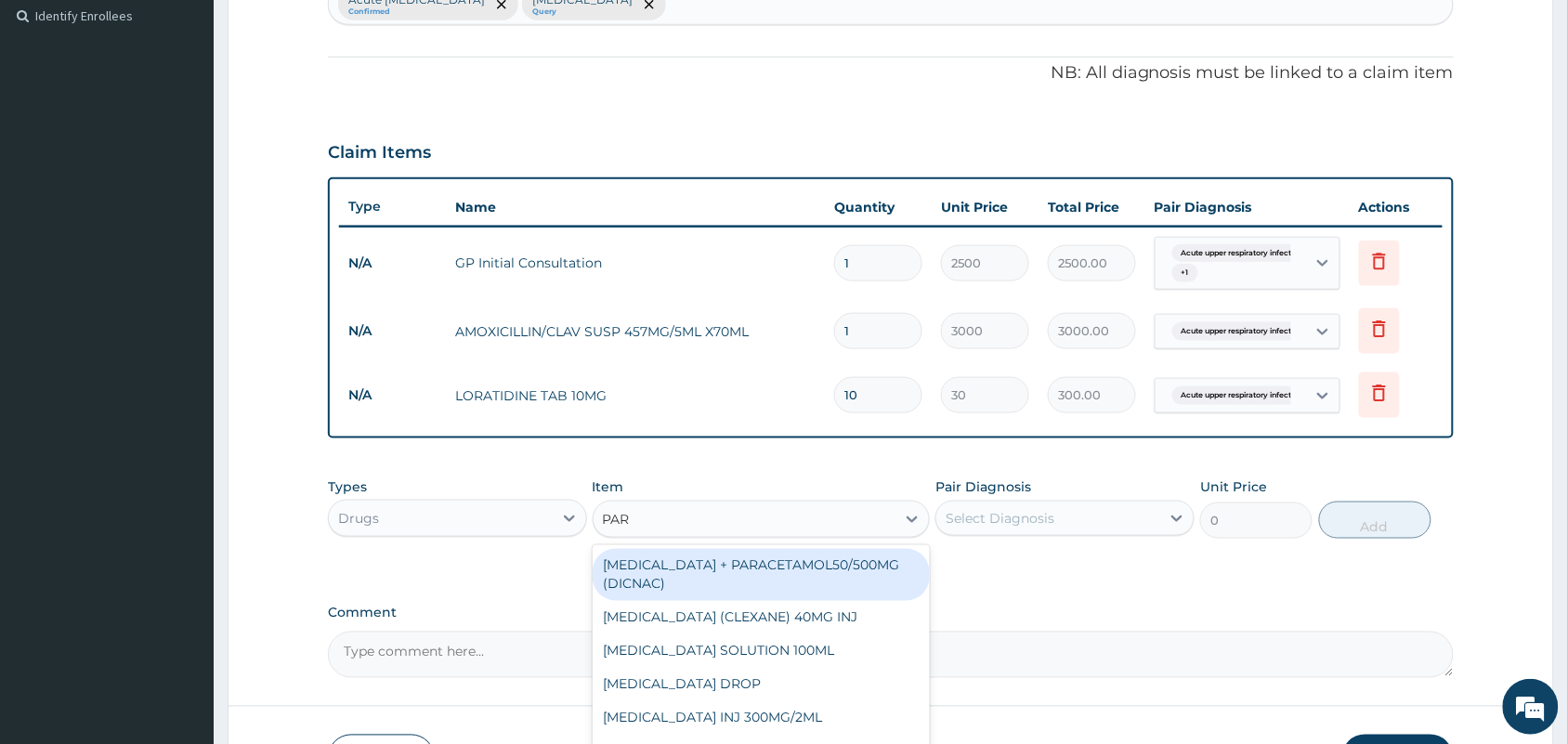
type input "PARA"
click at [722, 560] on div "DICLOFENAC + PARACETAMOL50/500MG (DICNAC)" at bounding box center [761, 576] width 338 height 52
type input "40"
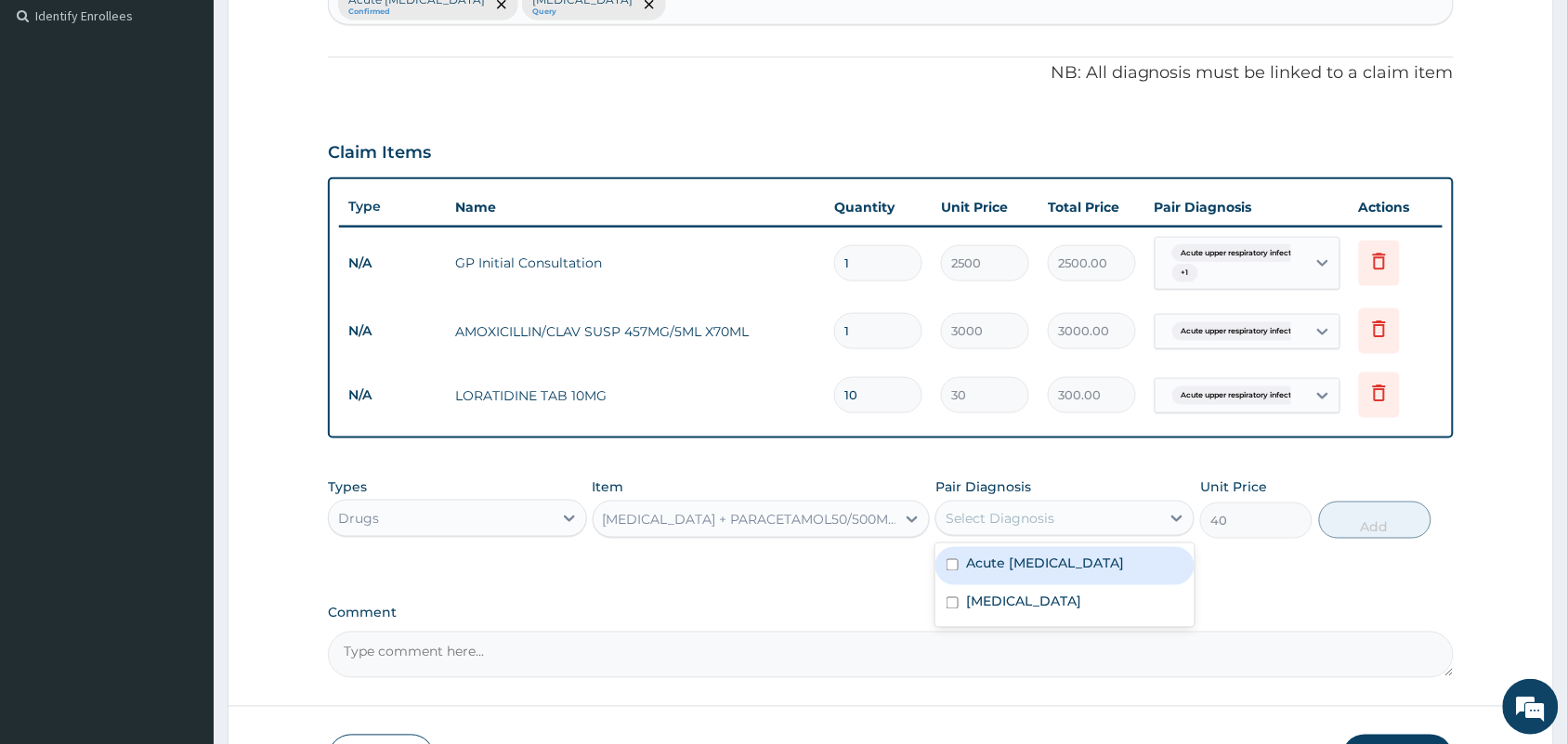
click at [996, 518] on div "Select Diagnosis" at bounding box center [999, 518] width 109 height 18
click at [961, 574] on div "Acute upper respiratory infection" at bounding box center [1064, 567] width 259 height 38
checkbox input "true"
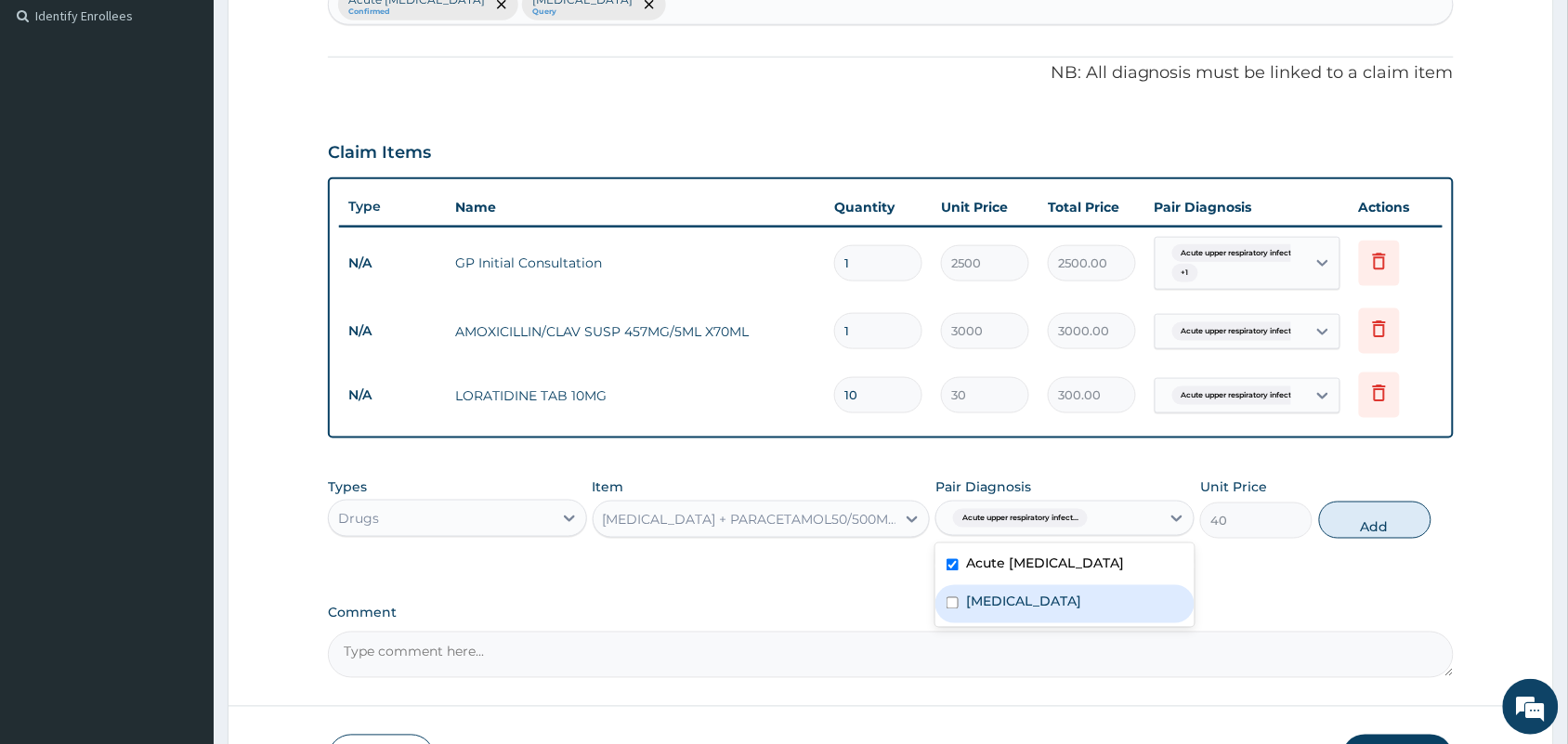
click at [950, 609] on input "checkbox" at bounding box center [952, 603] width 13 height 13
checkbox input "true"
click at [1384, 522] on button "Add" at bounding box center [1375, 520] width 113 height 38
type input "0"
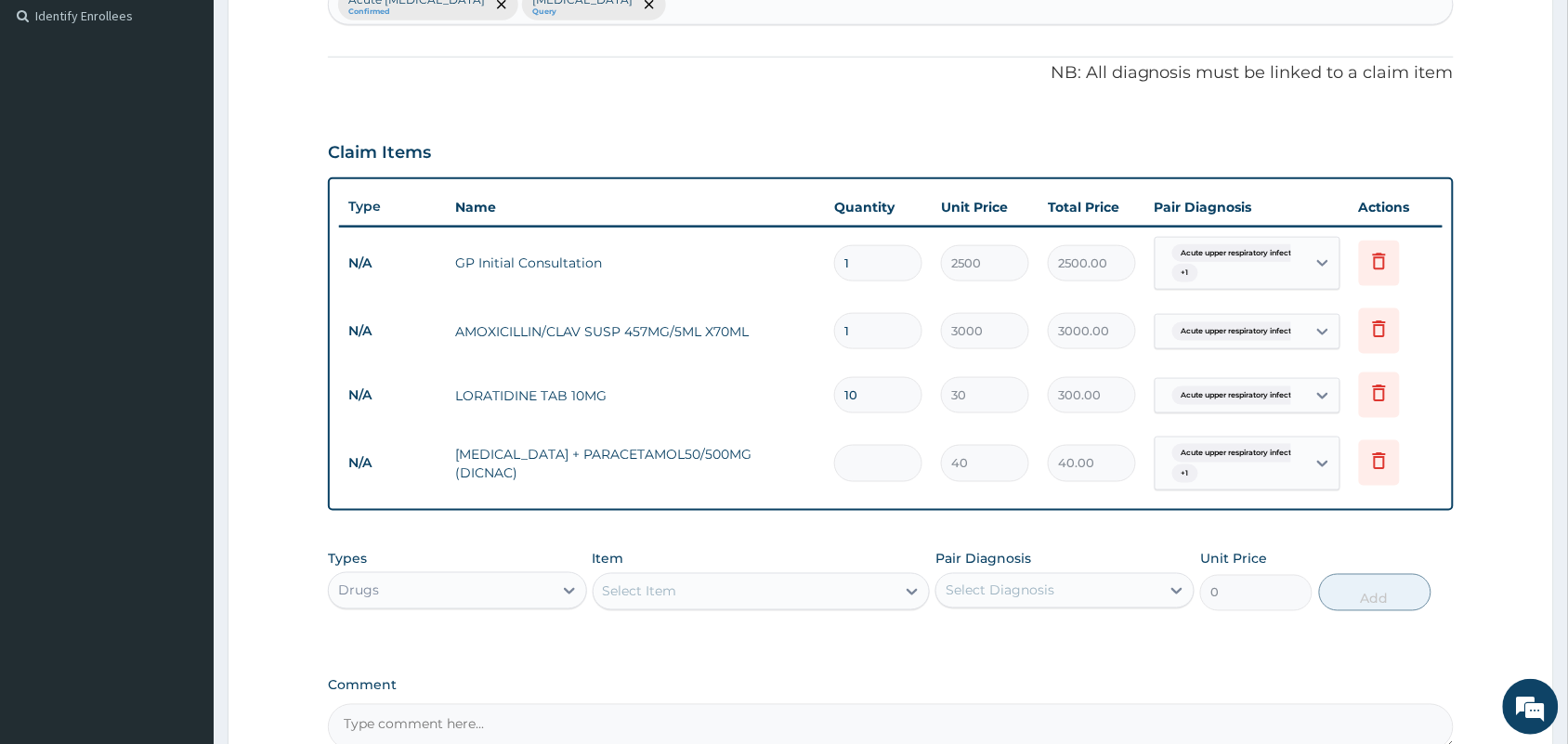
type input "0.00"
type input "9"
type input "360.00"
type input "9"
click at [781, 603] on div "Select Item" at bounding box center [745, 592] width 303 height 30
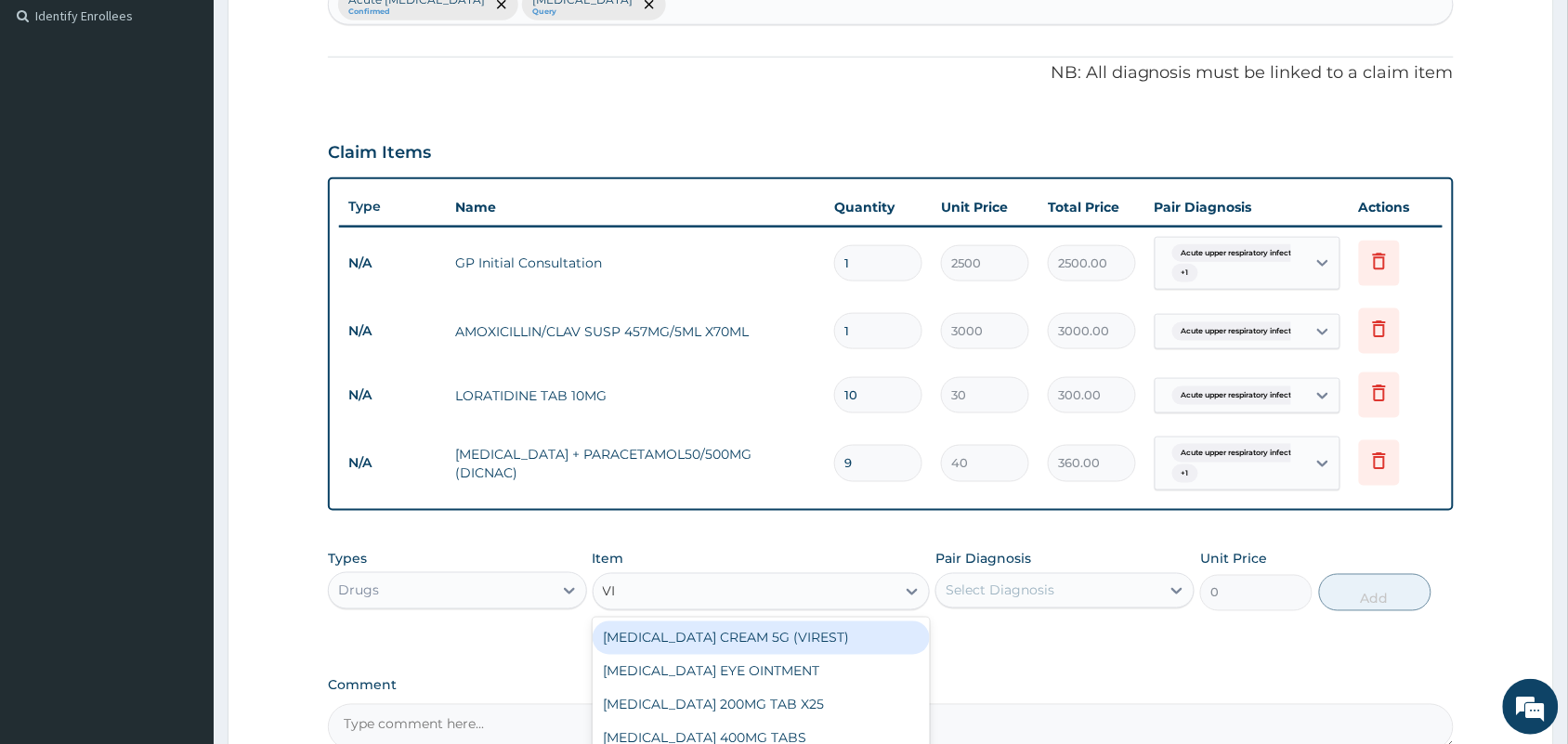
type input "VIT"
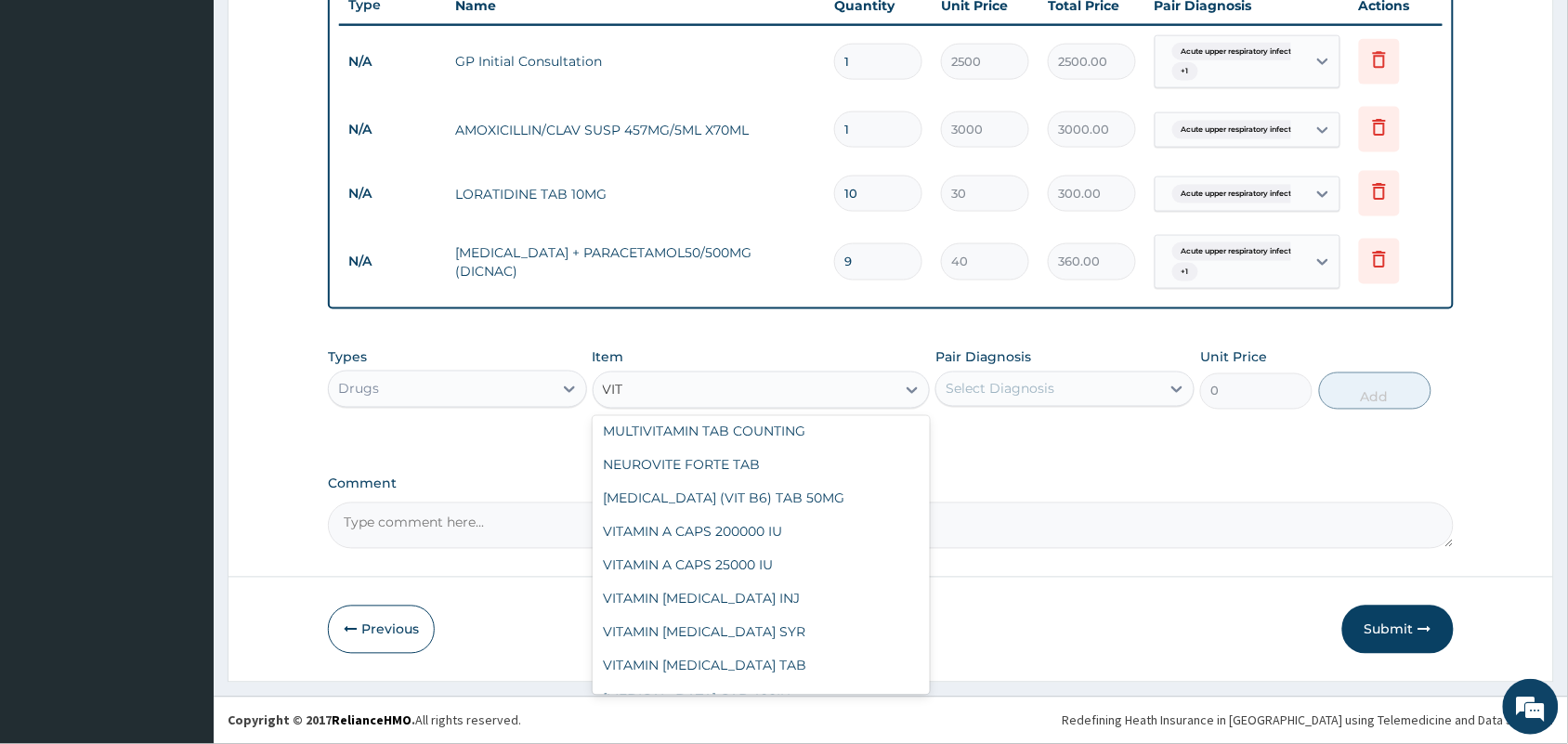
scroll to position [244, 0]
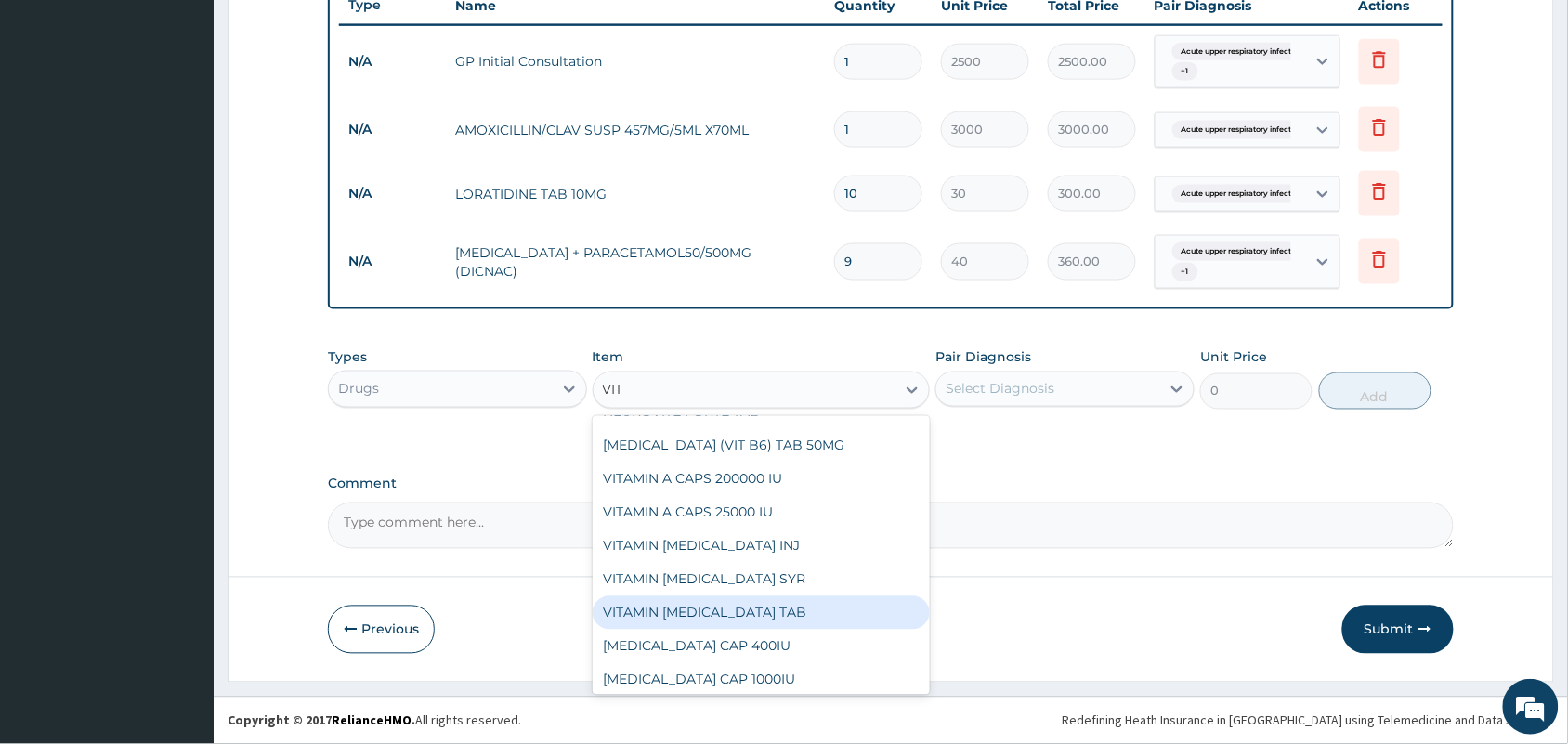
click at [777, 610] on div "VITAMIN B COMPLEX TAB" at bounding box center [761, 613] width 338 height 34
type input "5"
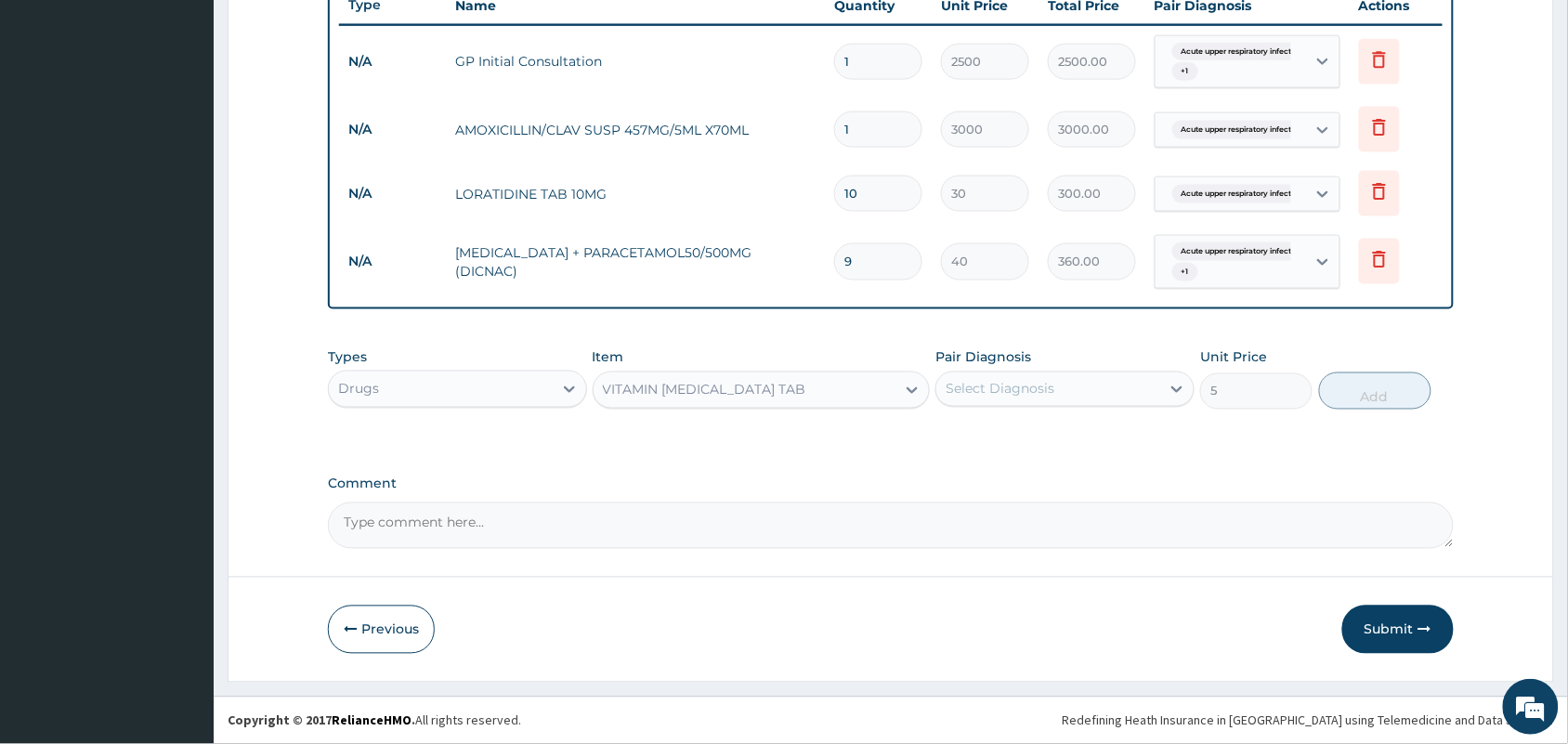
click at [1027, 392] on div "Select Diagnosis" at bounding box center [999, 389] width 109 height 18
click at [949, 440] on input "checkbox" at bounding box center [952, 435] width 13 height 13
checkbox input "true"
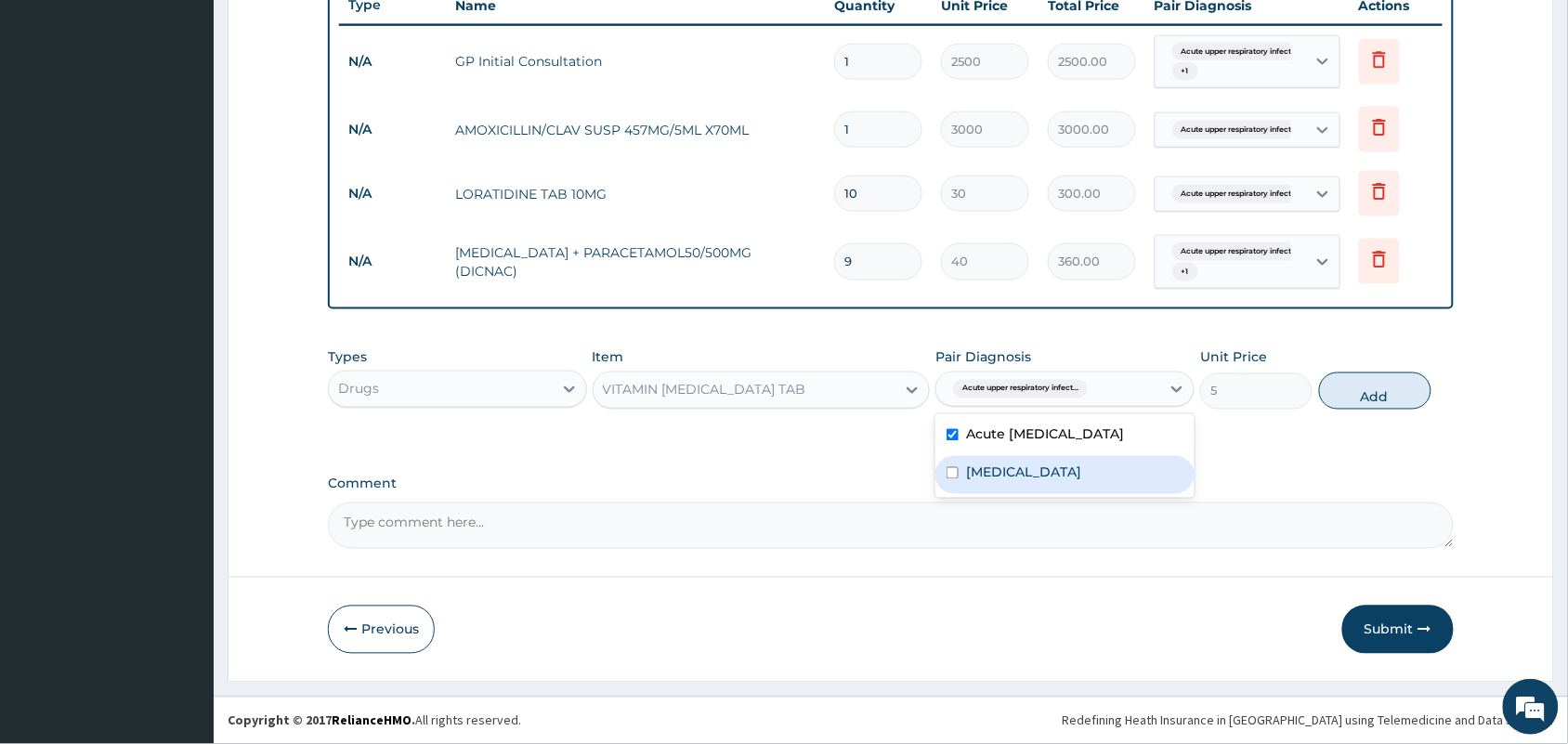
click at [948, 479] on input "checkbox" at bounding box center [952, 474] width 13 height 13
checkbox input "true"
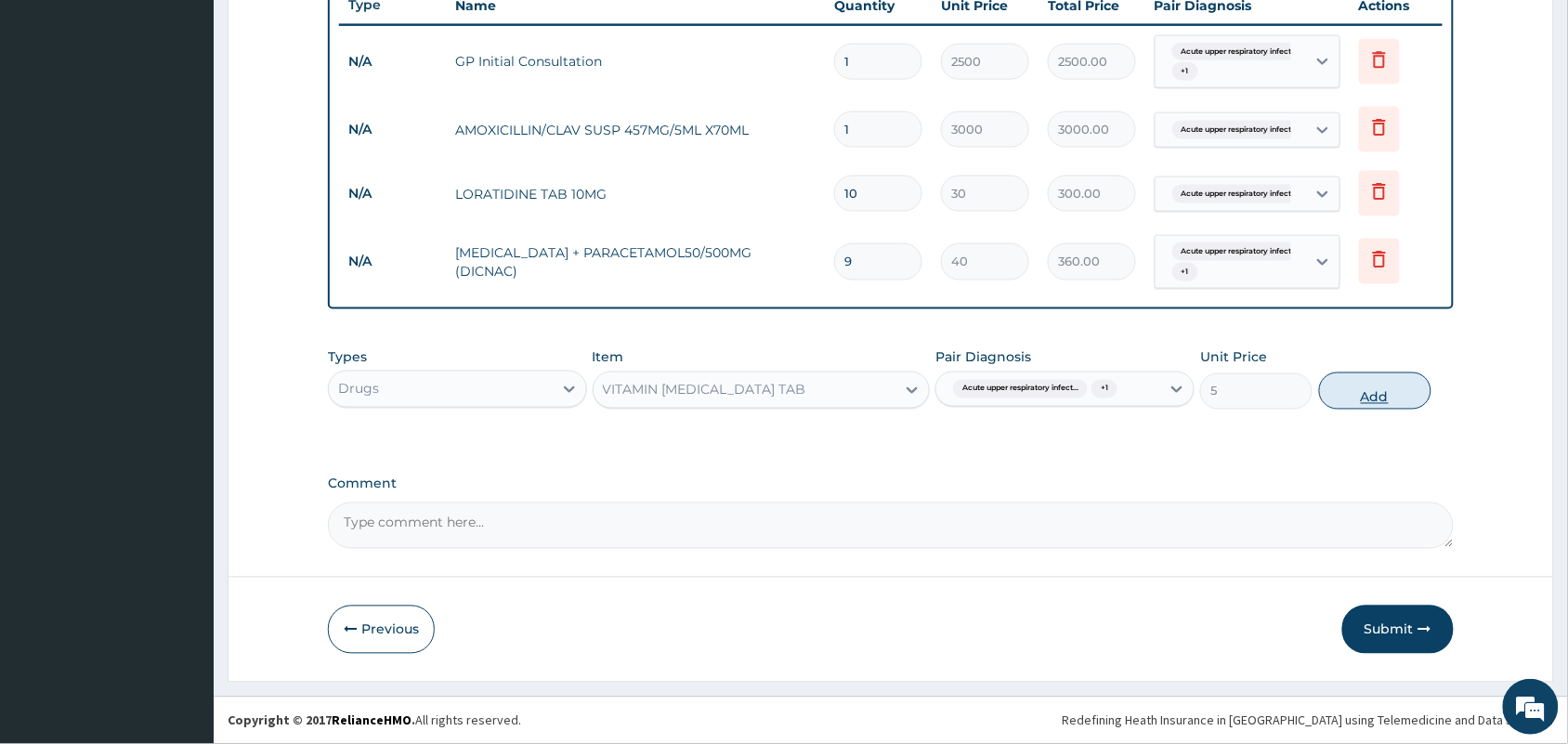
click at [1361, 382] on button "Add" at bounding box center [1375, 391] width 113 height 38
type input "0"
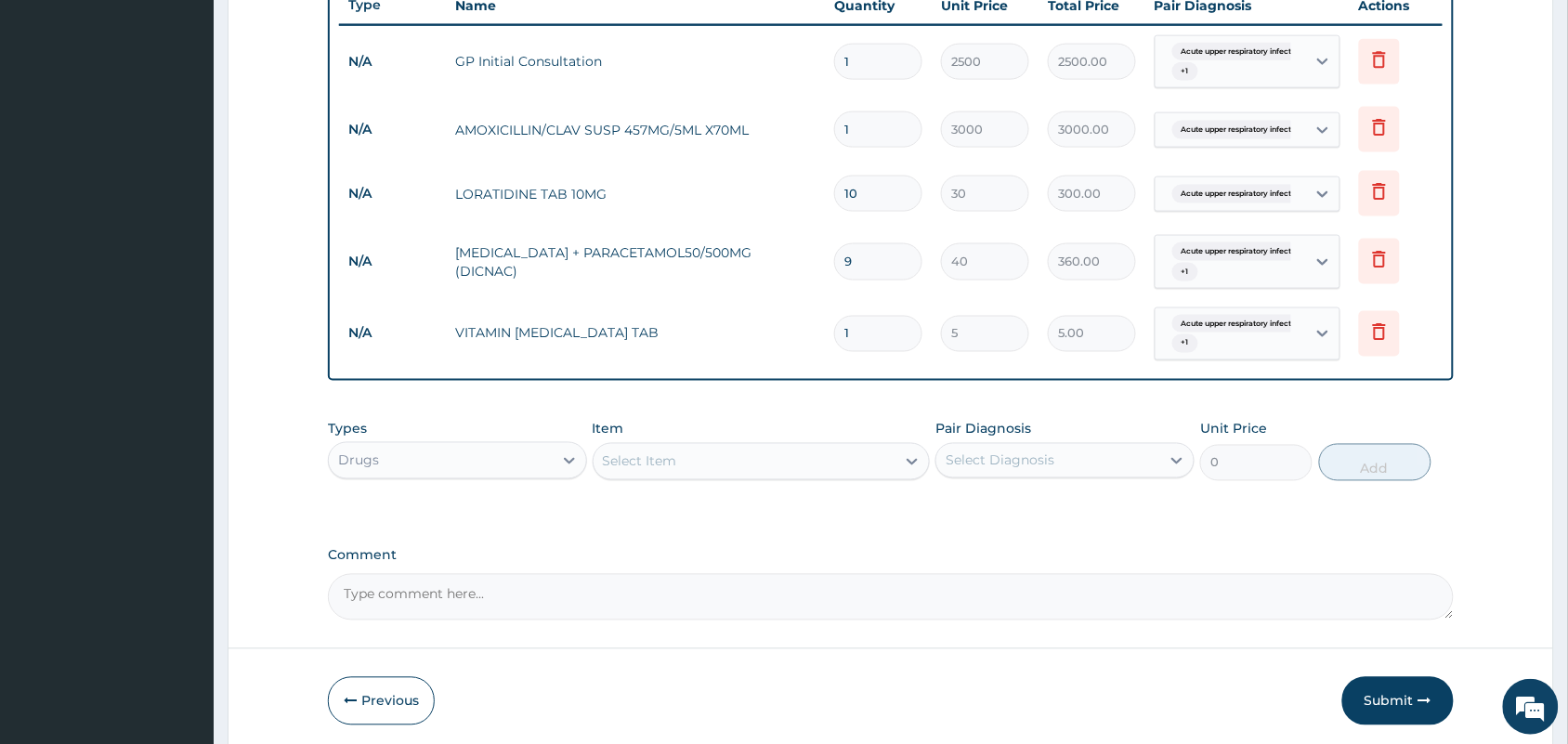
type input "10"
type input "50.00"
type input "10"
click at [694, 462] on div "Select Item" at bounding box center [745, 461] width 303 height 30
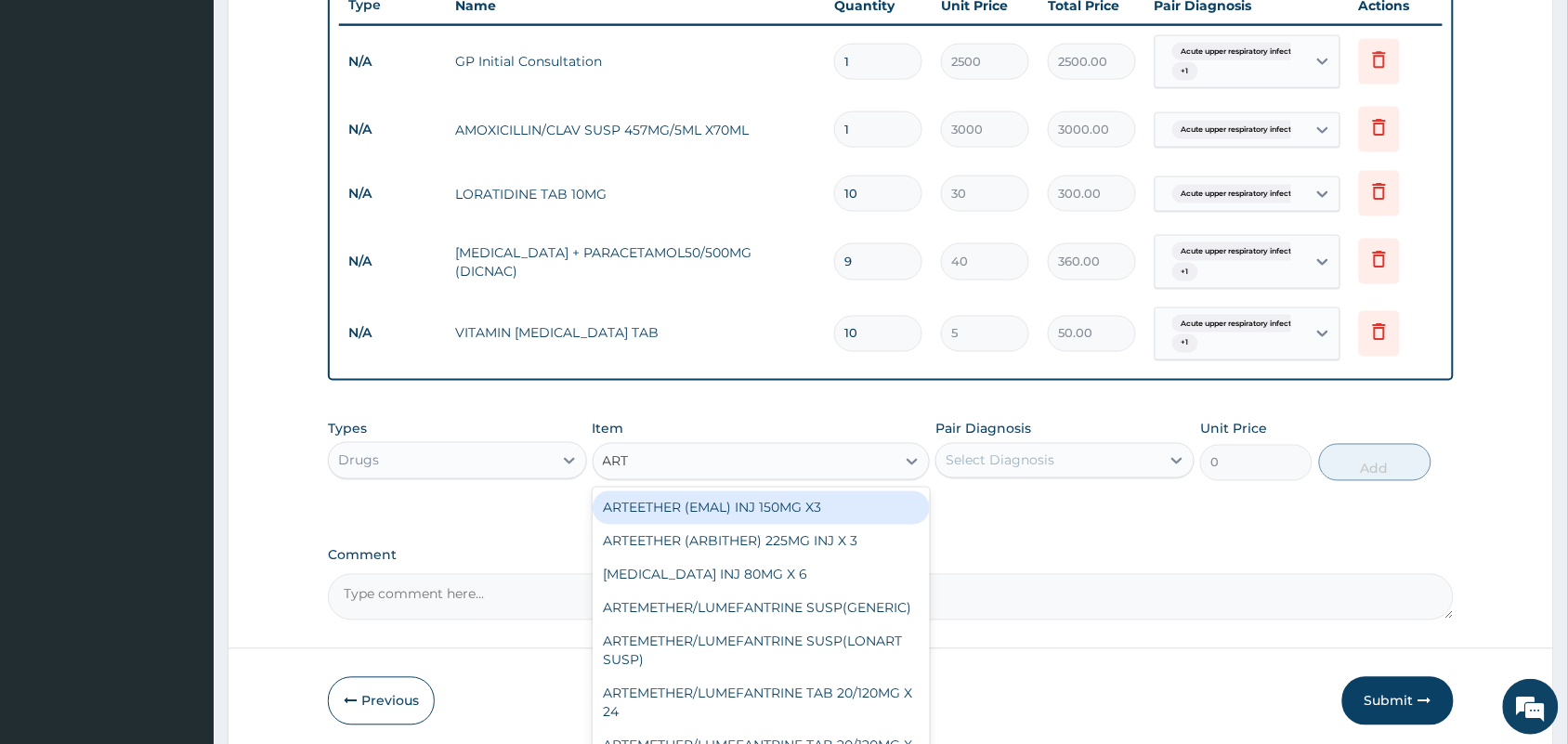
type input "ARTE"
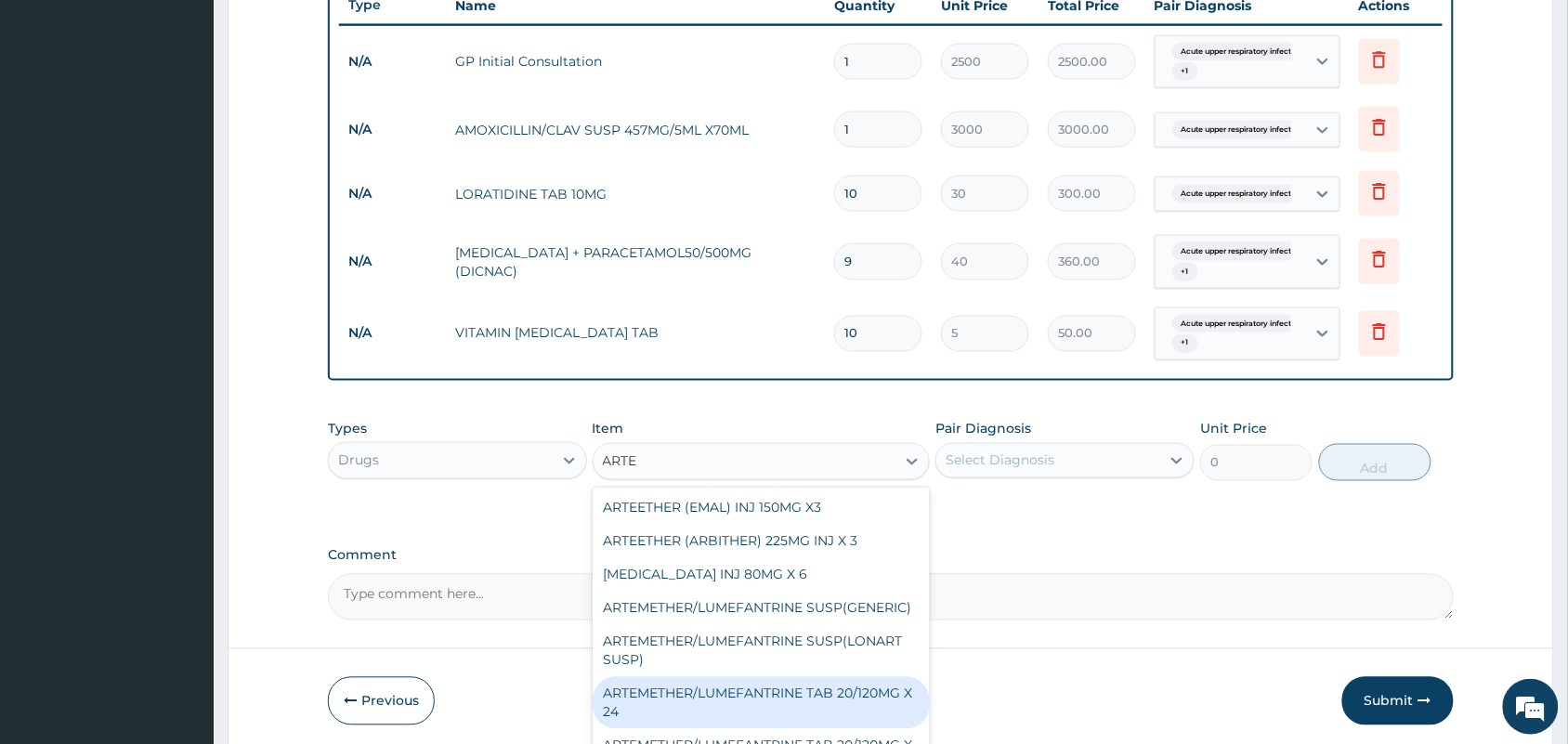
click at [857, 714] on div "ARTEMETHER/LUMEFANTRINE TAB 20/120MG X 24" at bounding box center [761, 704] width 338 height 52
type input "700"
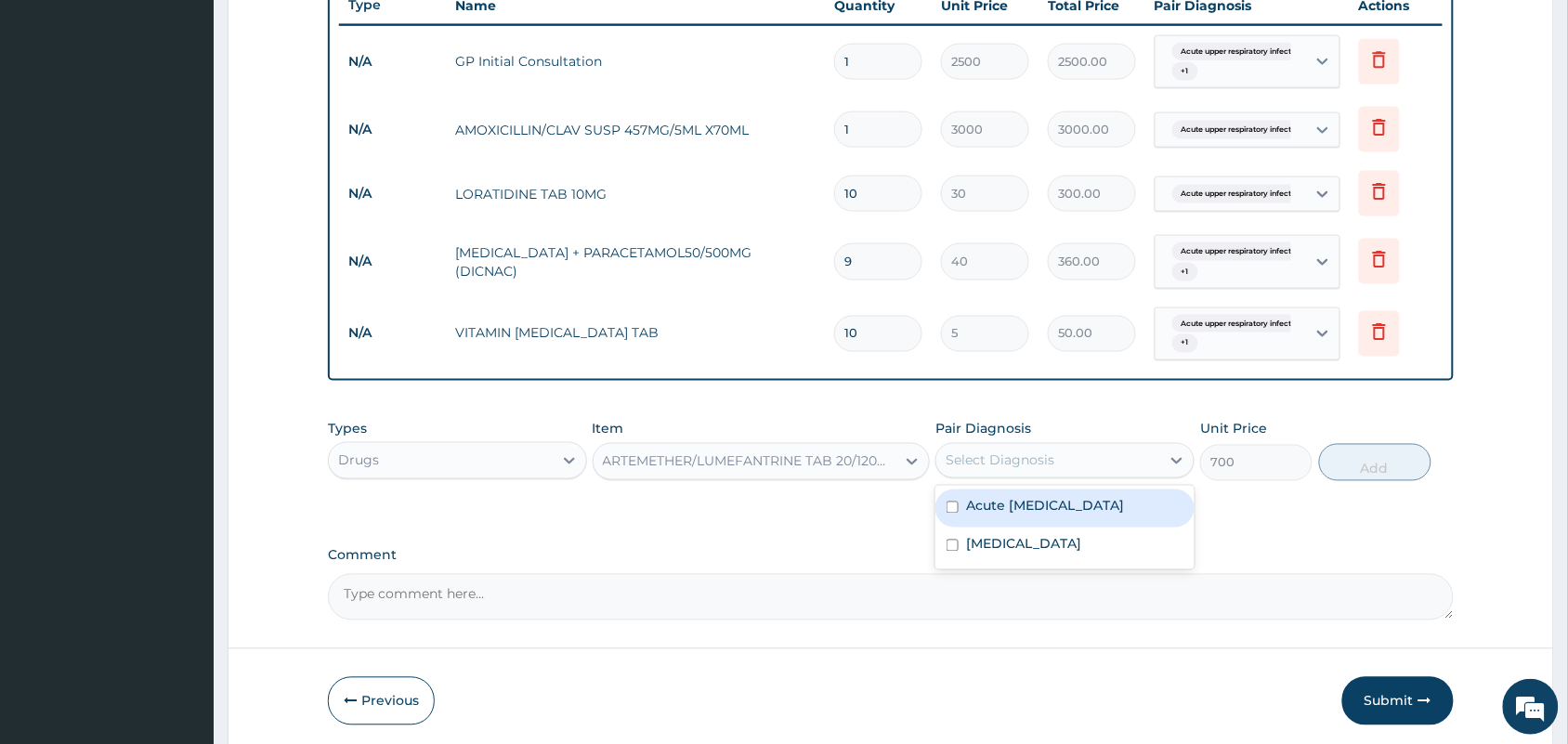
click at [1089, 463] on div "Select Diagnosis" at bounding box center [1048, 461] width 224 height 30
click at [953, 552] on input "checkbox" at bounding box center [952, 546] width 13 height 13
checkbox input "true"
click at [1359, 456] on button "Add" at bounding box center [1375, 463] width 113 height 38
type input "0"
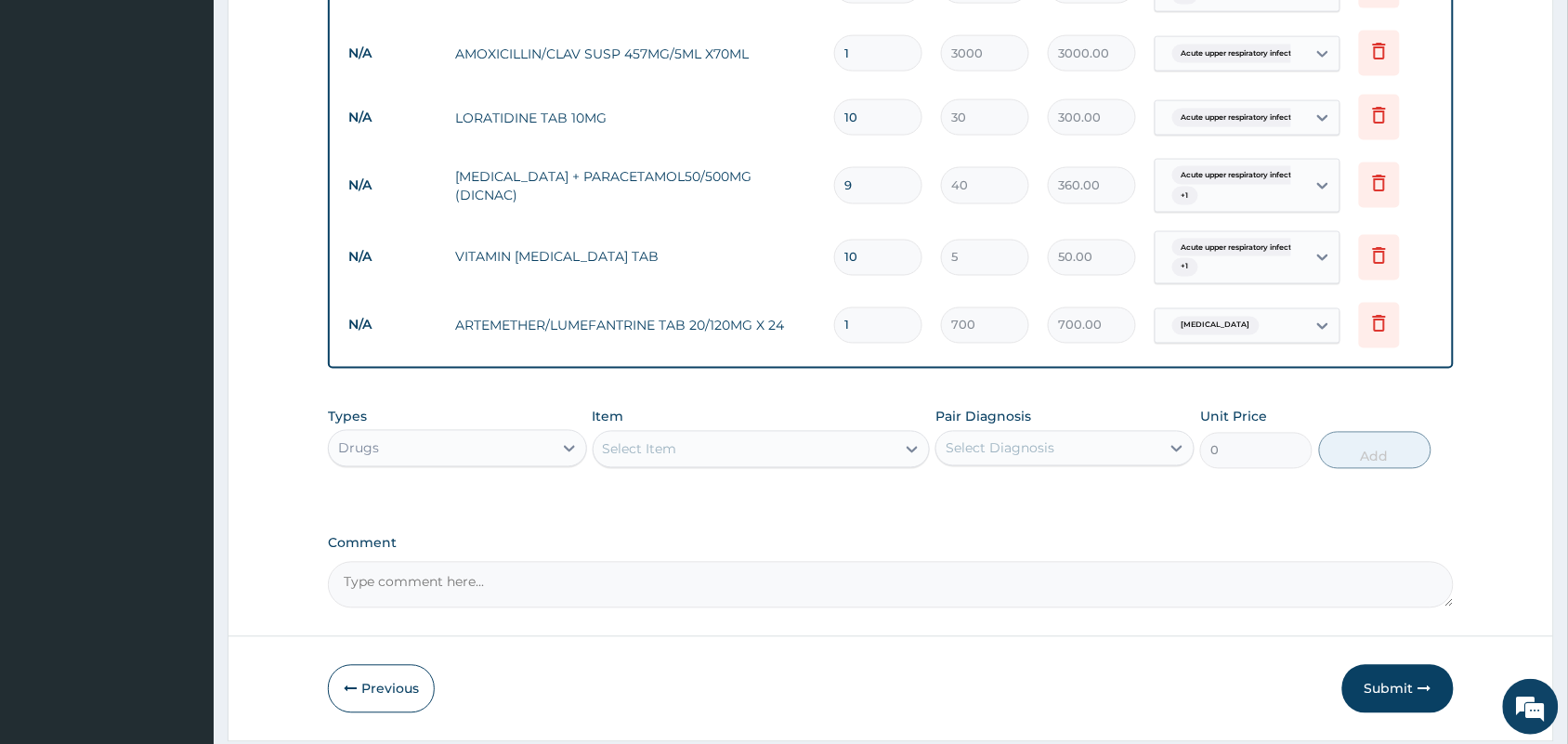
scroll to position [852, 0]
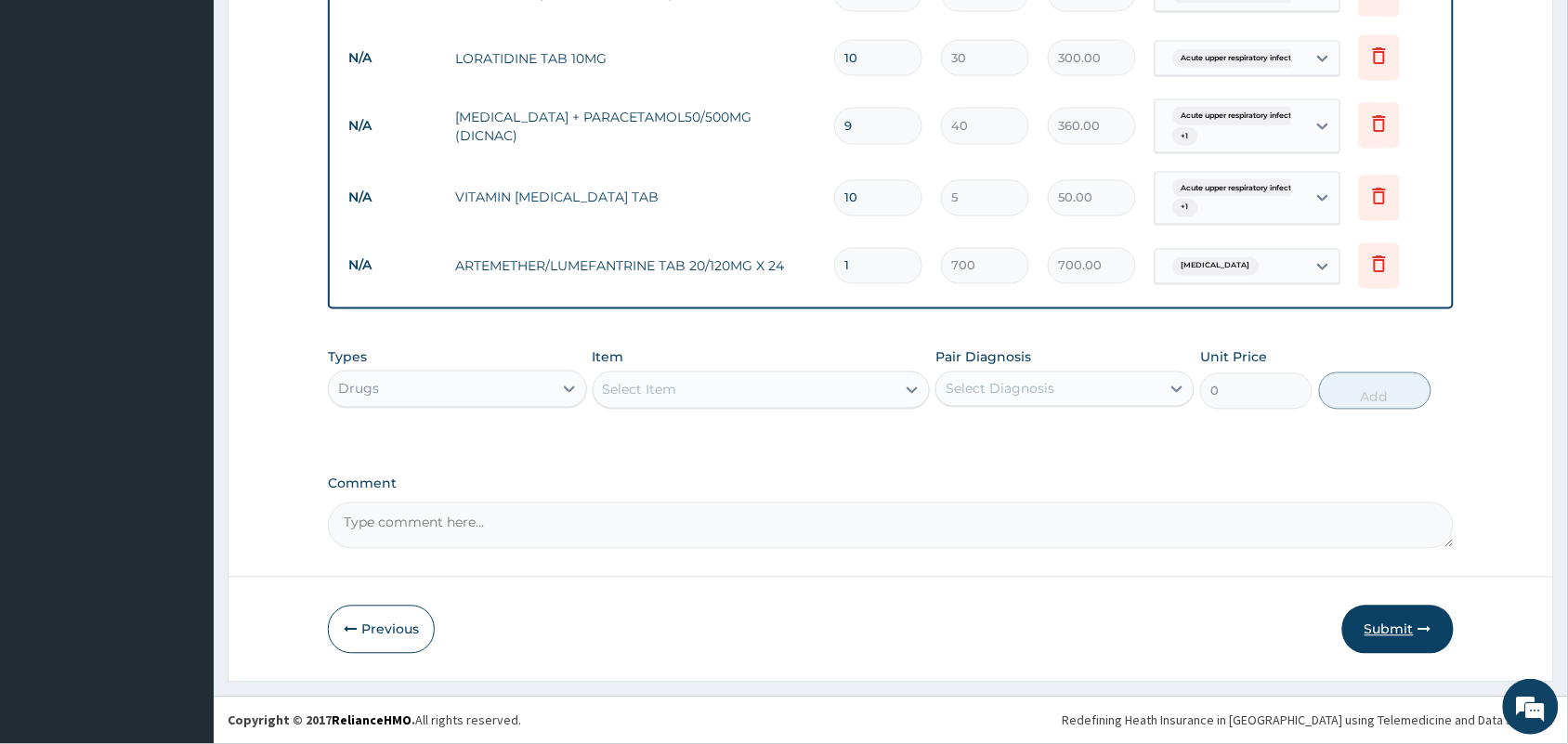
click at [1393, 629] on button "Submit" at bounding box center [1398, 630] width 112 height 48
